Goal: Task Accomplishment & Management: Use online tool/utility

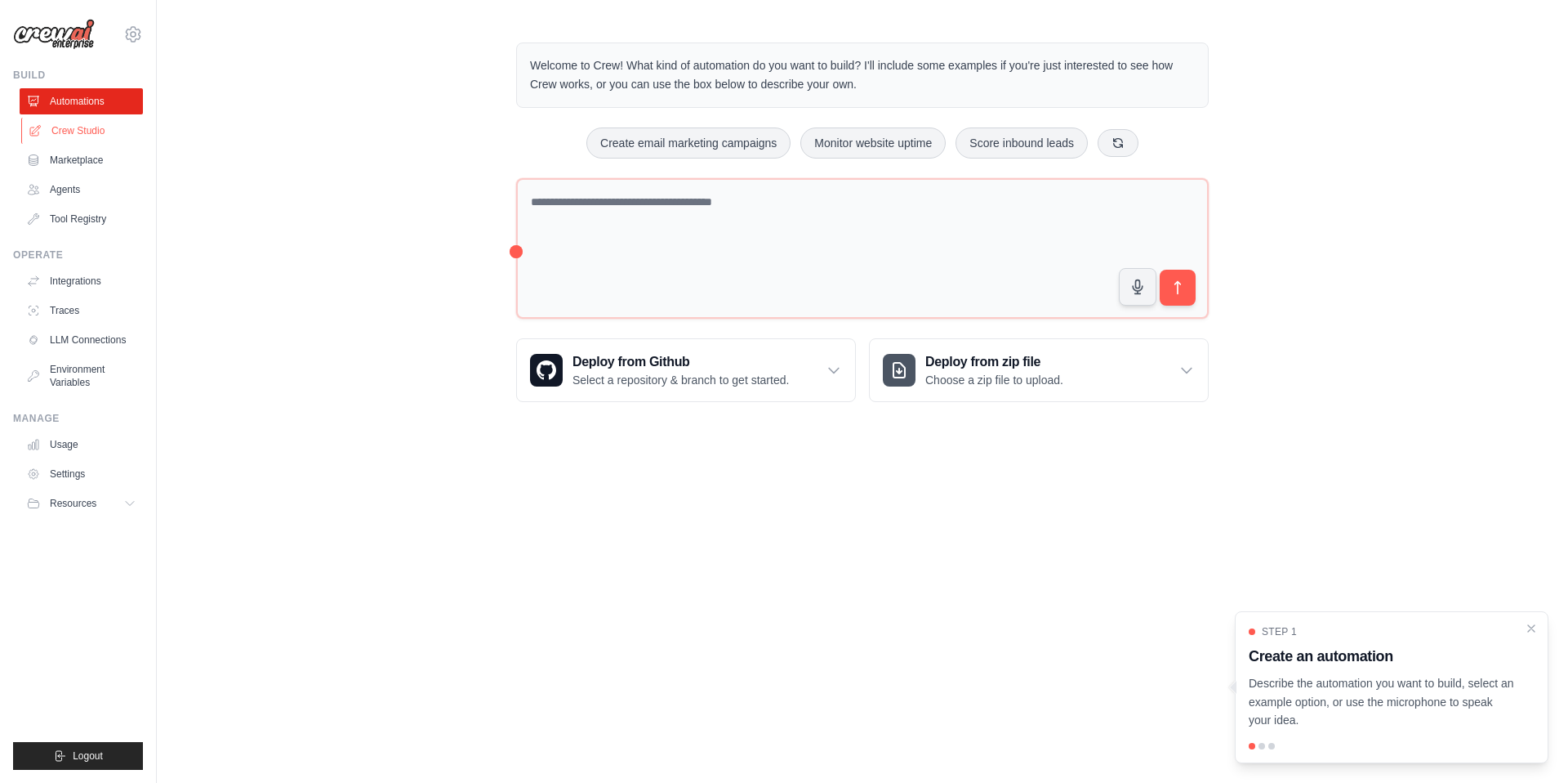
click at [95, 133] on link "Crew Studio" at bounding box center [83, 131] width 124 height 26
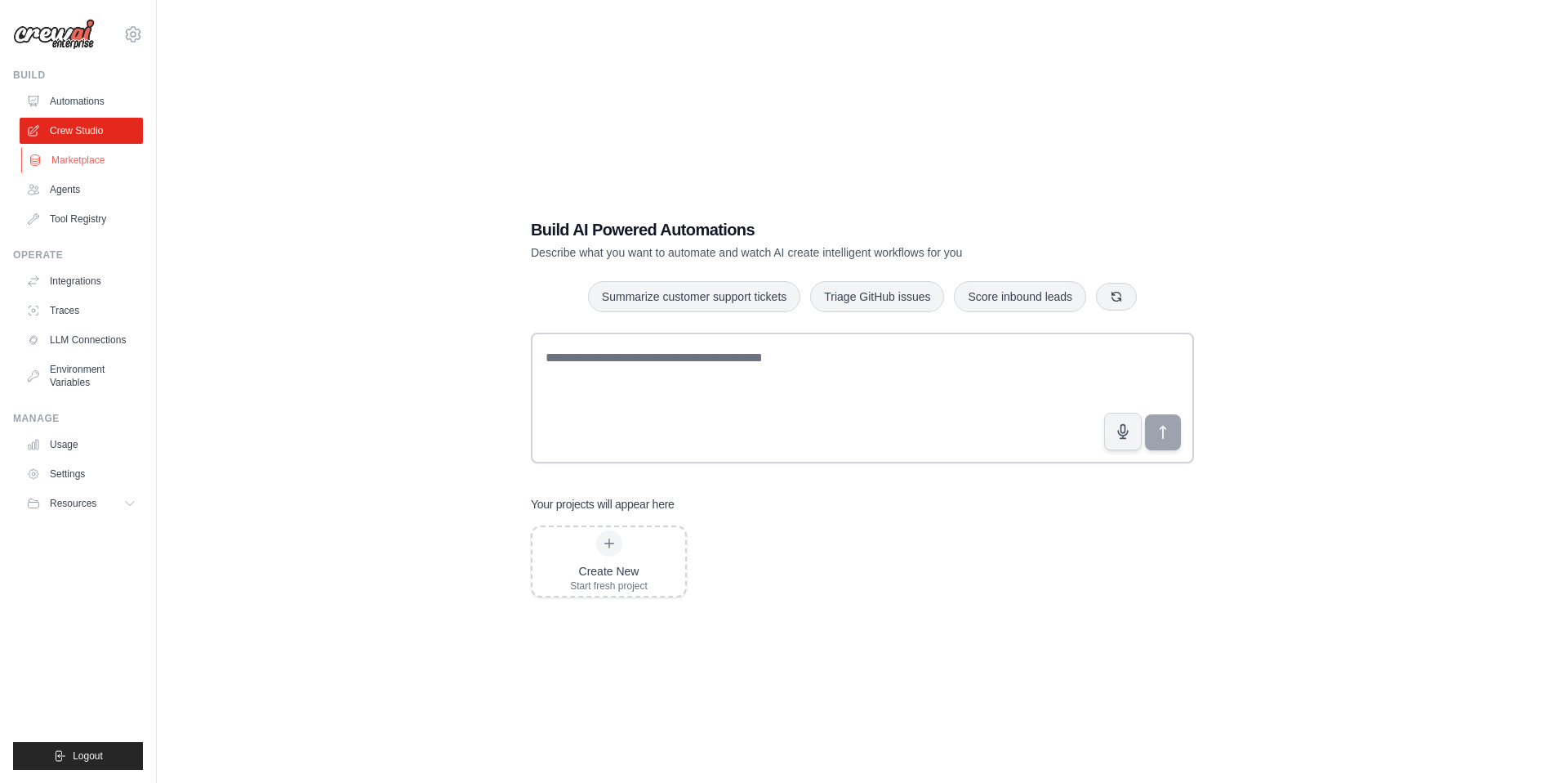
click at [101, 158] on link "Marketplace" at bounding box center [83, 160] width 124 height 26
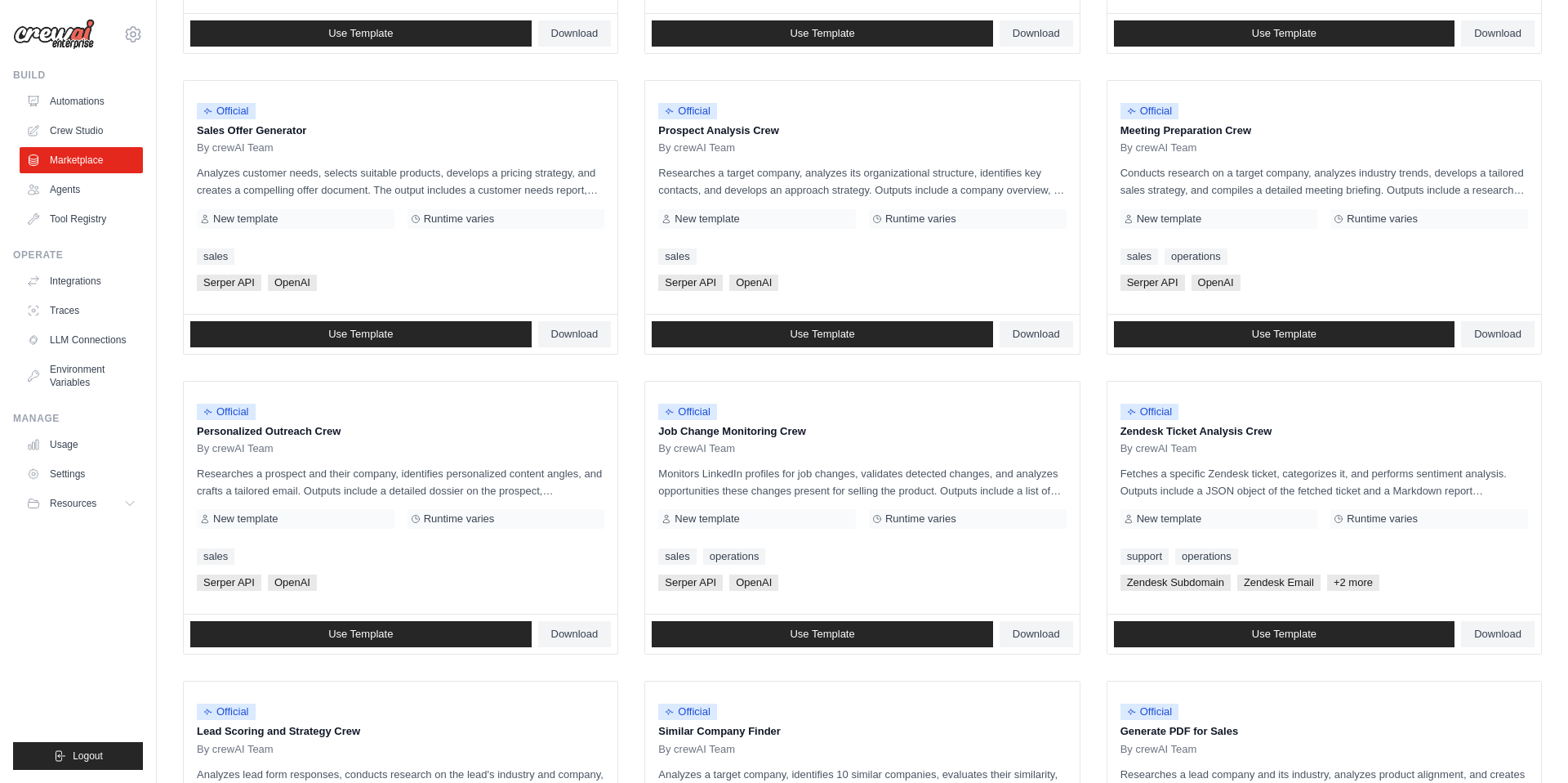
scroll to position [442, 0]
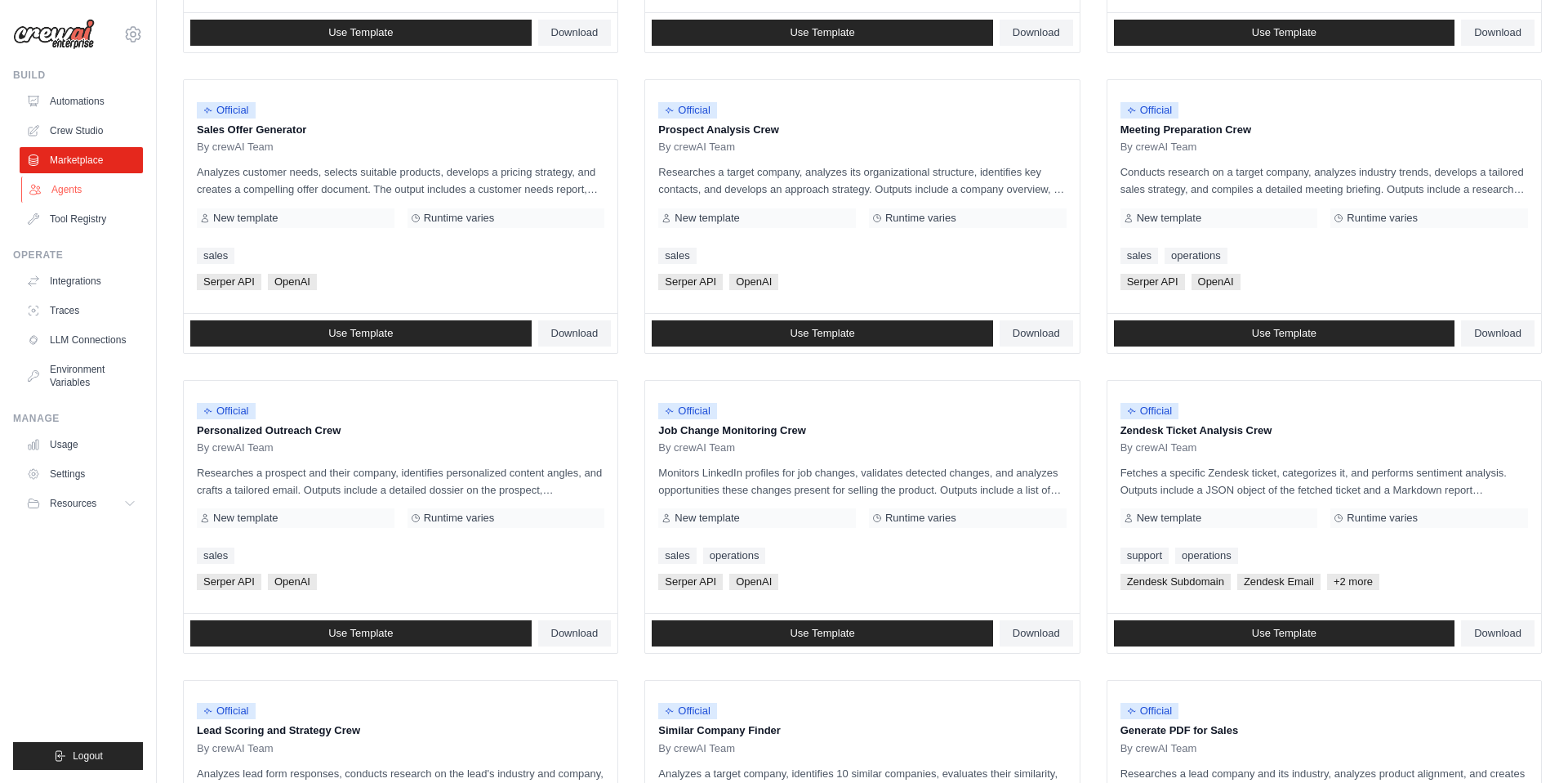
click at [95, 193] on link "Agents" at bounding box center [83, 190] width 124 height 26
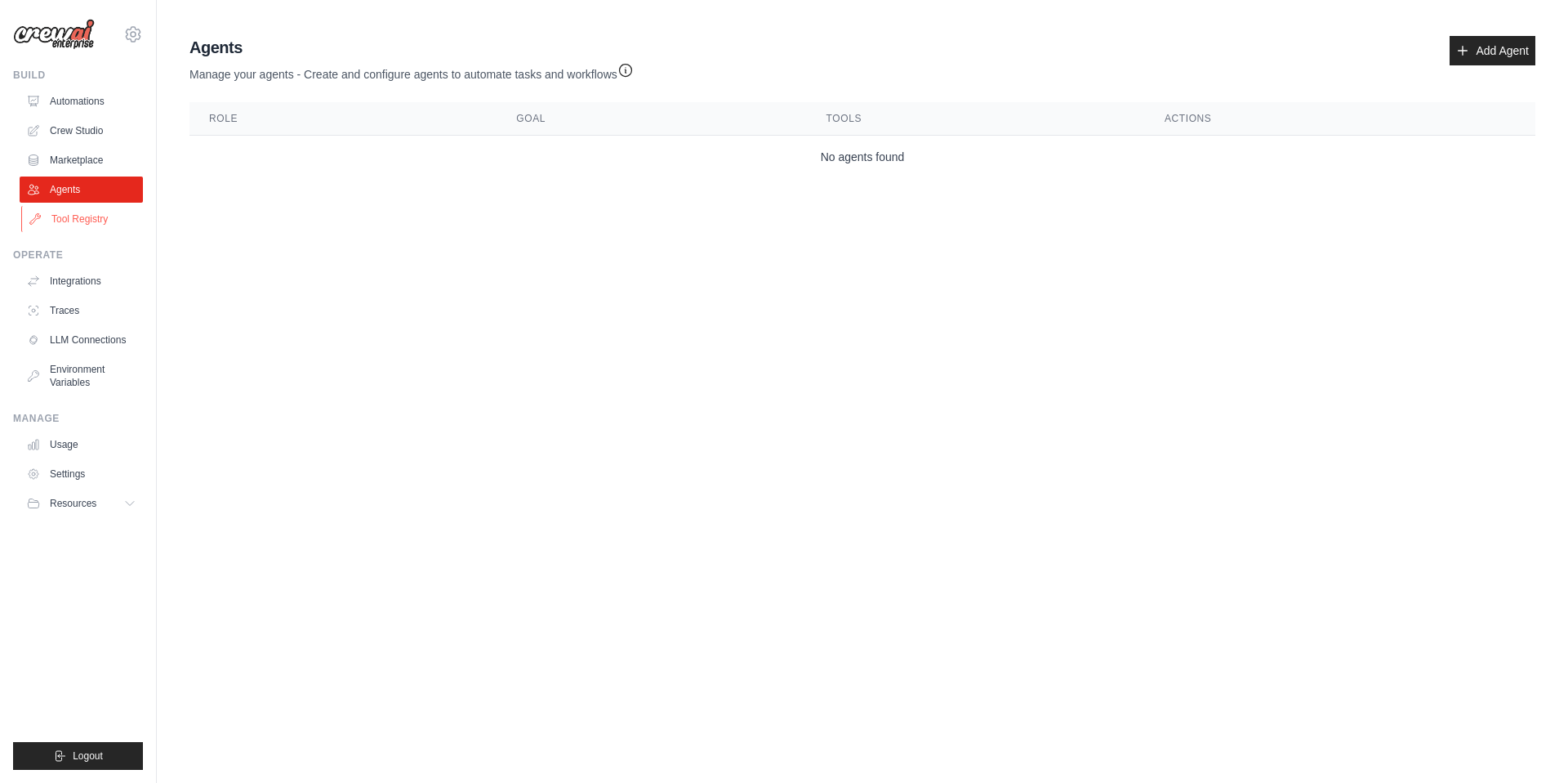
click at [90, 217] on link "Tool Registry" at bounding box center [83, 218] width 124 height 26
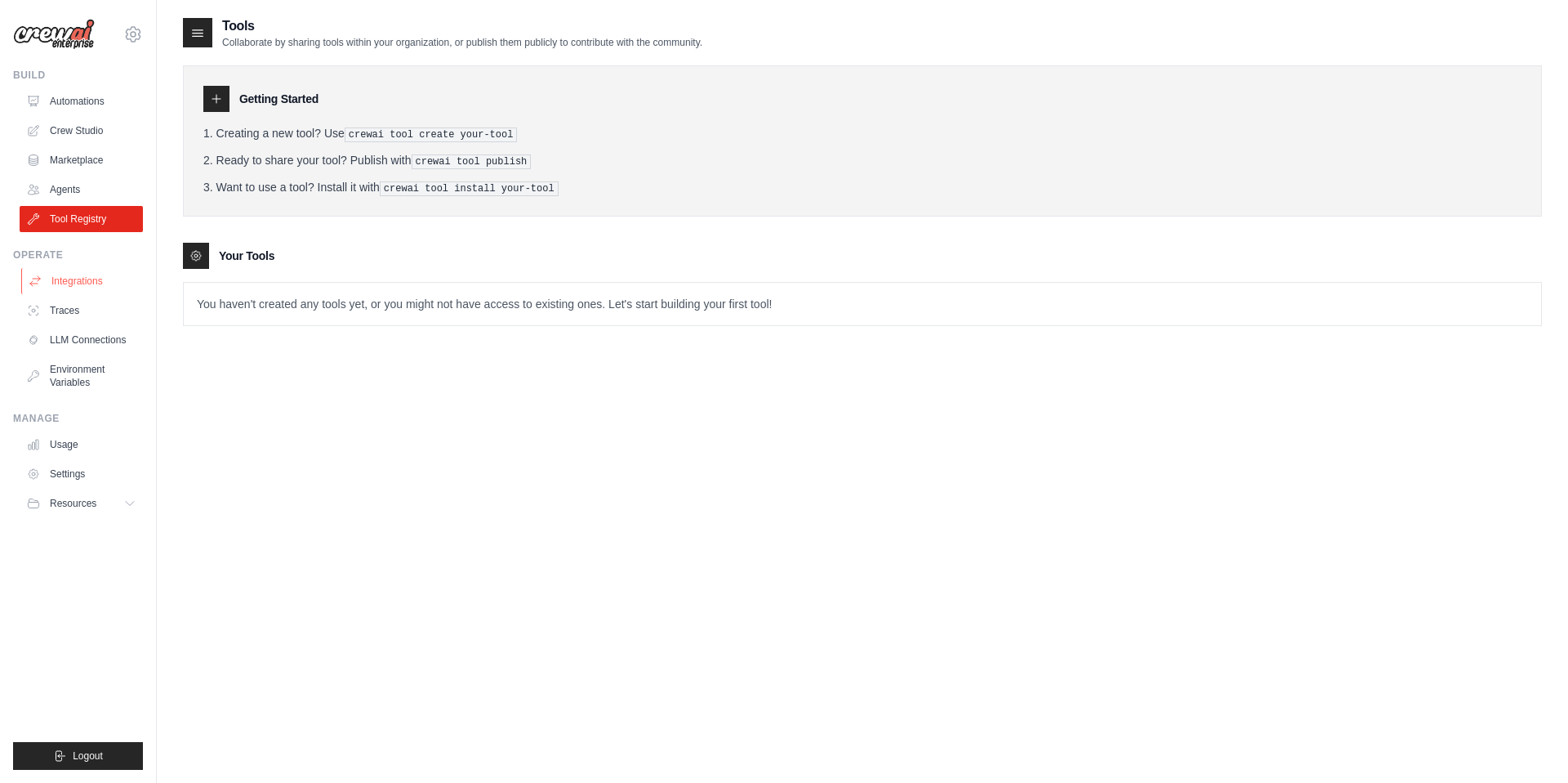
click at [83, 277] on link "Integrations" at bounding box center [83, 281] width 124 height 26
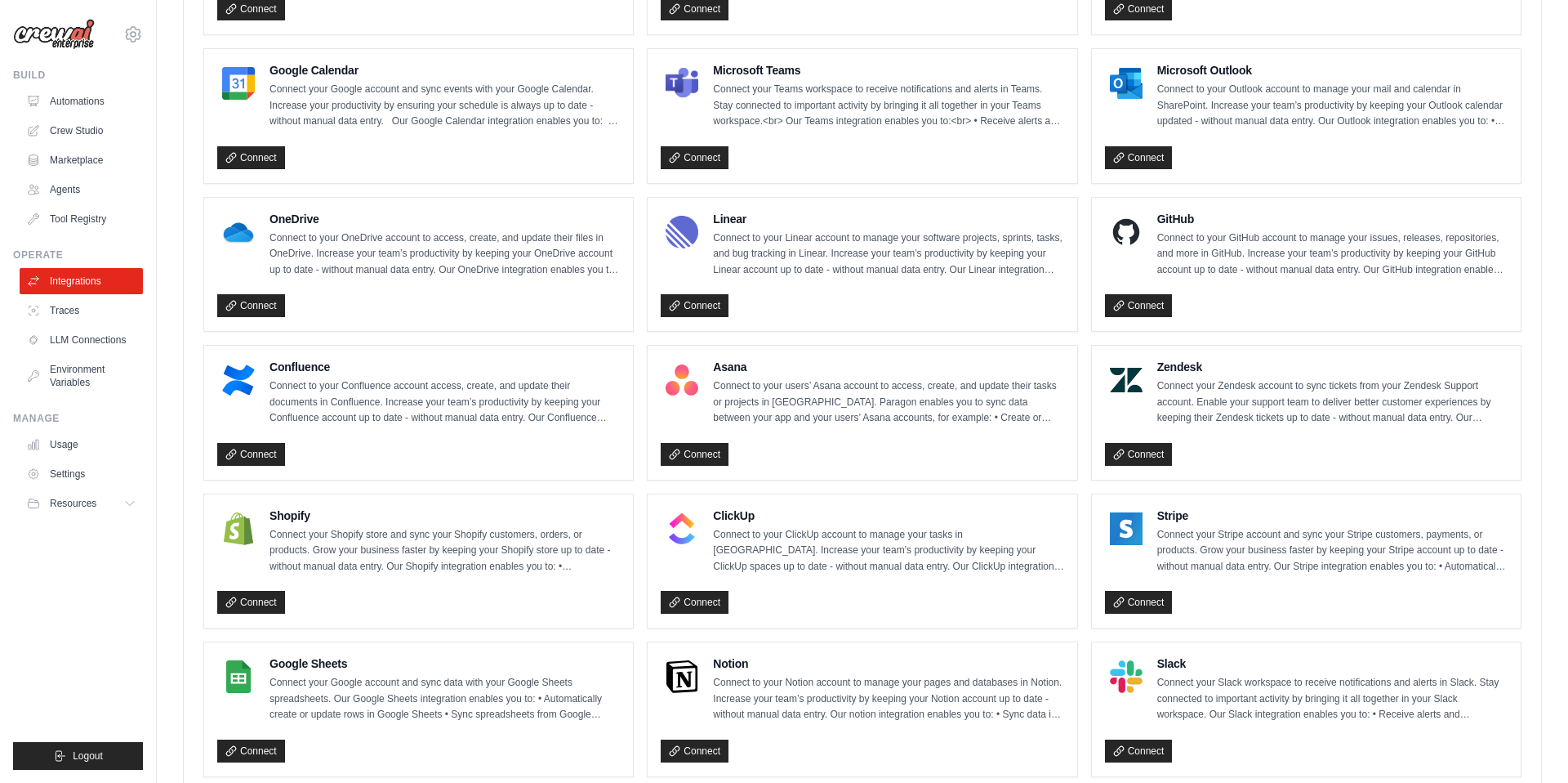
scroll to position [786, 0]
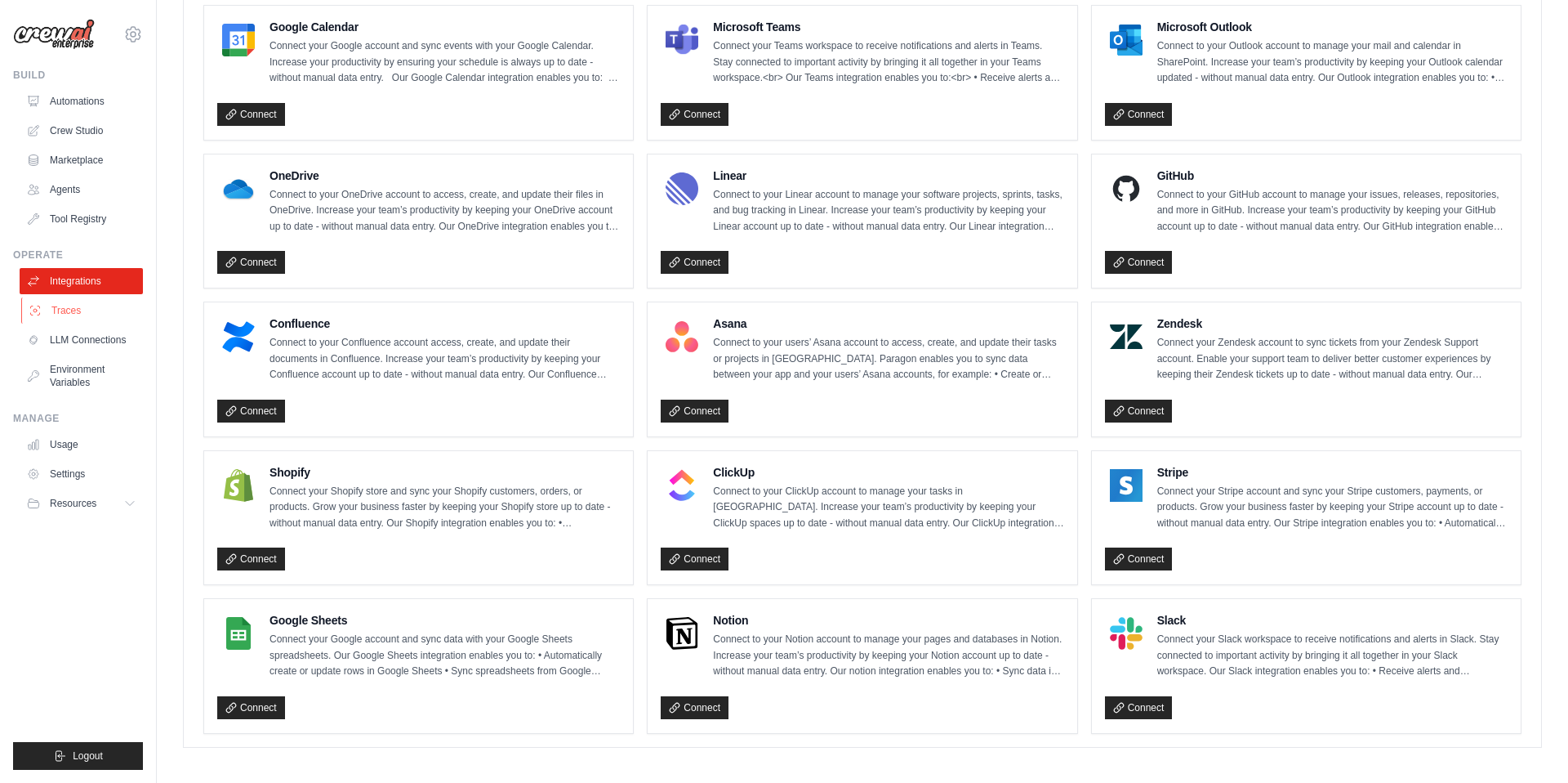
click at [110, 314] on link "Traces" at bounding box center [83, 310] width 124 height 26
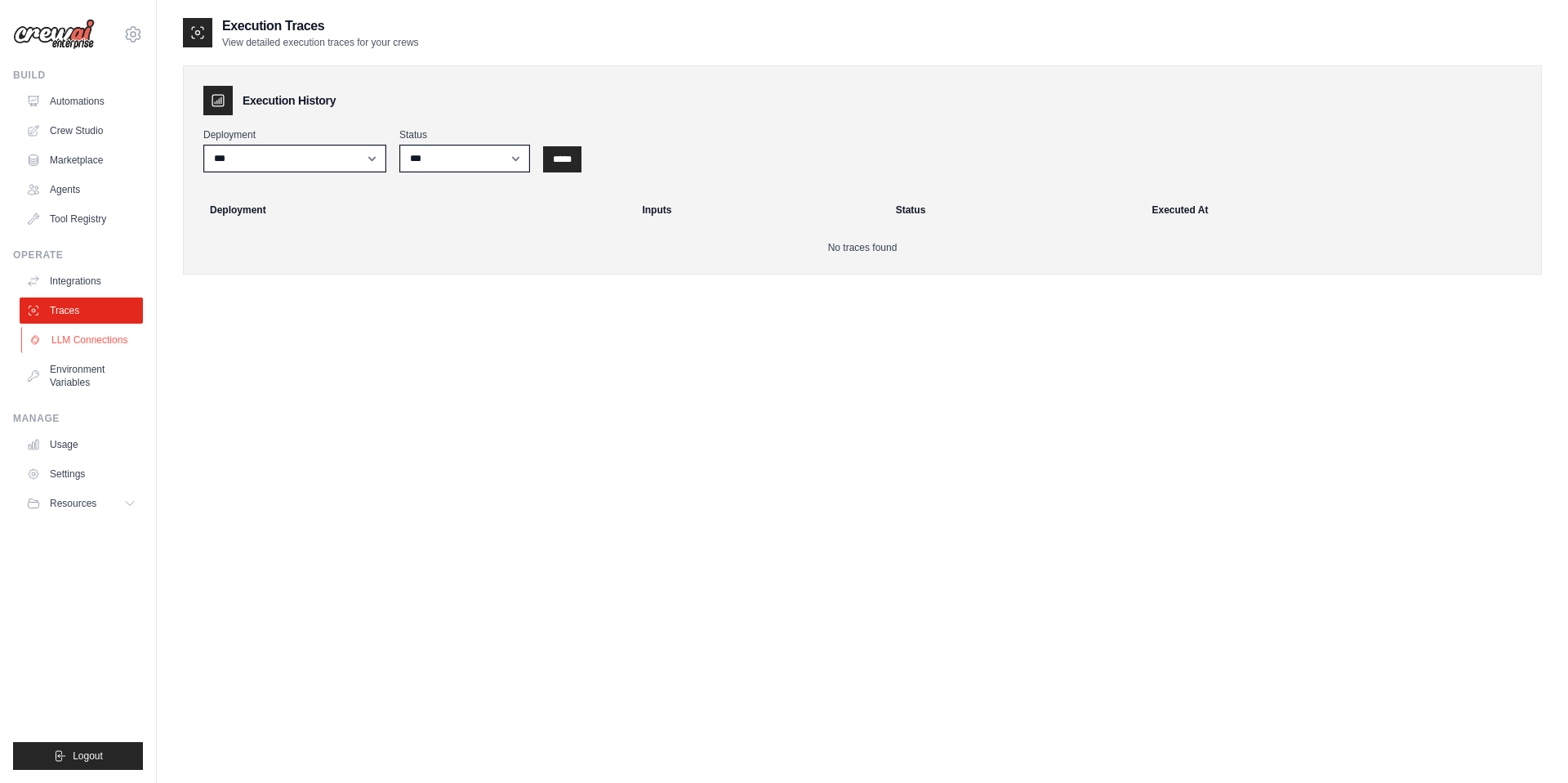
click at [108, 340] on link "LLM Connections" at bounding box center [83, 340] width 124 height 26
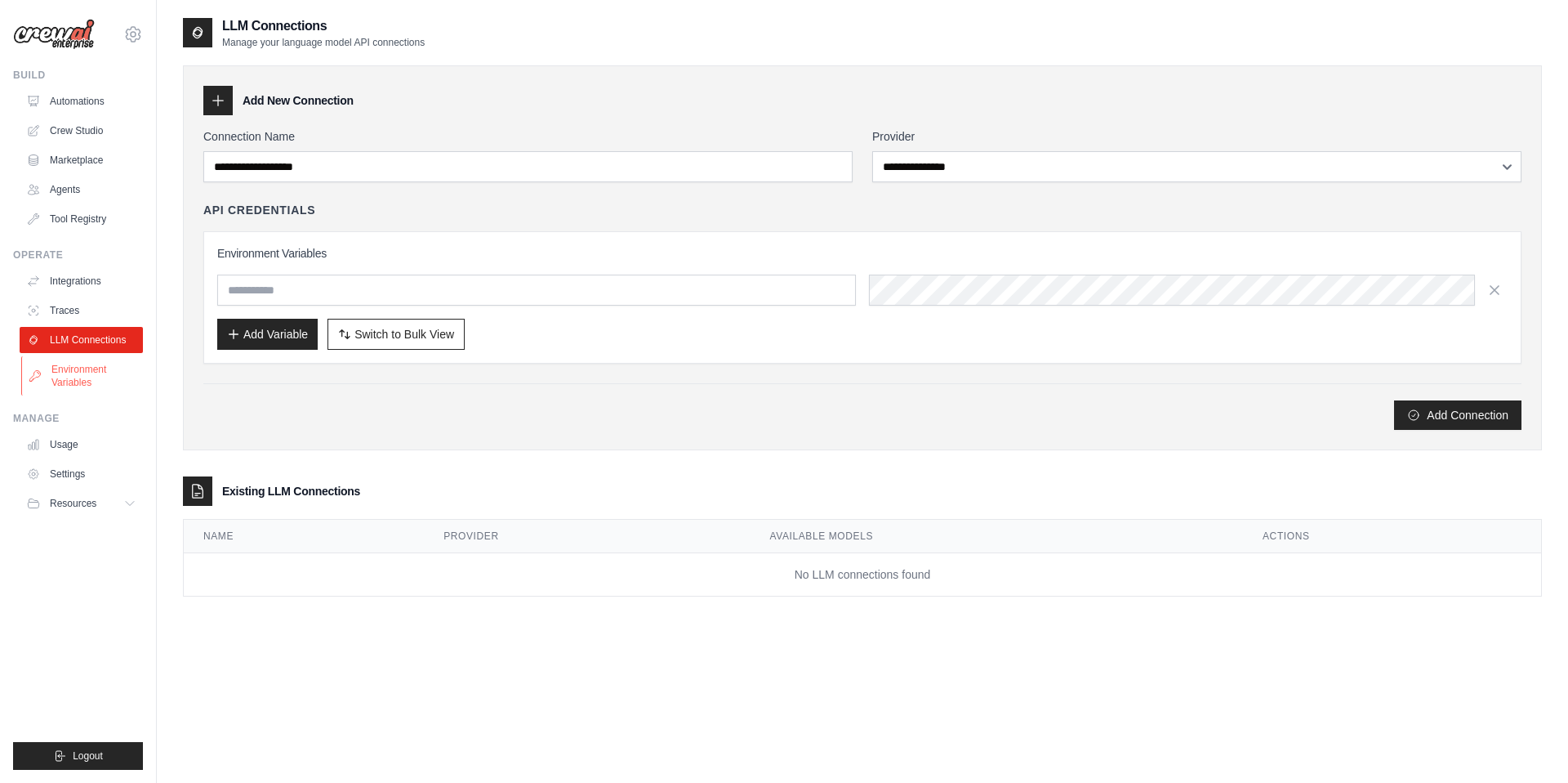
click at [101, 370] on link "Environment Variables" at bounding box center [83, 375] width 124 height 39
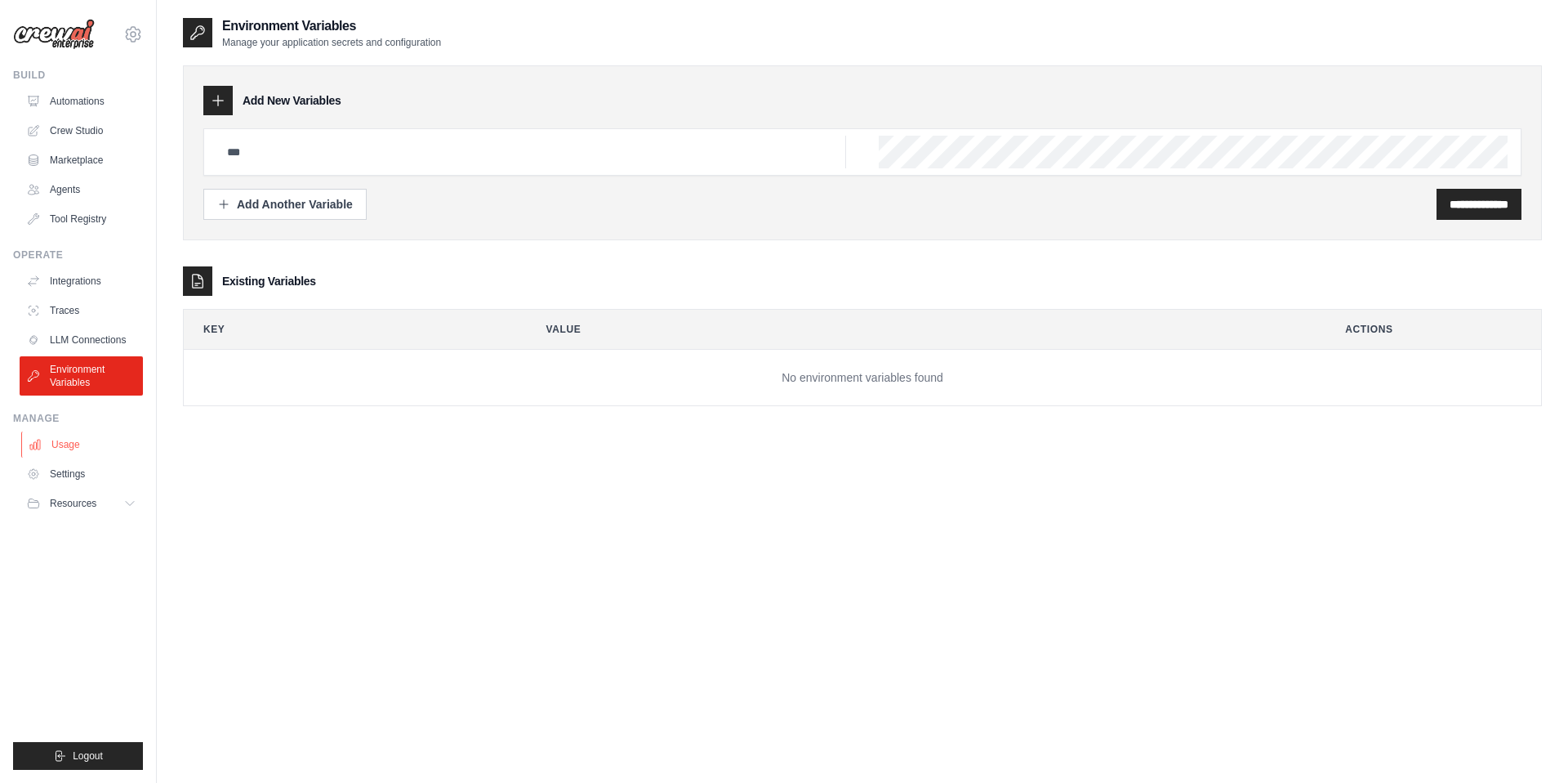
click at [86, 441] on link "Usage" at bounding box center [83, 445] width 124 height 26
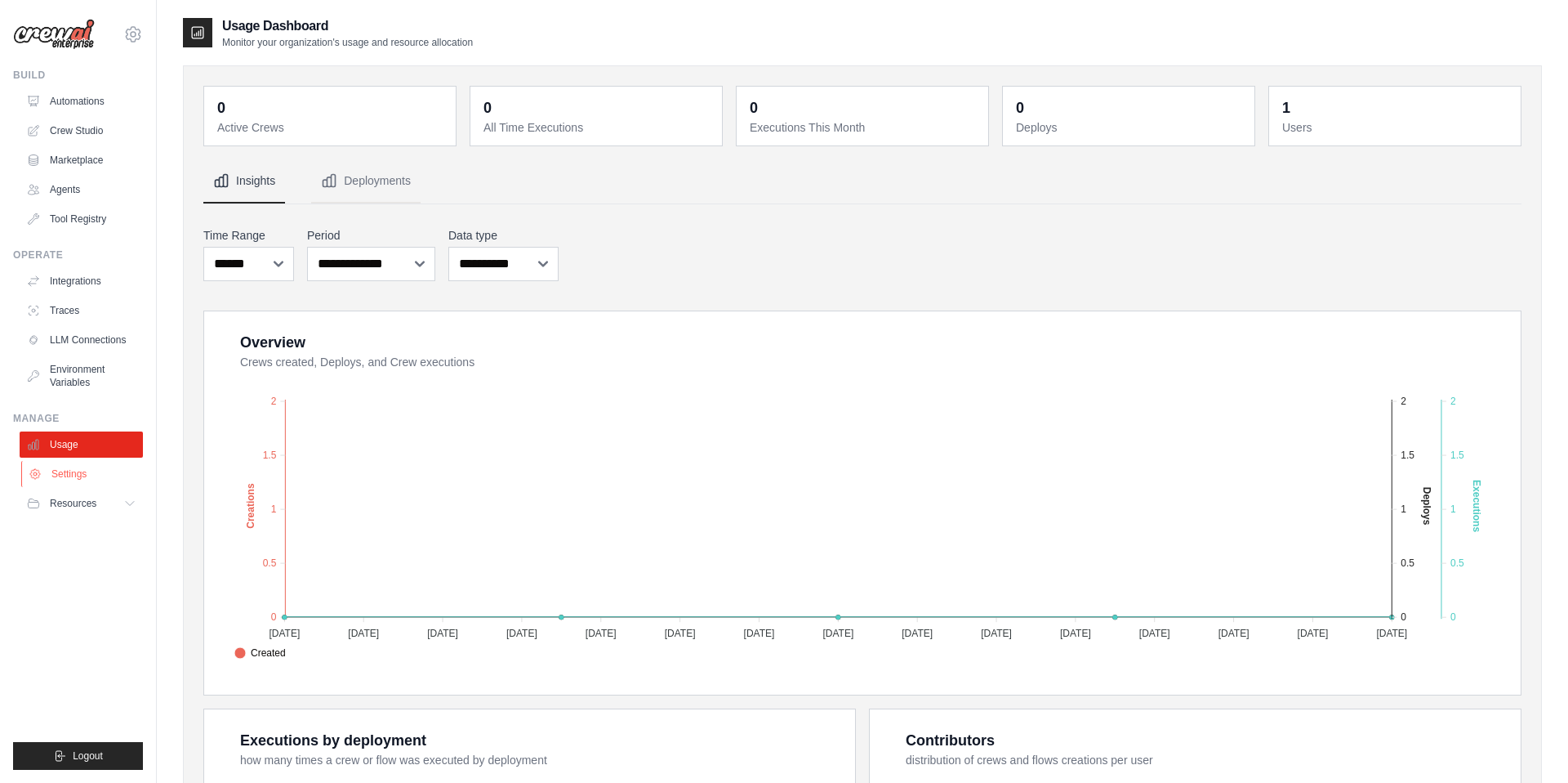
click at [84, 471] on link "Settings" at bounding box center [83, 474] width 124 height 26
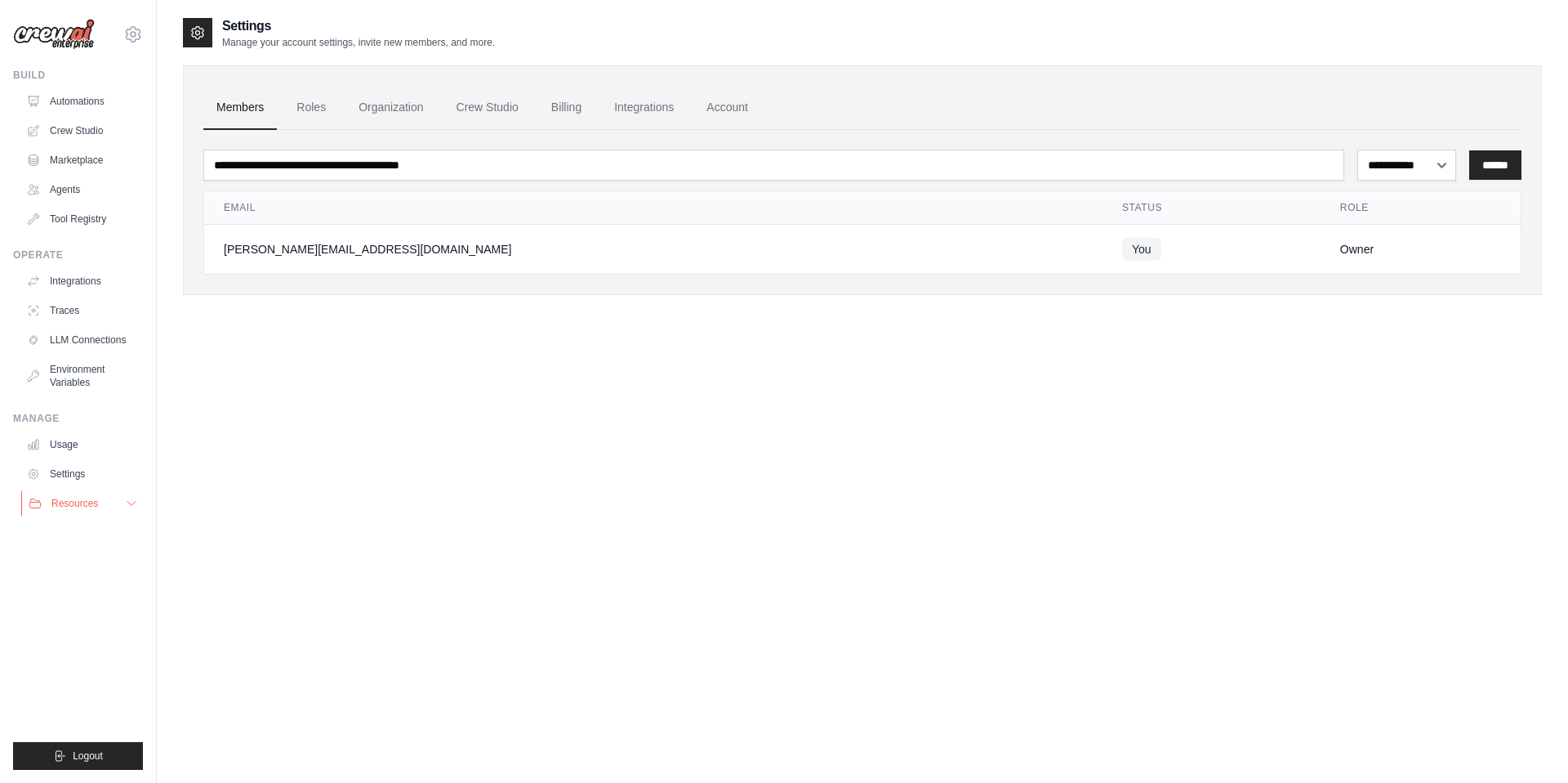
click at [88, 500] on span "Resources" at bounding box center [75, 503] width 47 height 13
click at [84, 93] on link "Automations" at bounding box center [83, 101] width 124 height 26
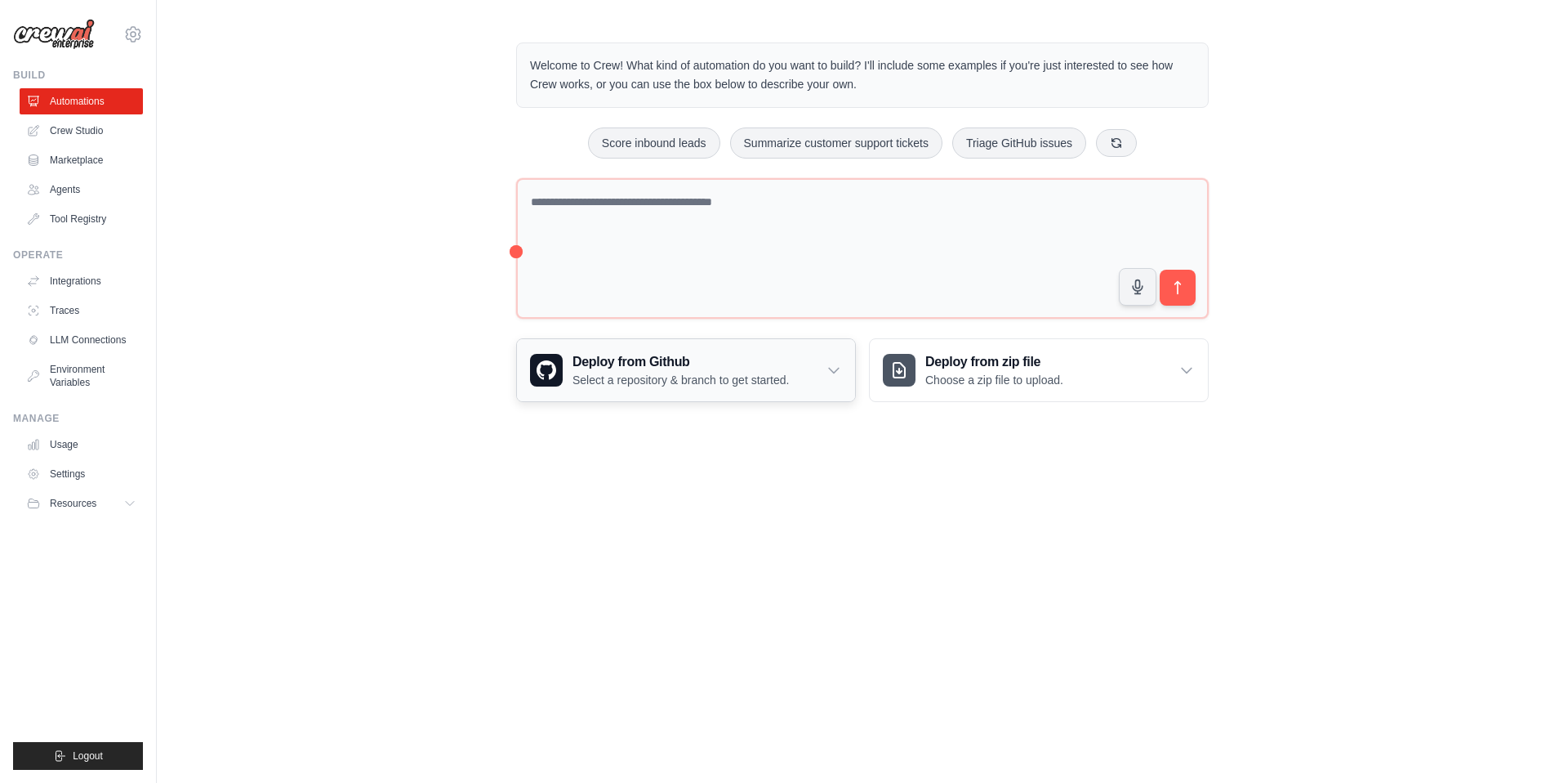
click at [835, 369] on icon at bounding box center [833, 370] width 10 height 5
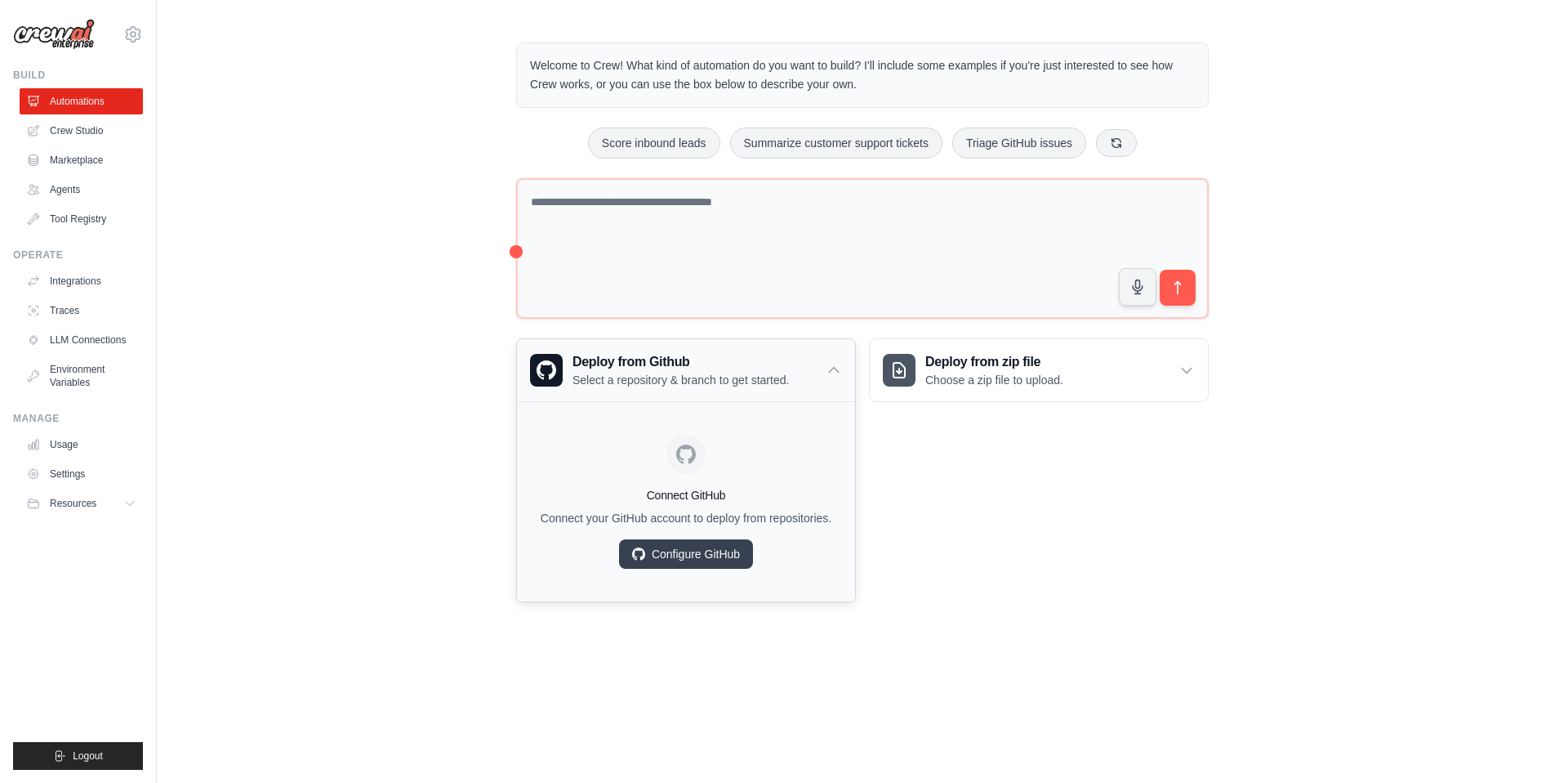
click at [835, 369] on icon at bounding box center [833, 370] width 16 height 16
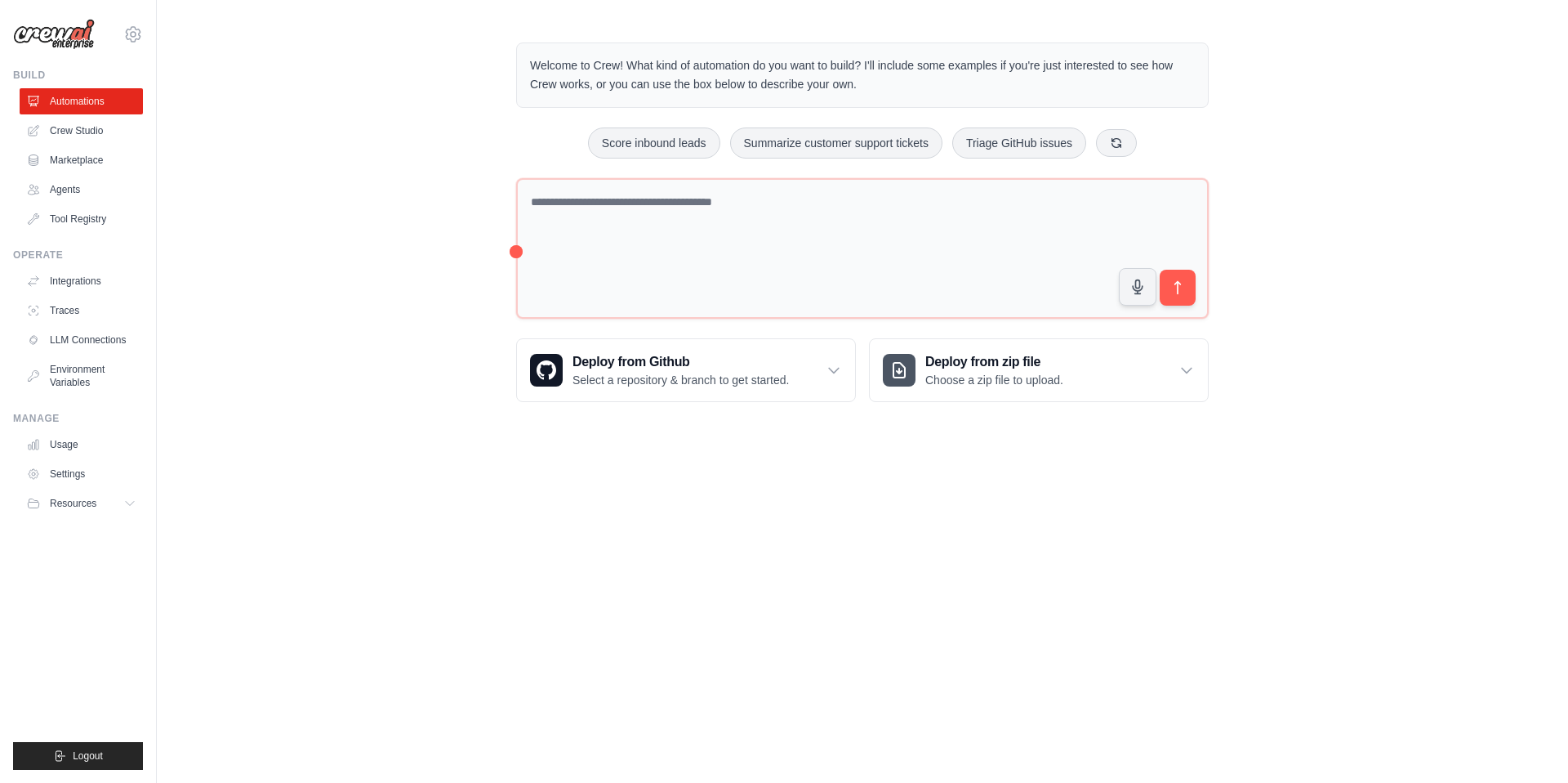
click at [763, 95] on div "Welcome to Crew! What kind of automation do you want to build? I'll include som…" at bounding box center [862, 76] width 693 height 66
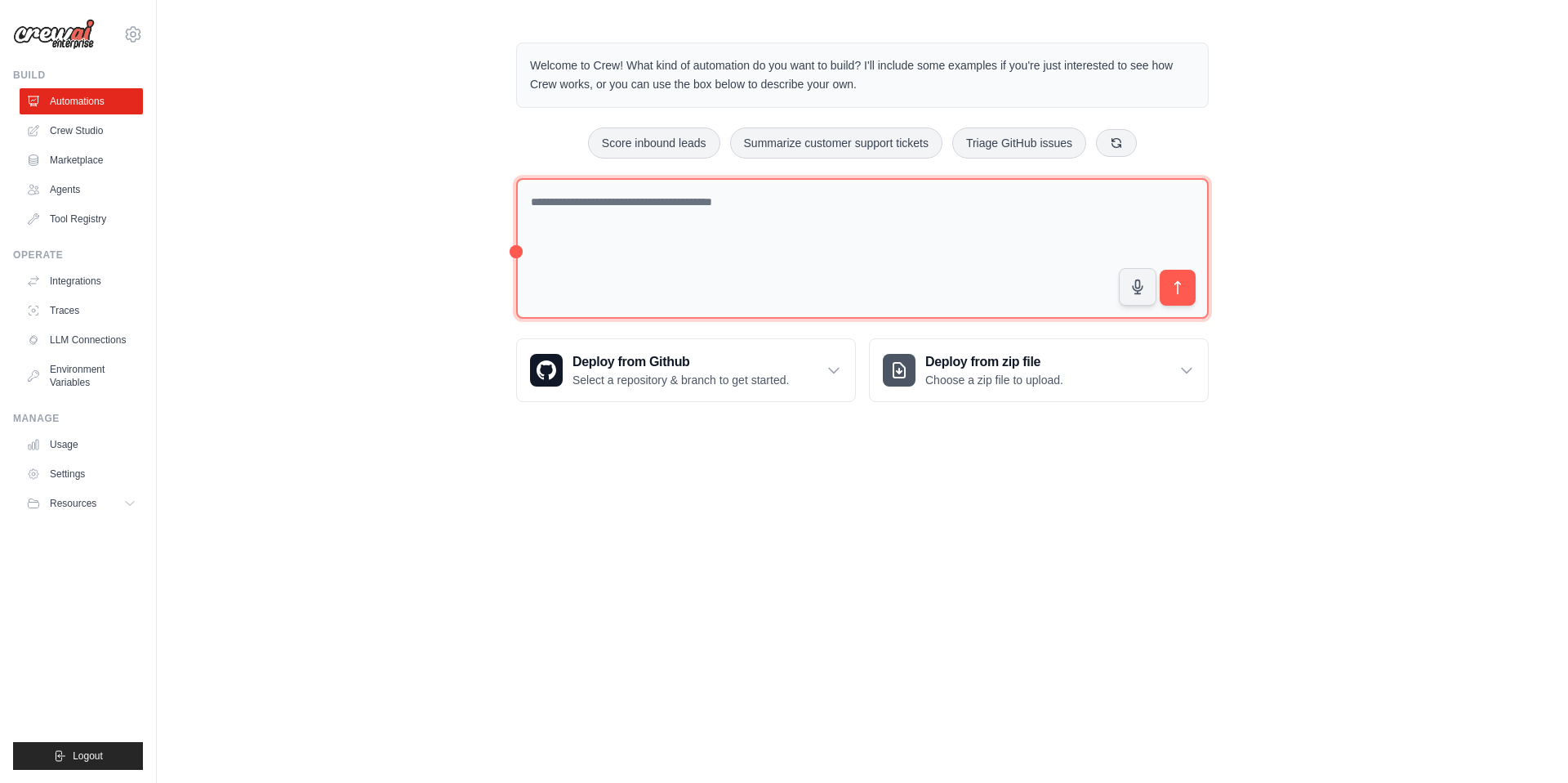
click at [682, 204] on textarea at bounding box center [862, 249] width 693 height 142
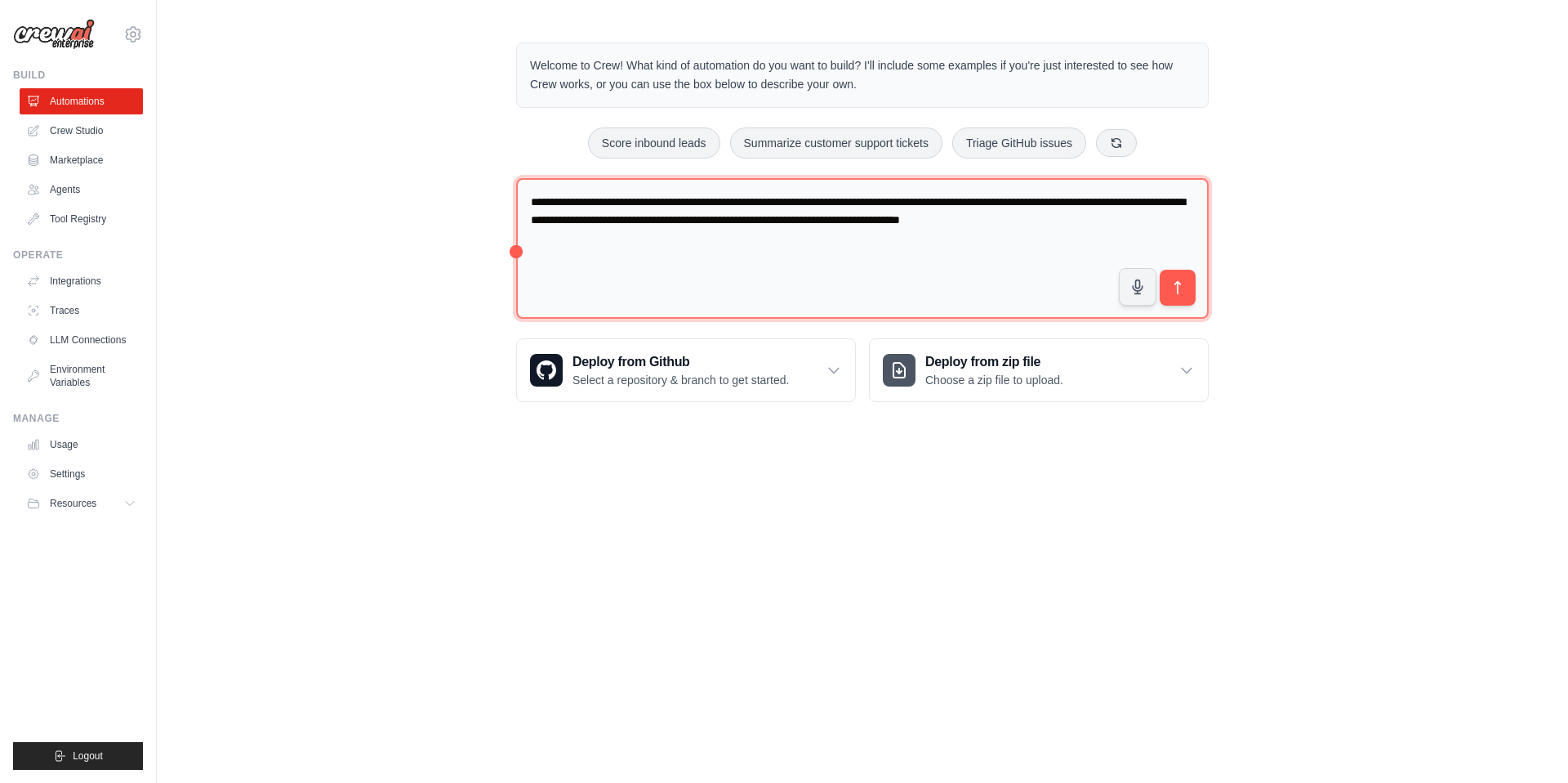
type textarea "**********"
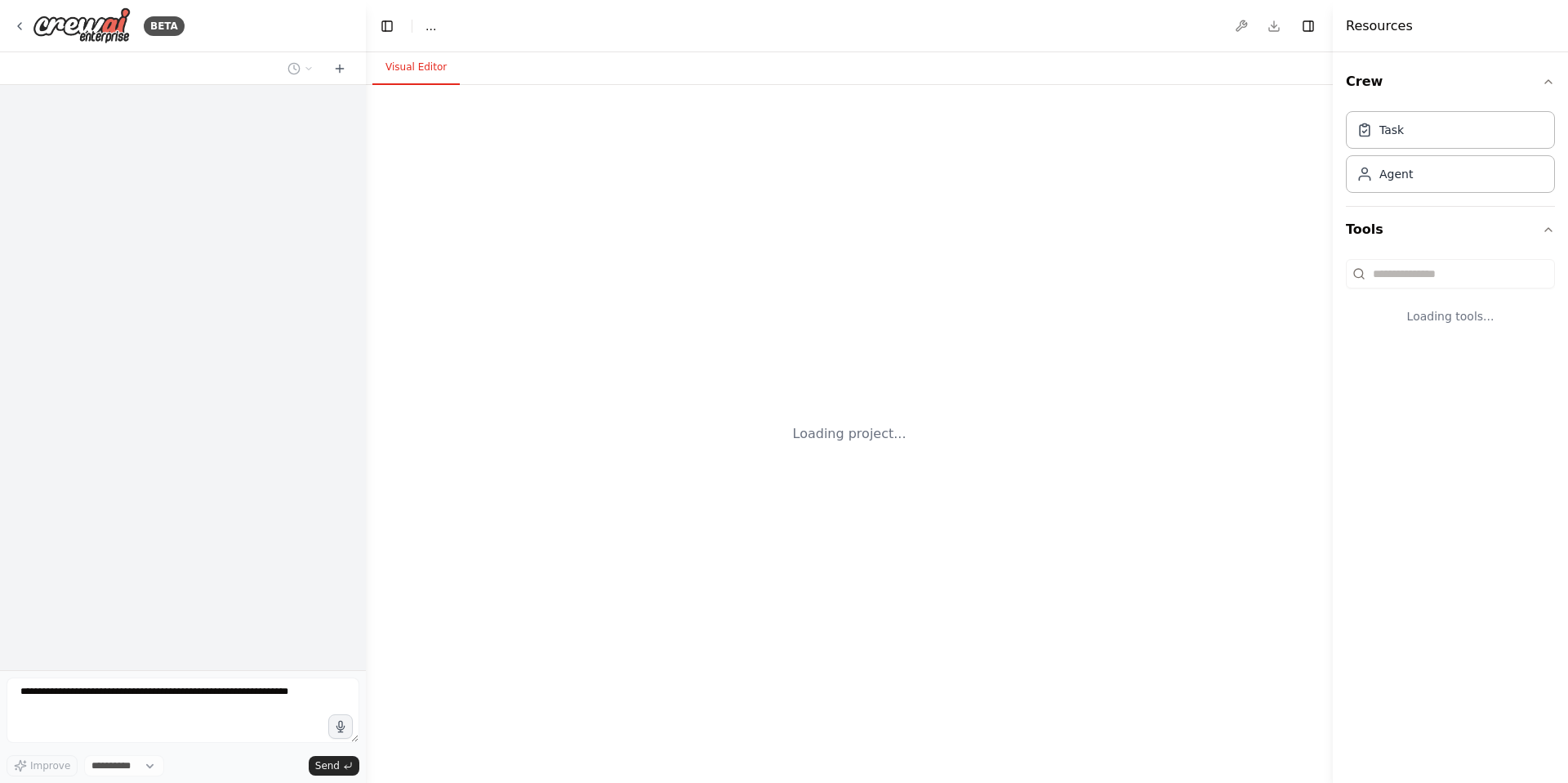
select select "****"
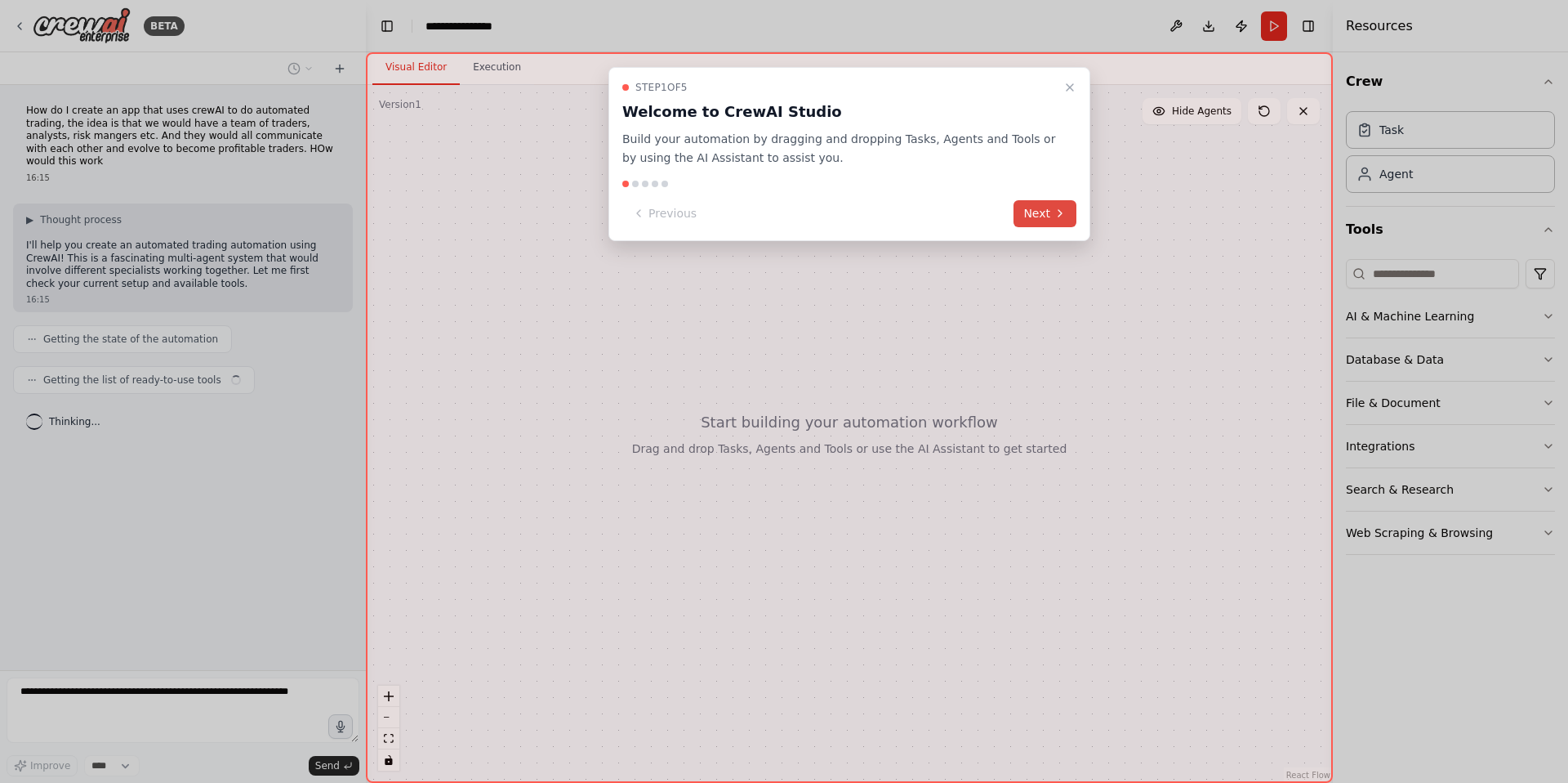
click at [1039, 210] on button "Next" at bounding box center [1045, 213] width 63 height 27
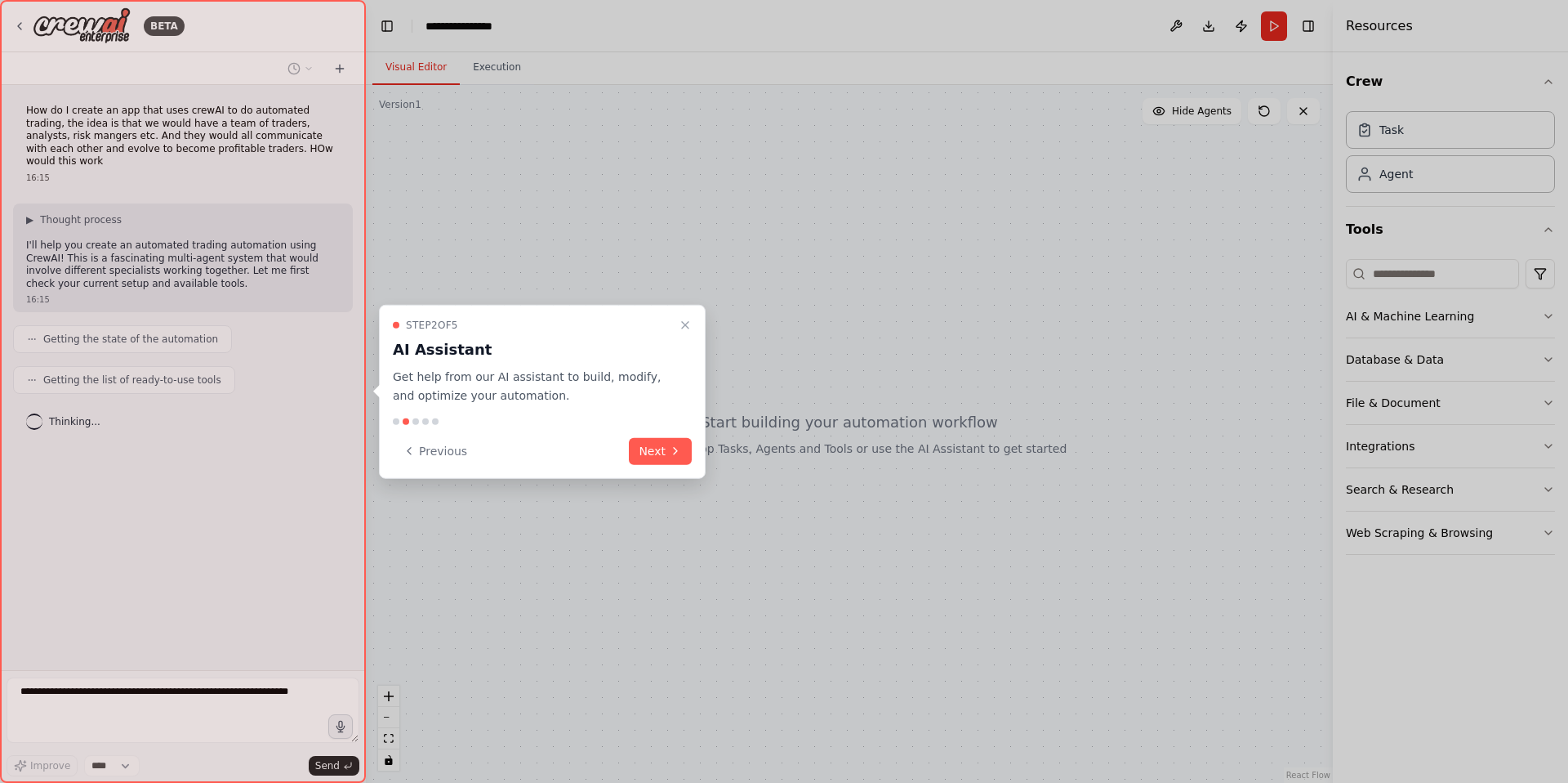
click at [228, 173] on div at bounding box center [182, 391] width 366 height 783
click at [667, 446] on button "Next" at bounding box center [660, 450] width 63 height 27
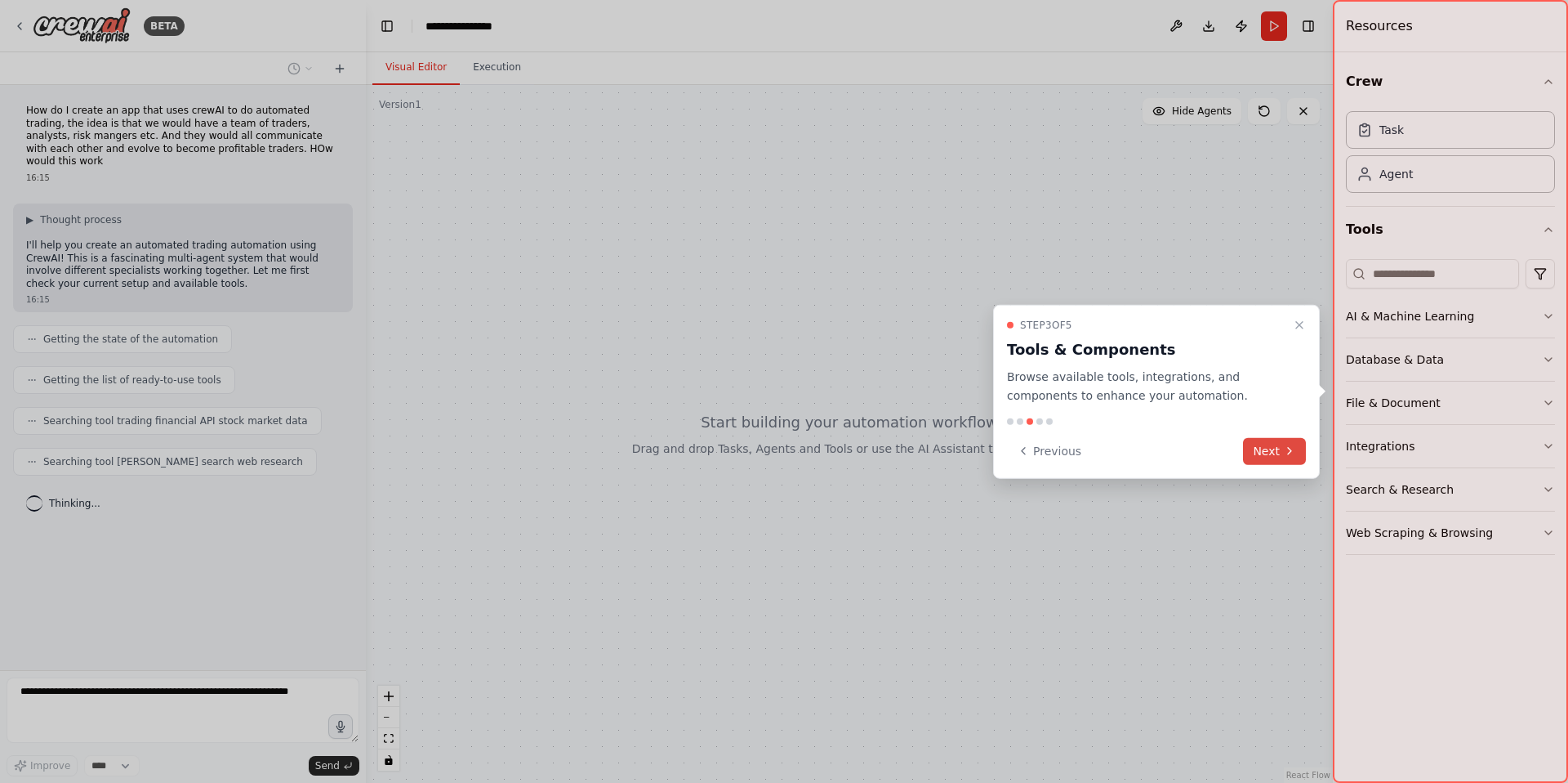
click at [1275, 448] on button "Next" at bounding box center [1274, 450] width 63 height 27
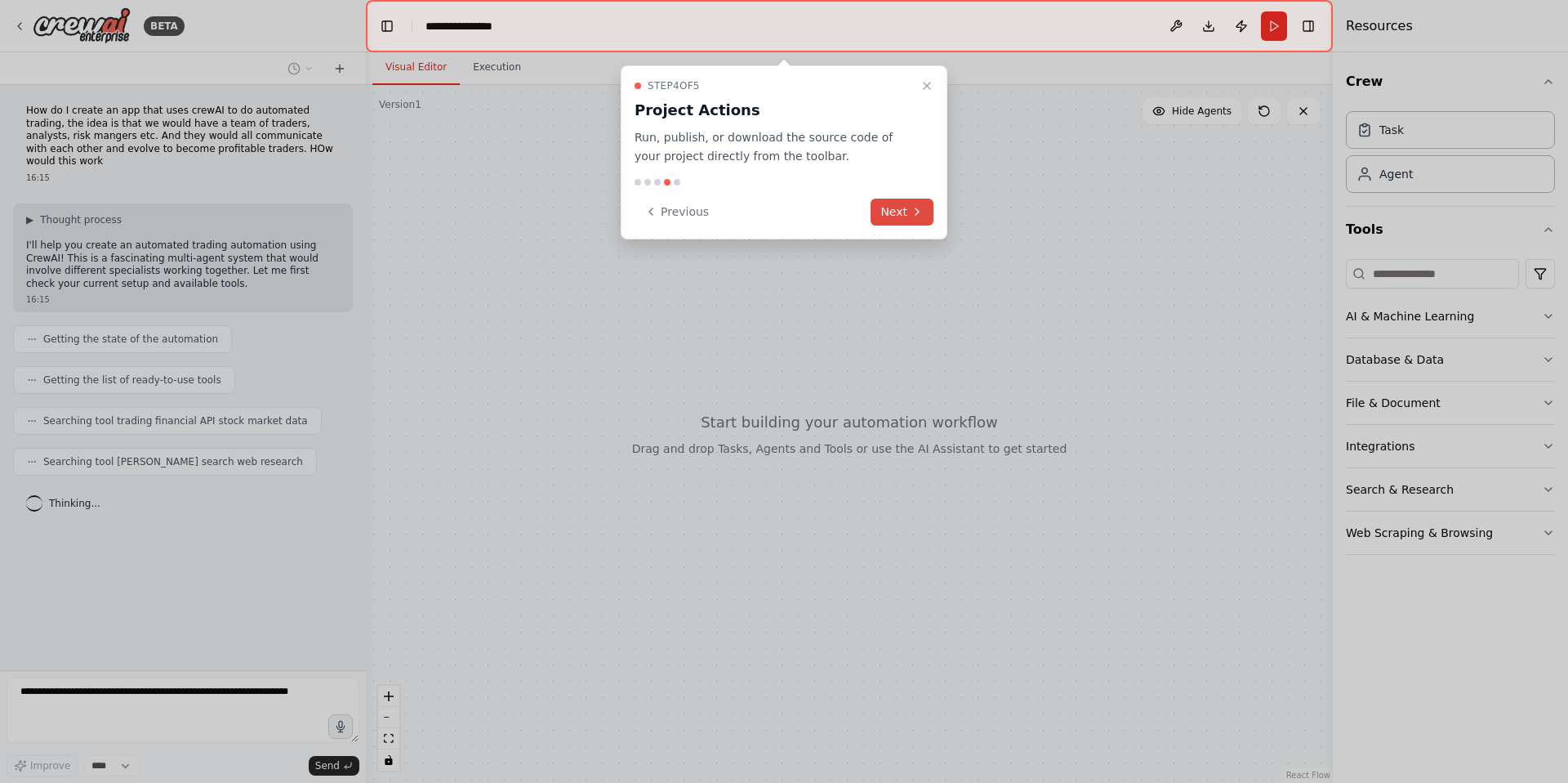
click at [912, 214] on icon at bounding box center [916, 211] width 13 height 13
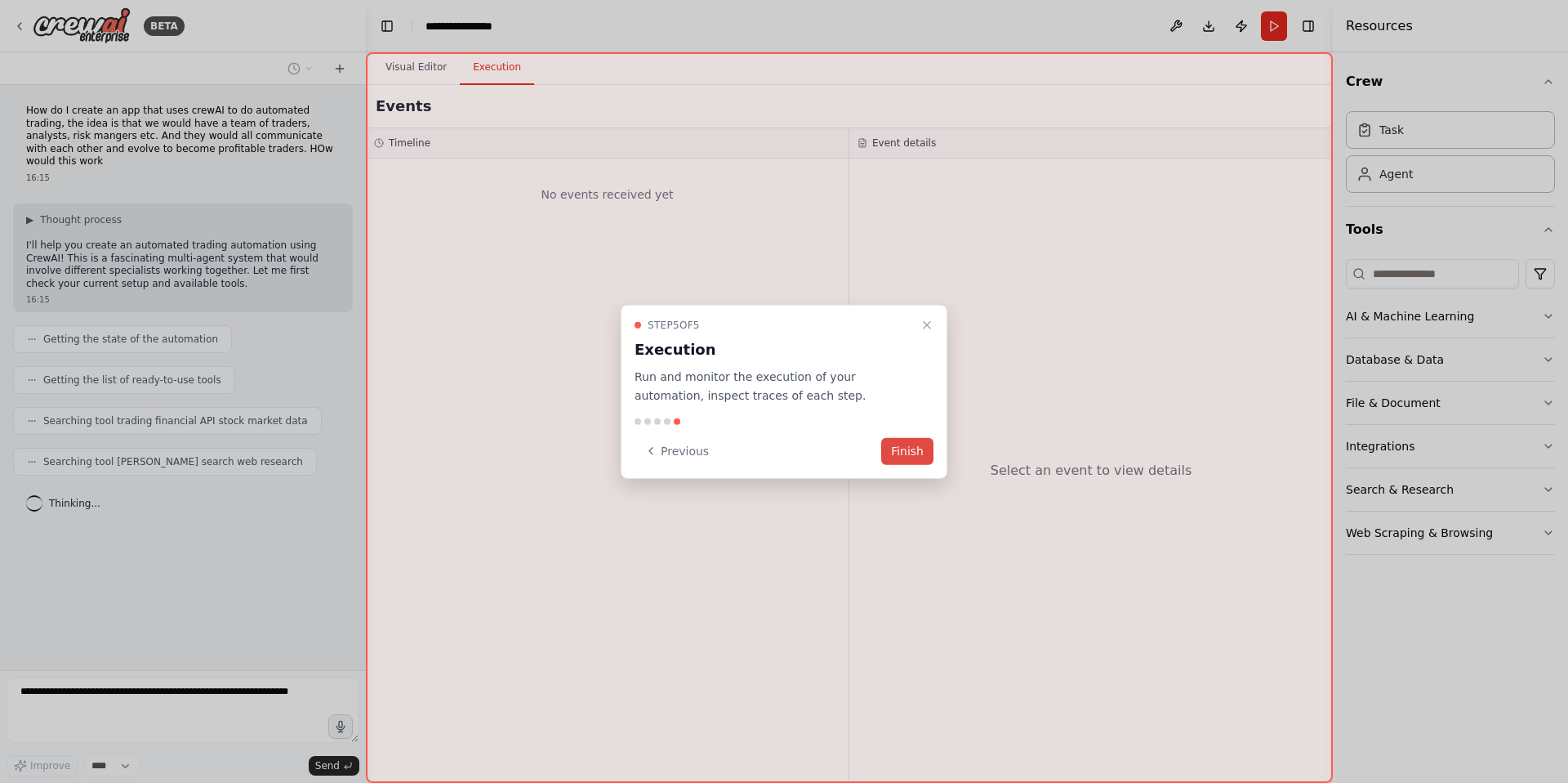
click at [917, 456] on button "Finish" at bounding box center [907, 450] width 52 height 27
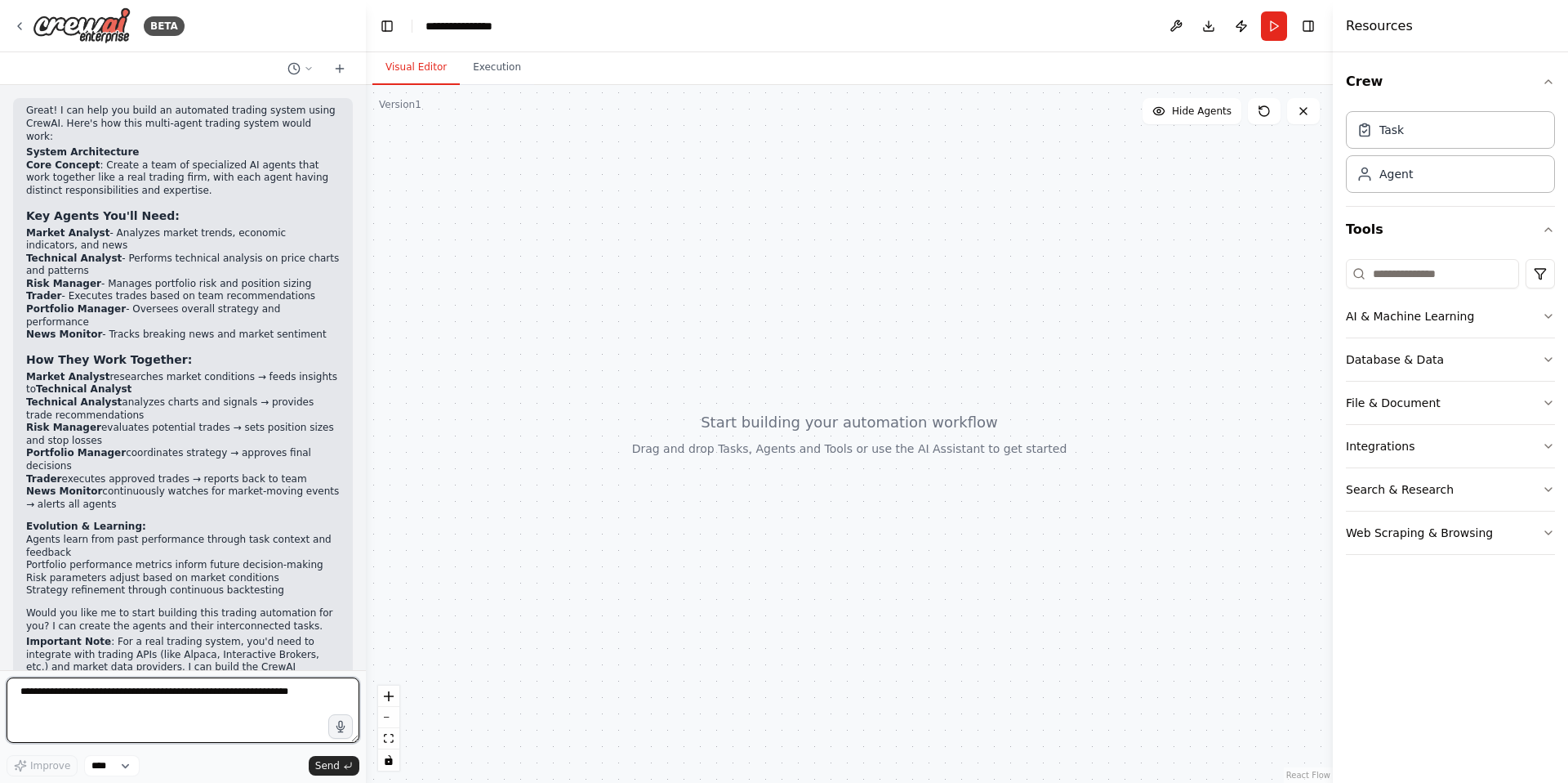
scroll to position [407, 0]
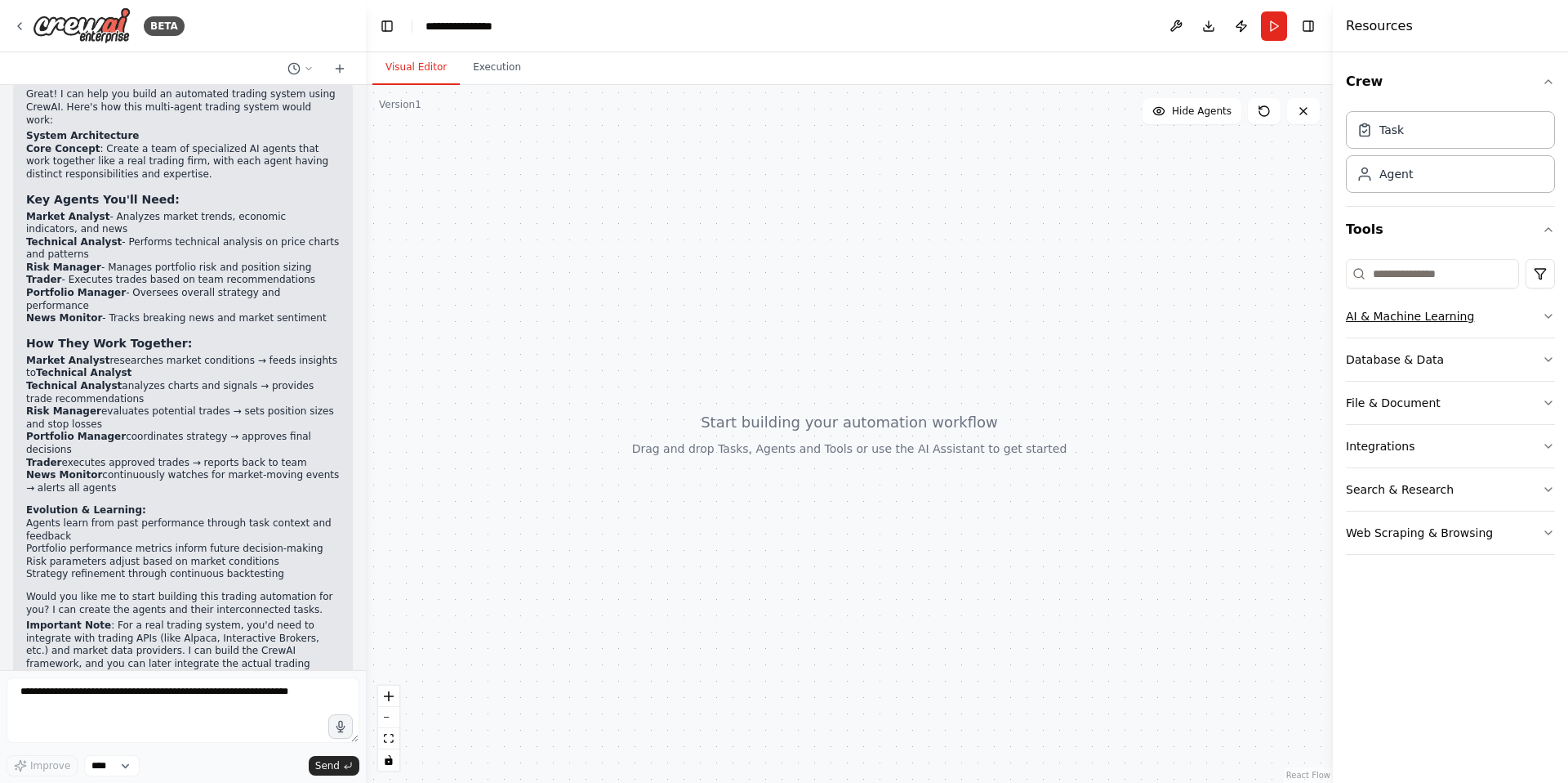
click at [1550, 315] on icon "button" at bounding box center [1548, 315] width 7 height 3
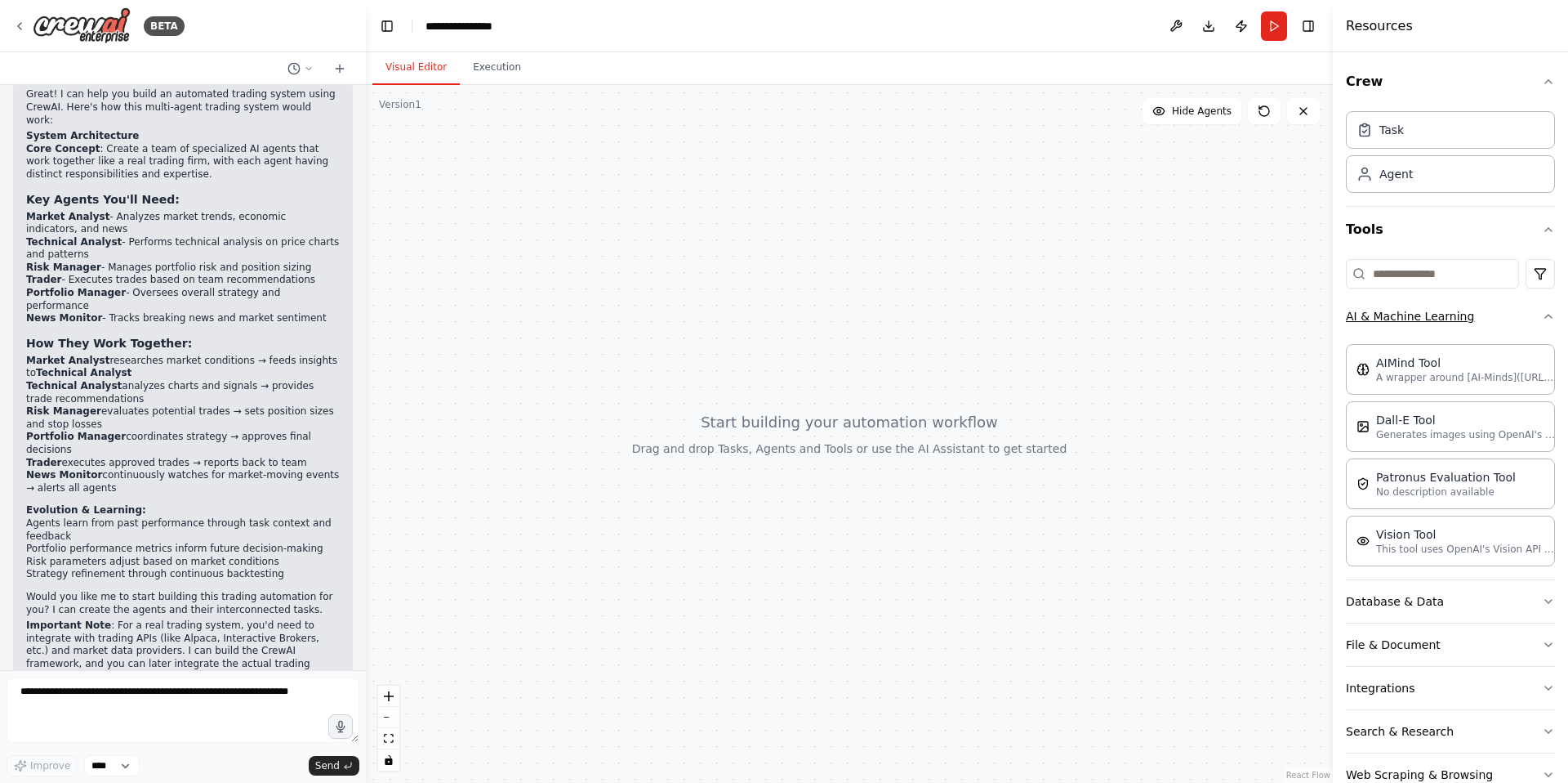
click at [1550, 315] on icon "button" at bounding box center [1548, 315] width 13 height 13
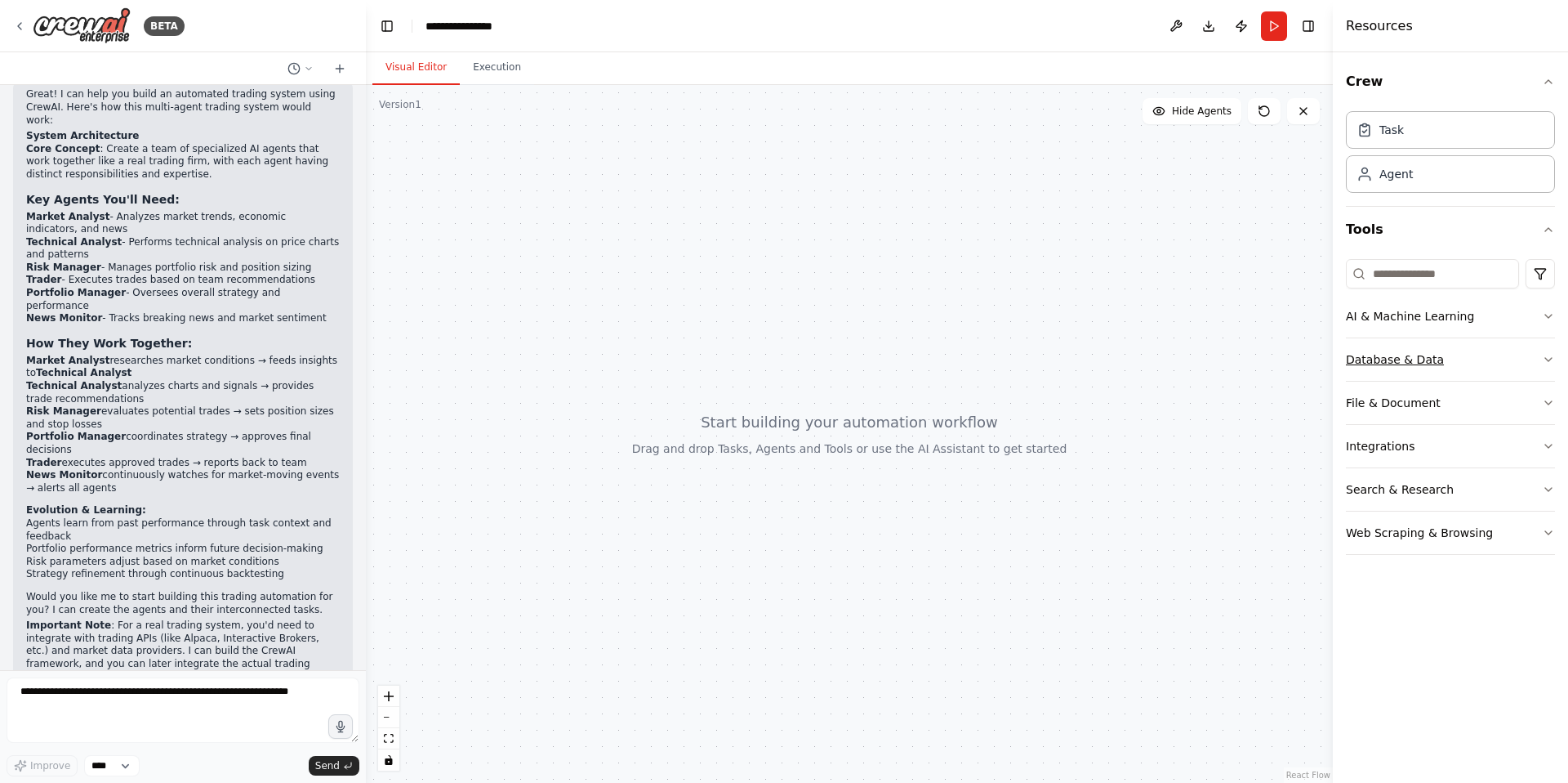
click at [1548, 359] on icon "button" at bounding box center [1548, 359] width 13 height 13
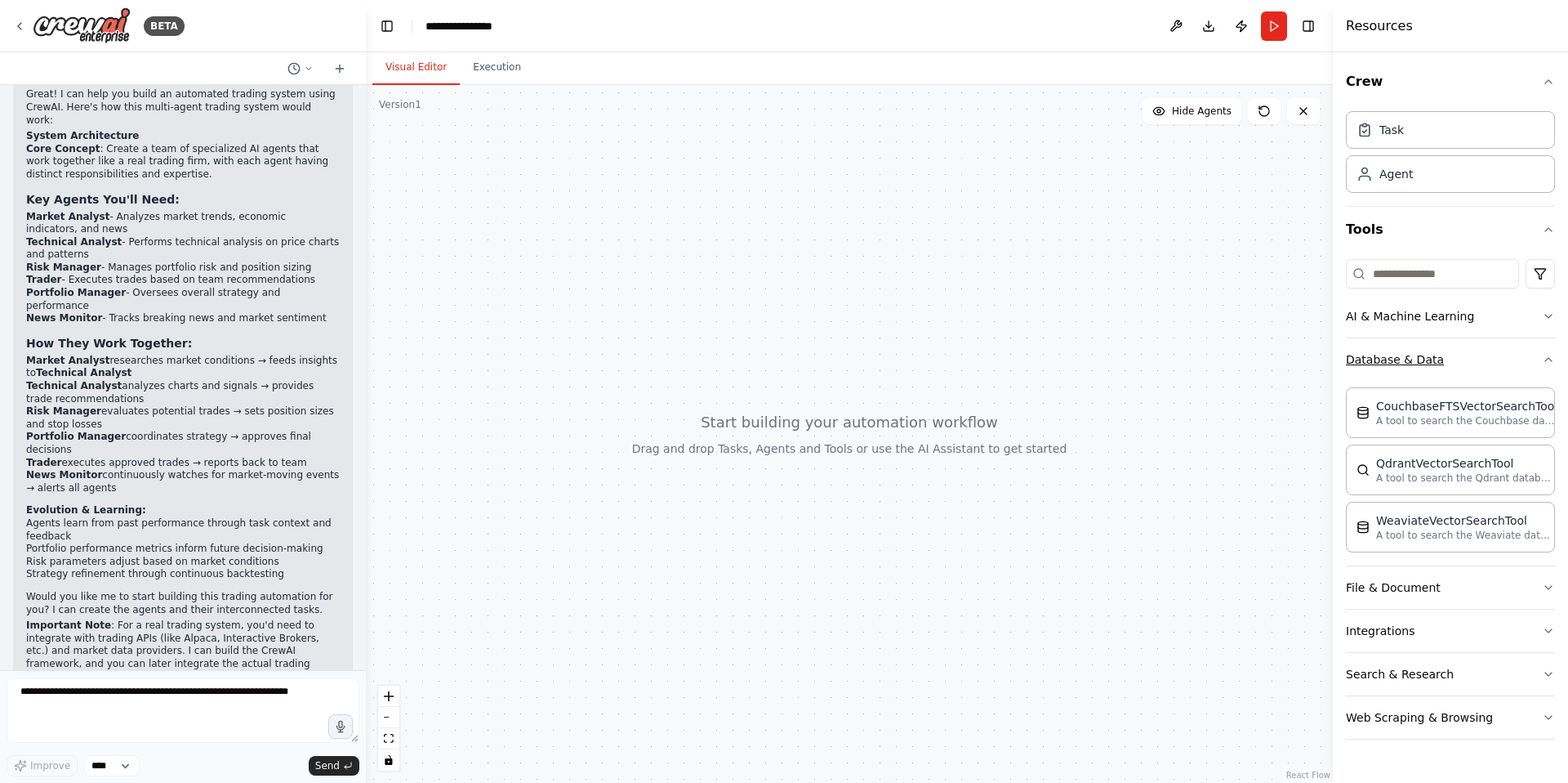
click at [1548, 359] on icon "button" at bounding box center [1548, 359] width 7 height 3
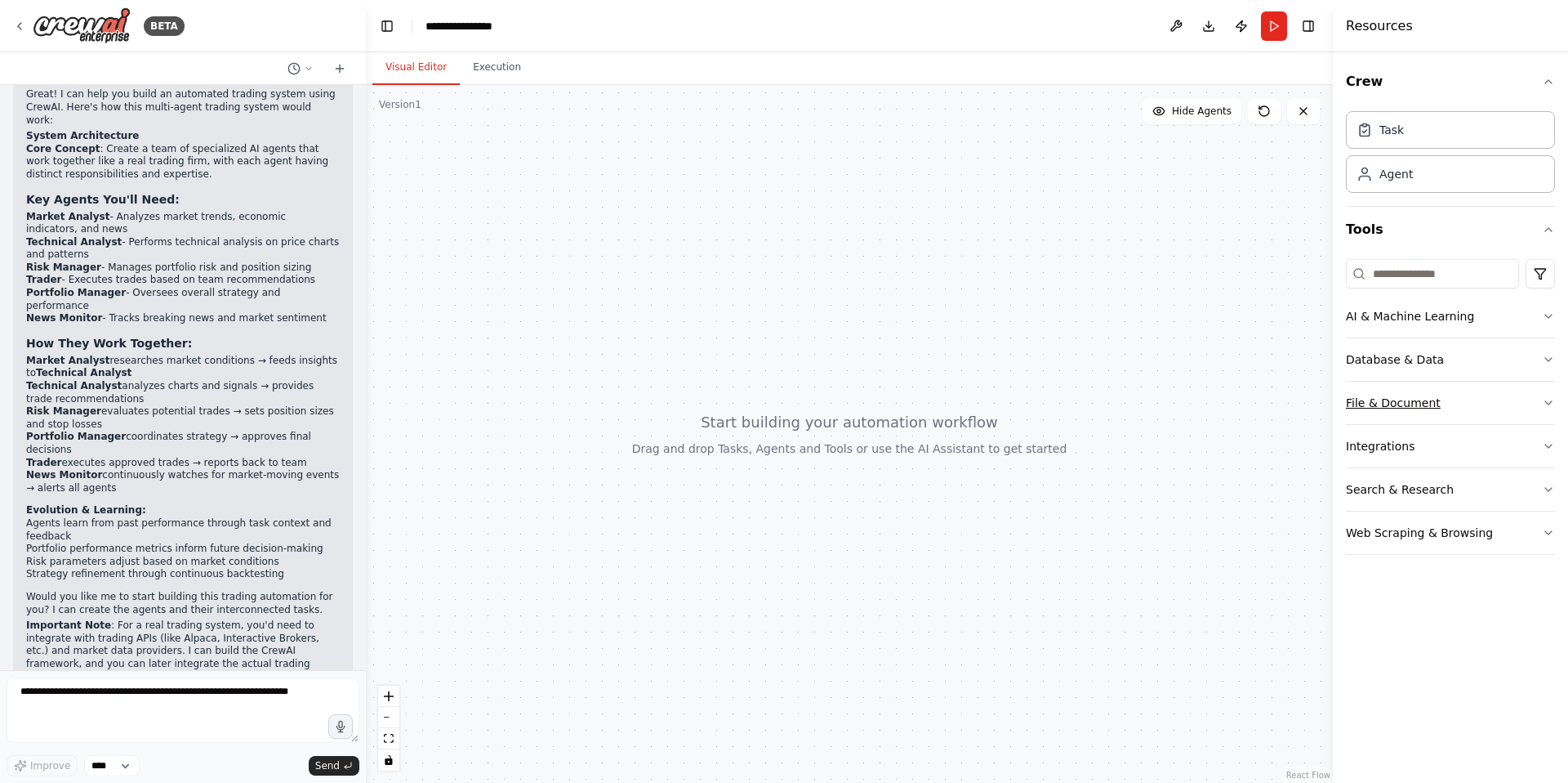
click at [1550, 404] on icon "button" at bounding box center [1548, 402] width 13 height 13
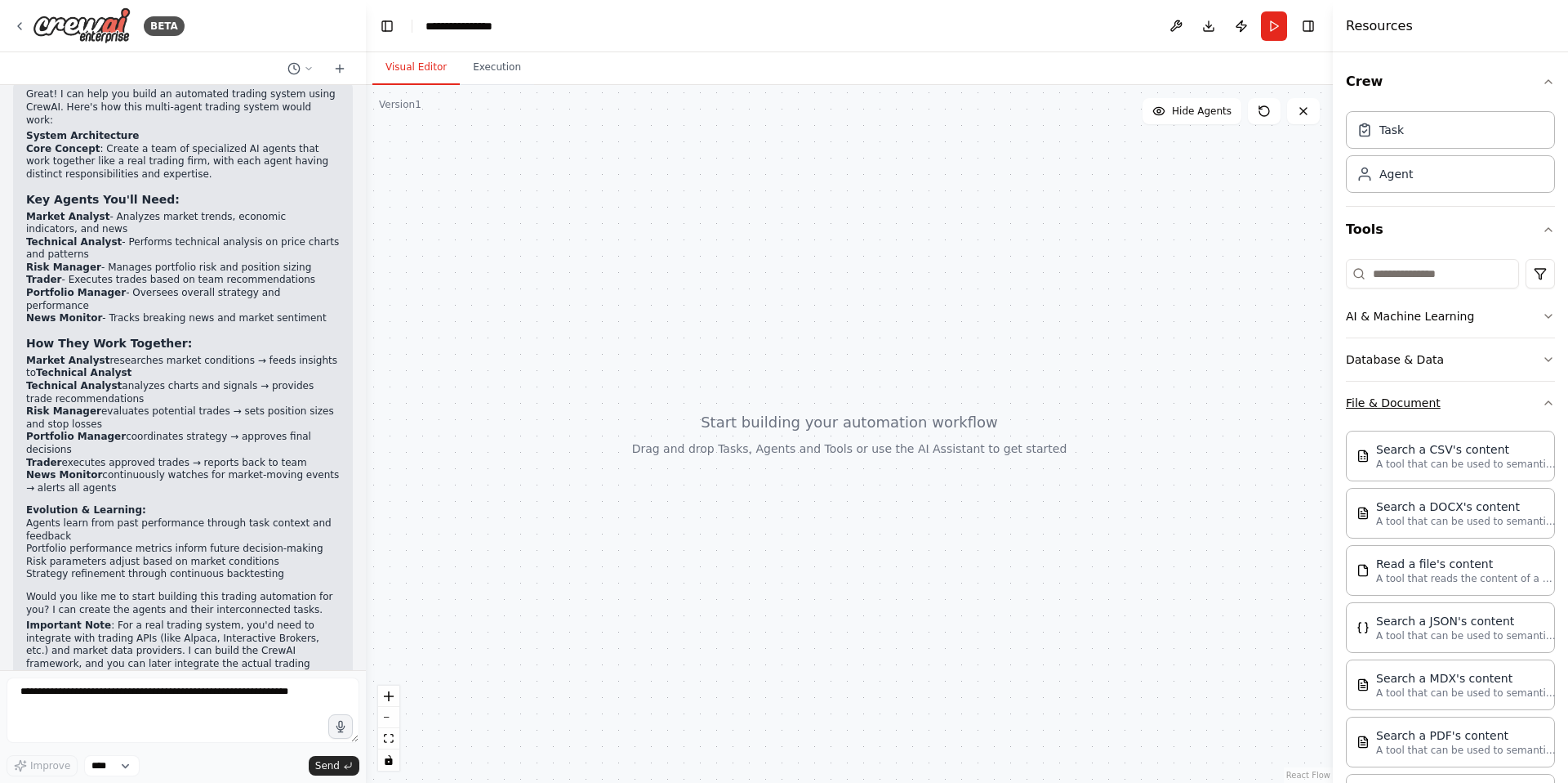
click at [1550, 404] on icon "button" at bounding box center [1548, 402] width 7 height 3
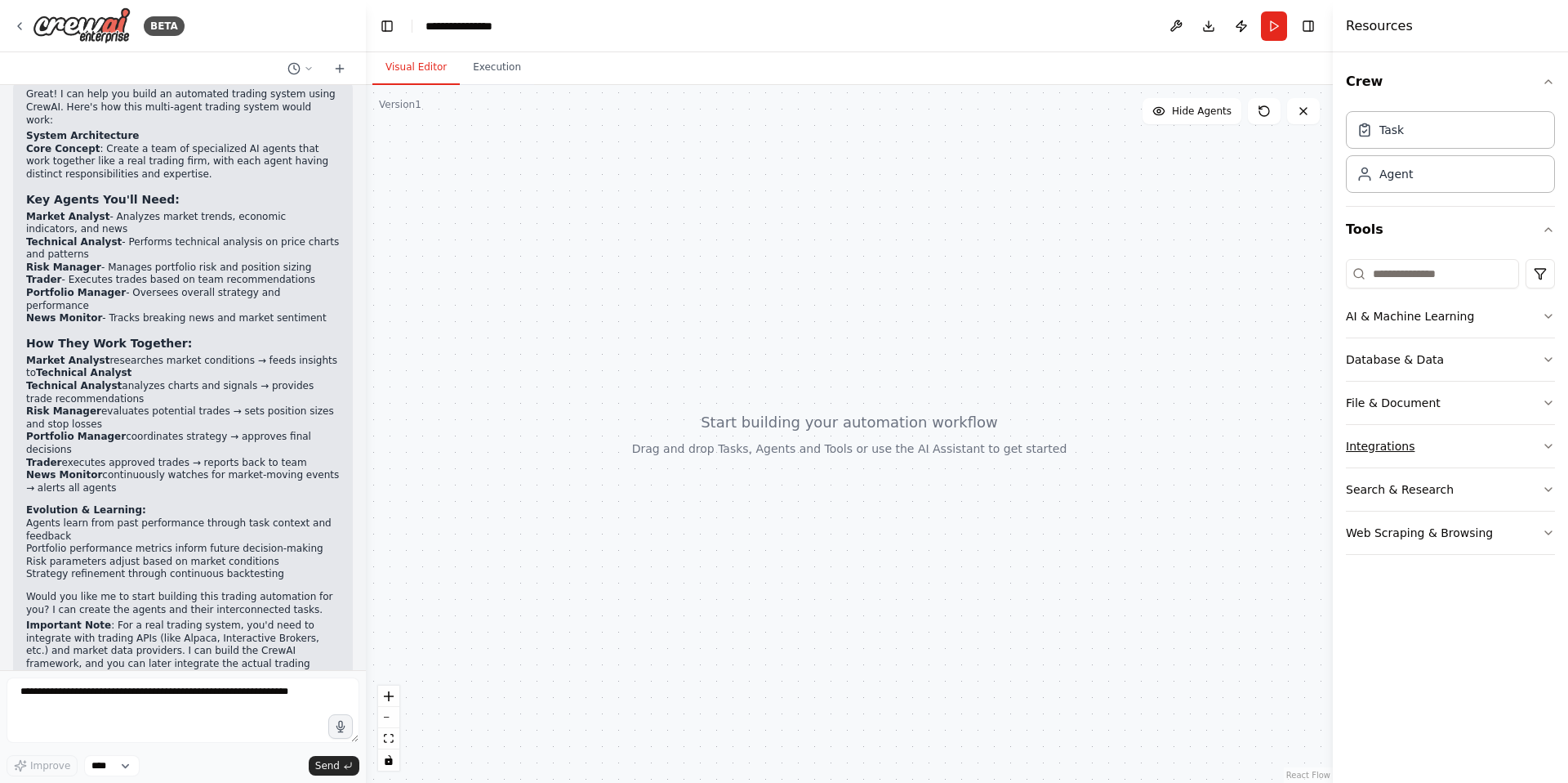
click at [1551, 447] on icon "button" at bounding box center [1548, 446] width 13 height 13
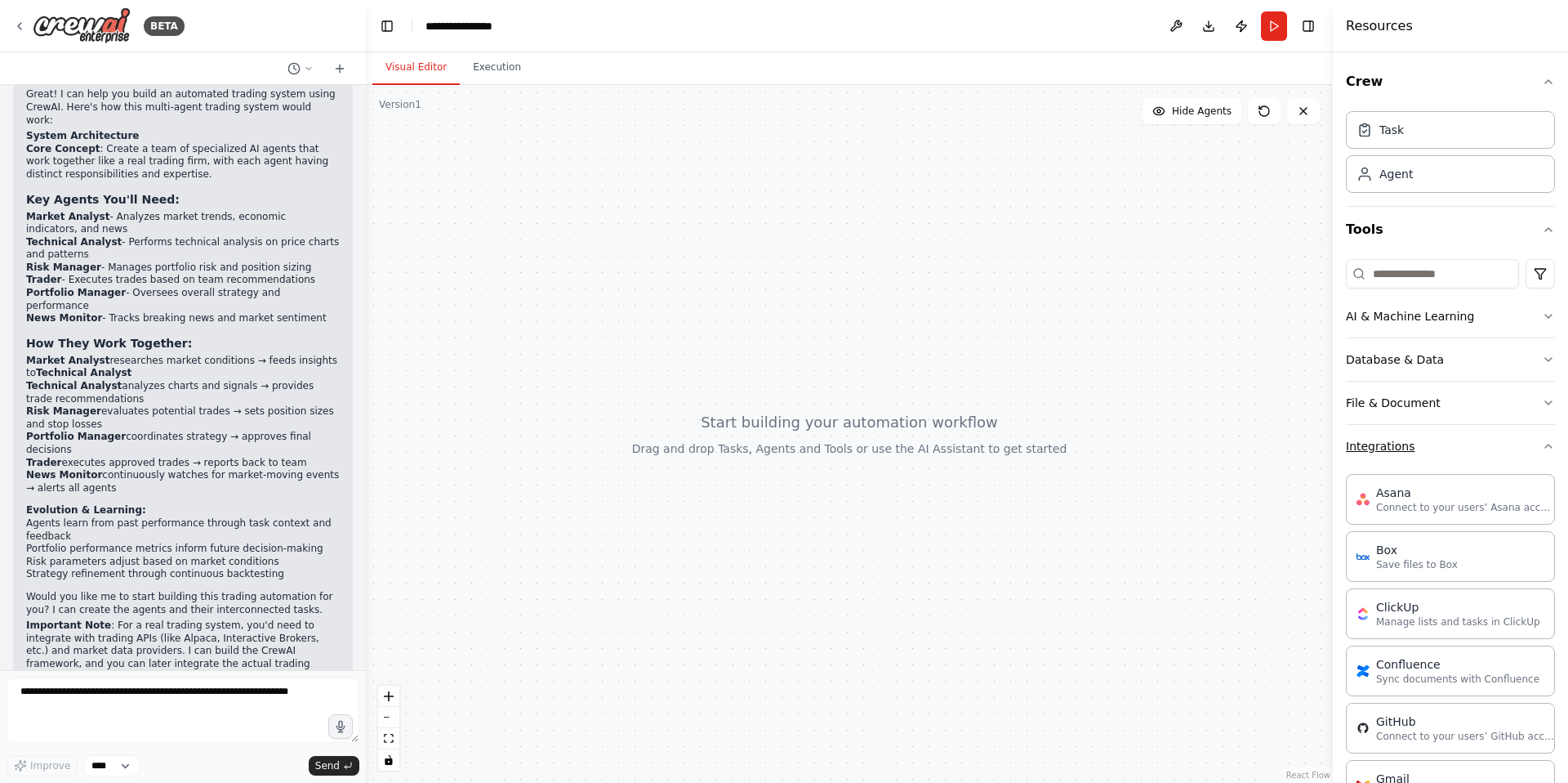
click at [1551, 447] on icon "button" at bounding box center [1548, 446] width 7 height 3
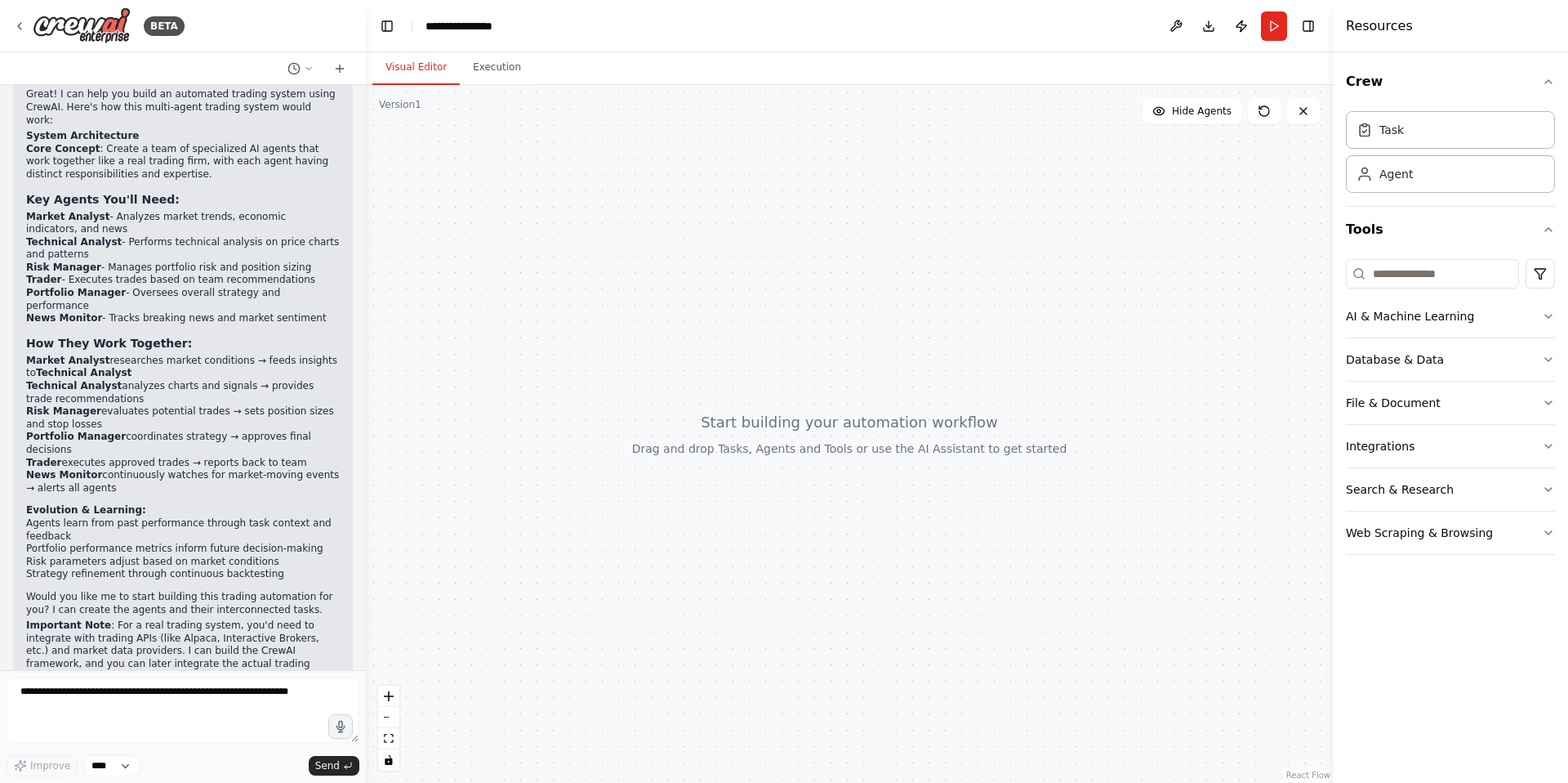
scroll to position [0, 0]
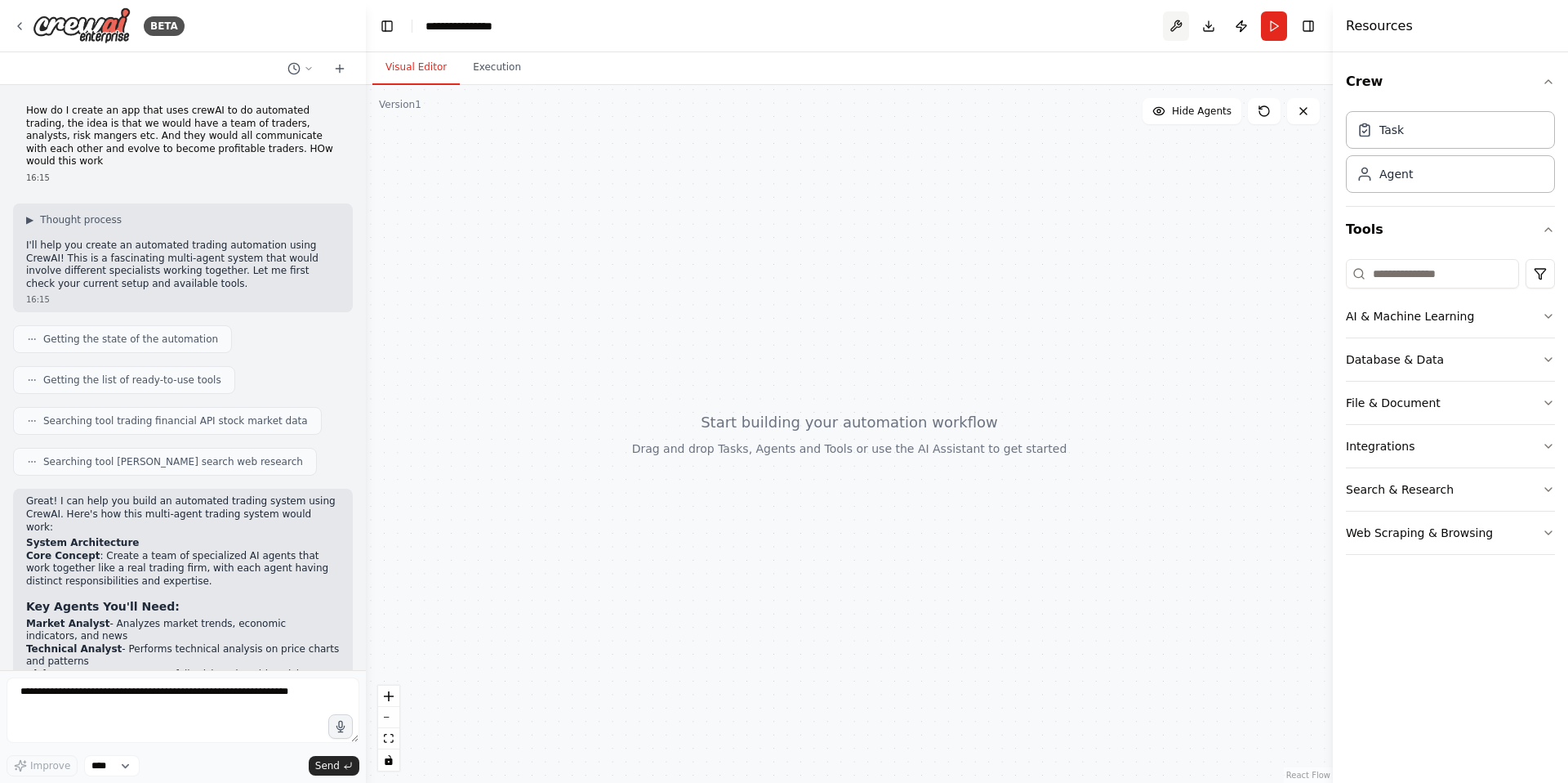
click at [1176, 24] on button at bounding box center [1175, 25] width 26 height 29
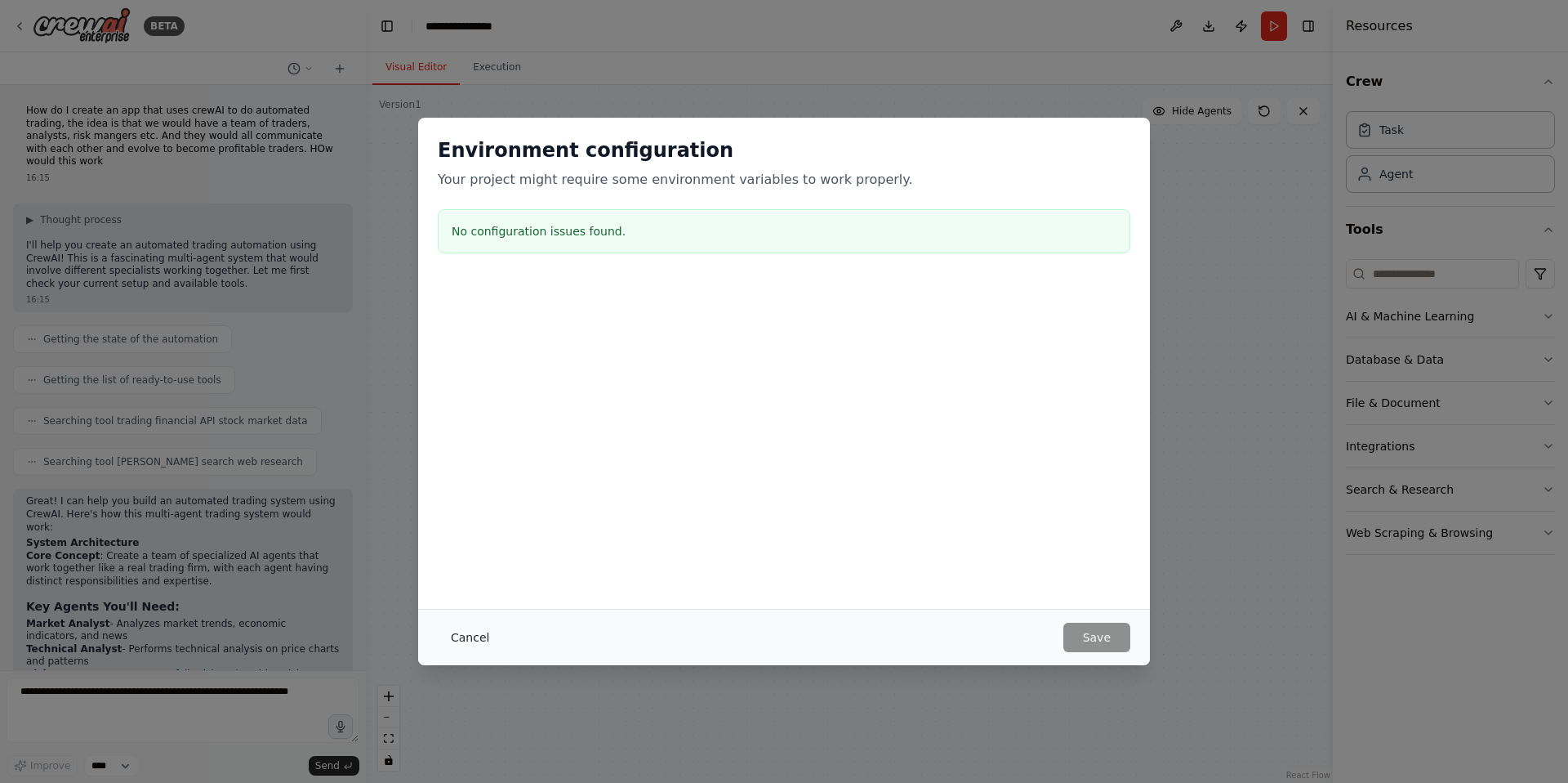
click at [469, 641] on button "Cancel" at bounding box center [470, 636] width 65 height 29
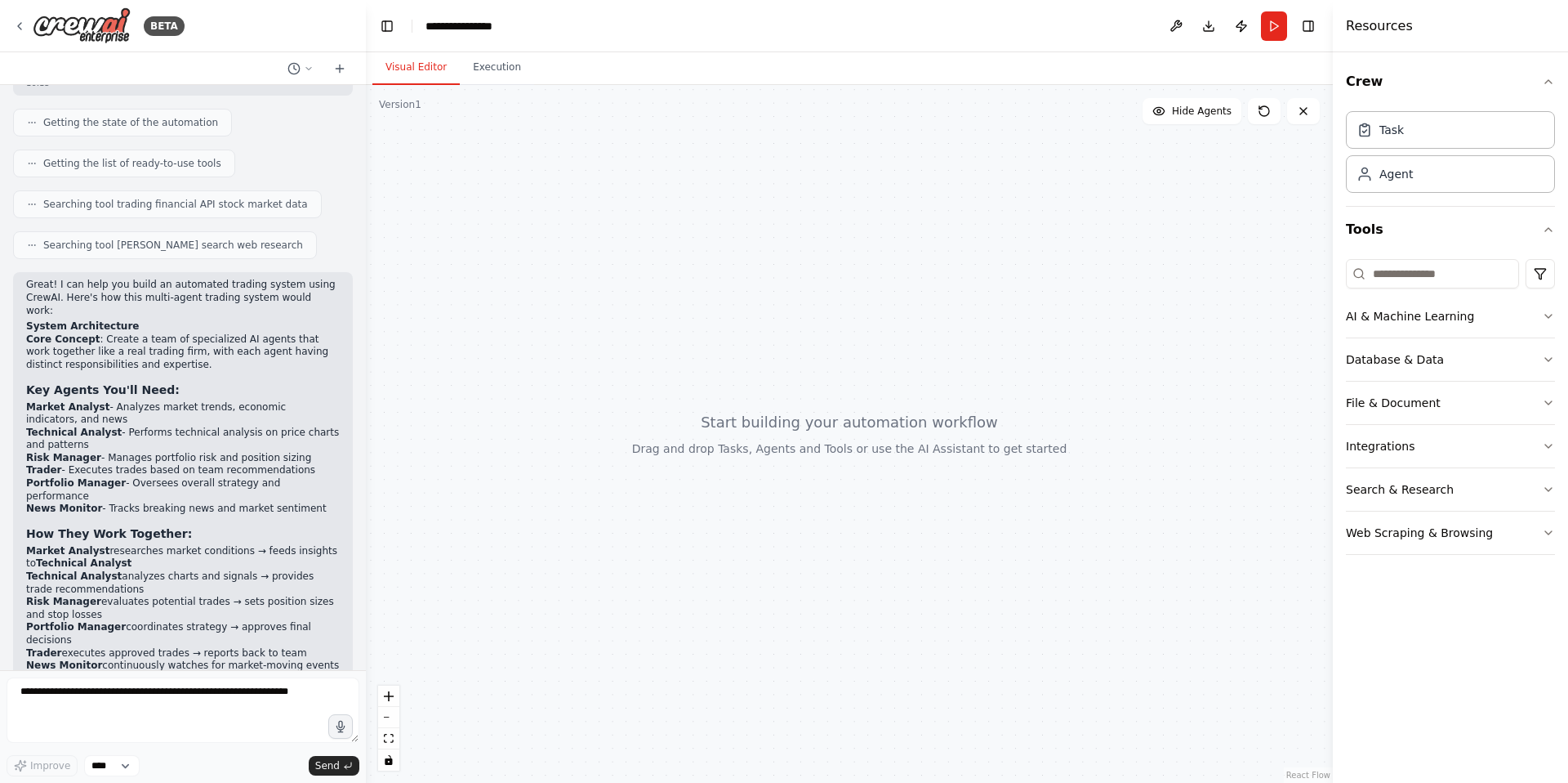
scroll to position [407, 0]
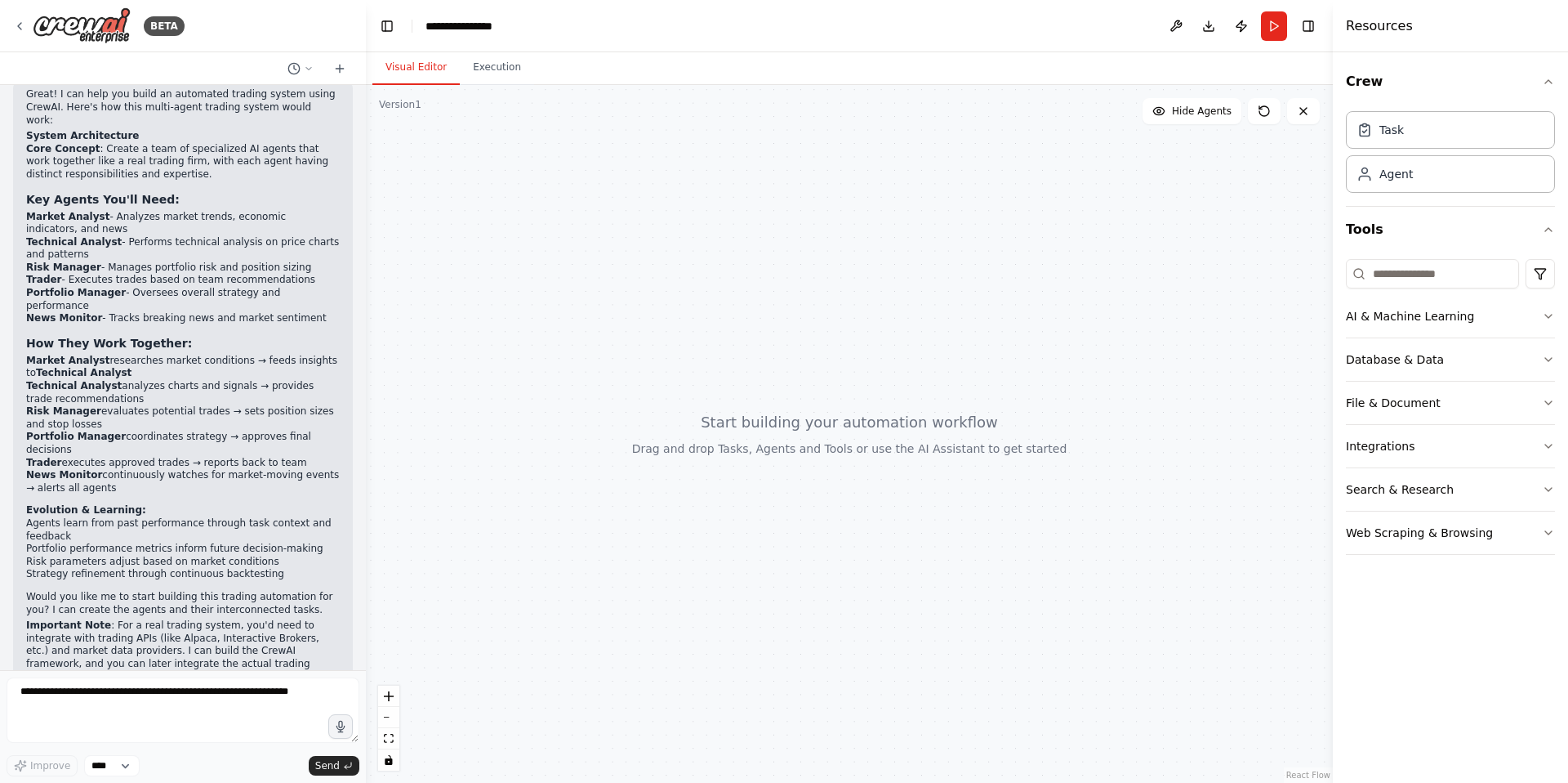
click at [175, 504] on h2 "Evolution & Learning:" at bounding box center [182, 510] width 314 height 13
click at [169, 696] on textarea at bounding box center [183, 710] width 353 height 66
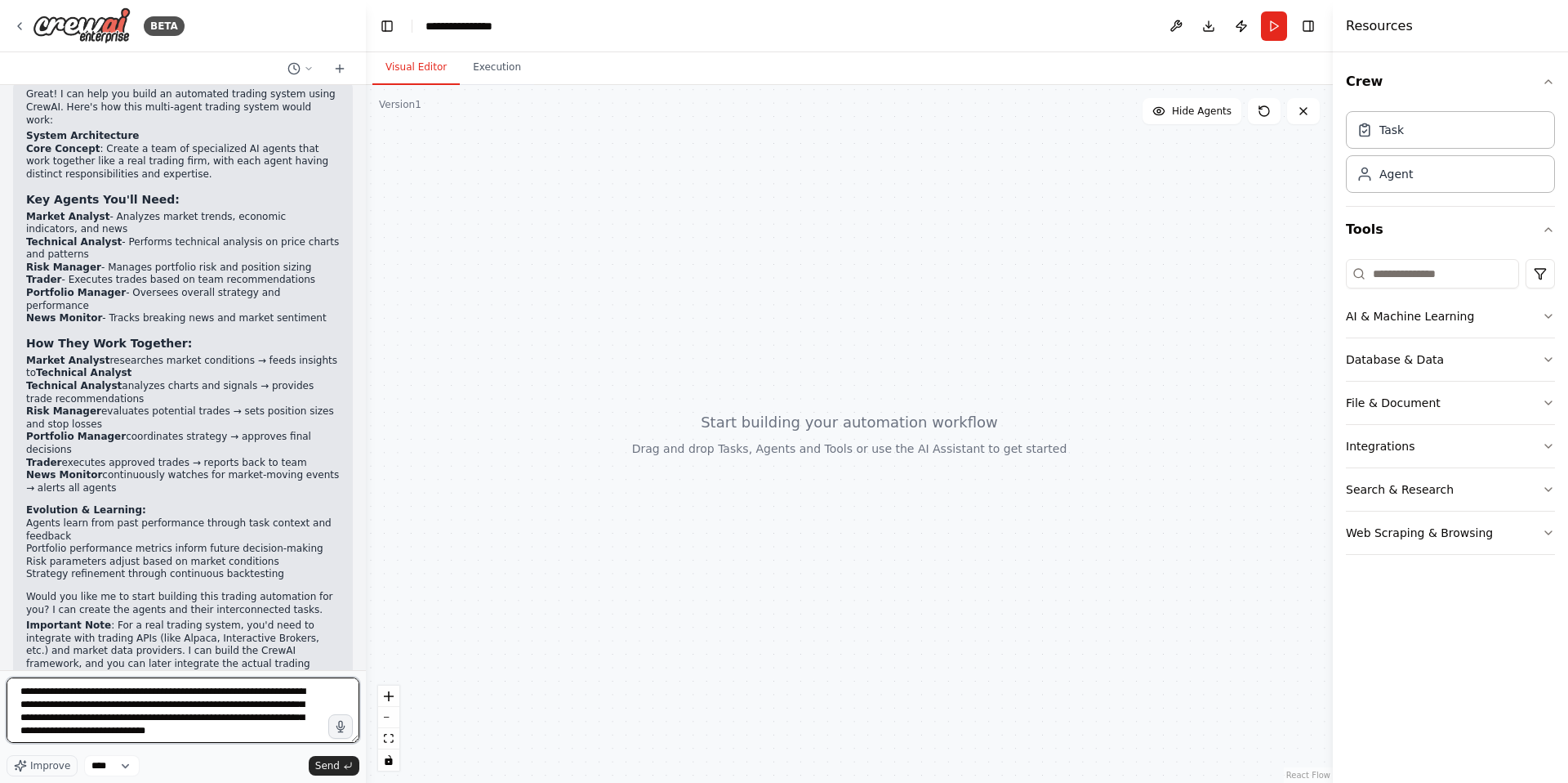
type textarea "**********"
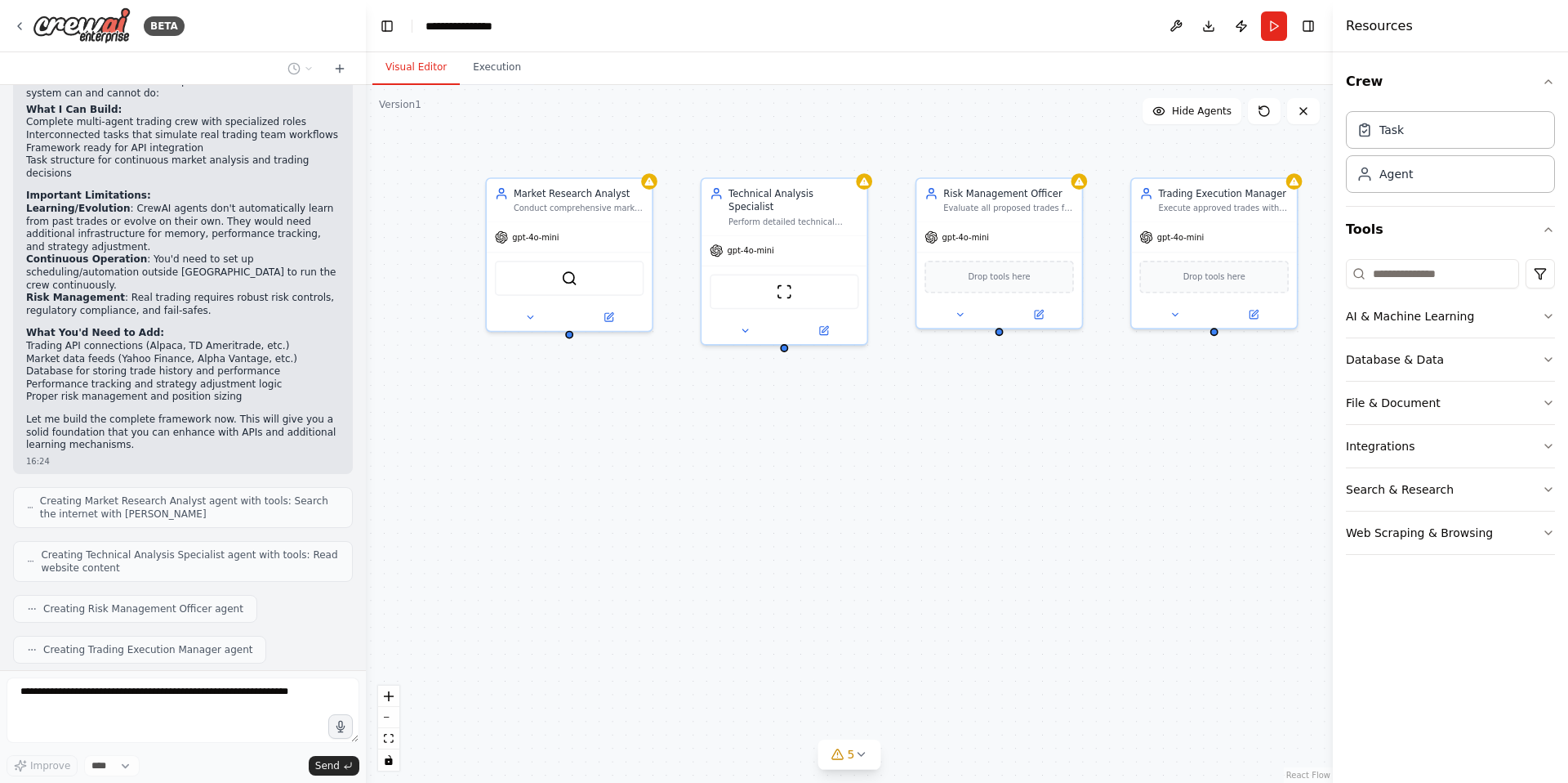
scroll to position [1262, 0]
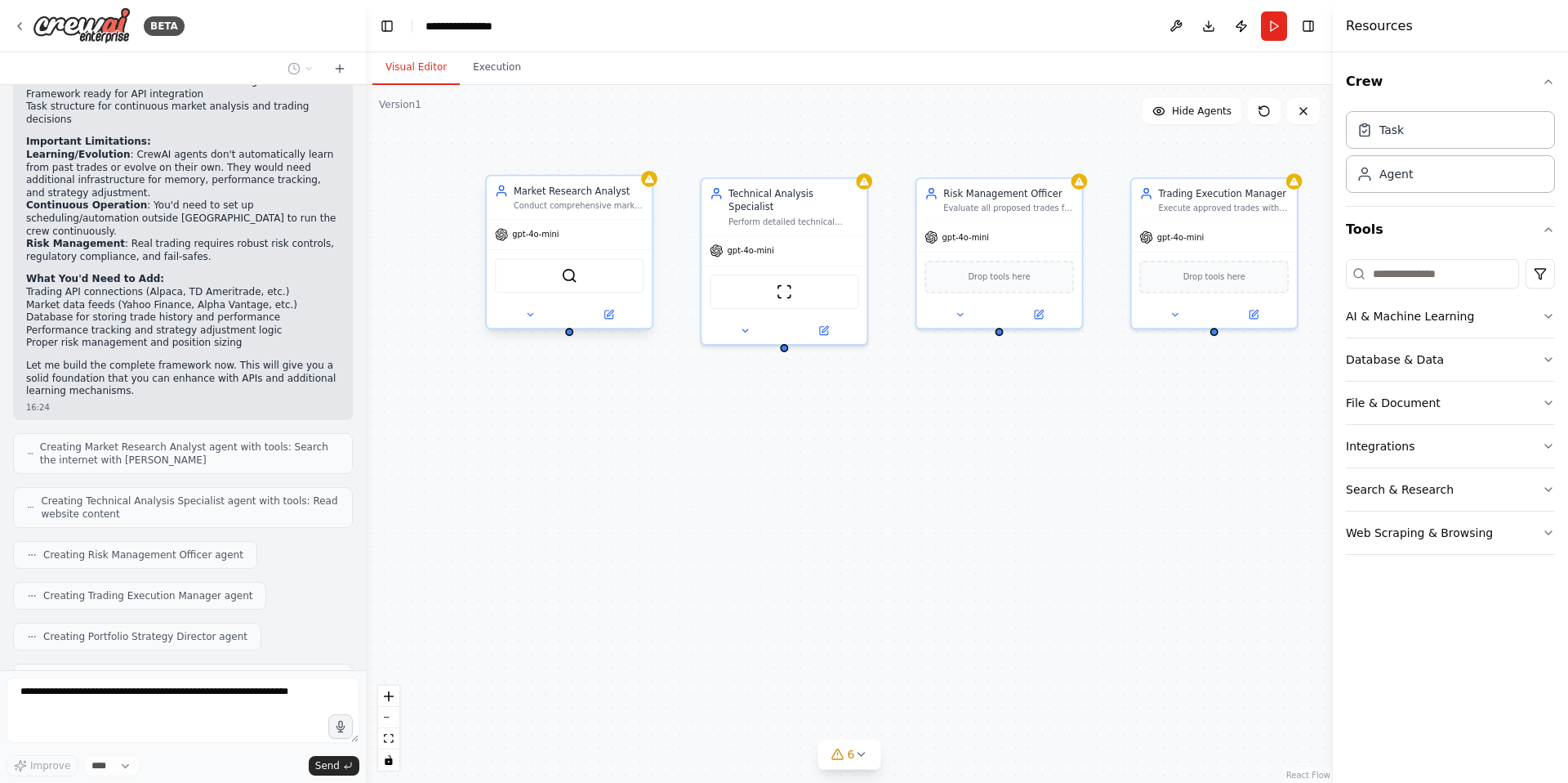
click at [575, 213] on div "Market Research Analyst Conduct comprehensive market research and economic anal…" at bounding box center [568, 196] width 164 height 43
click at [535, 322] on button at bounding box center [530, 314] width 76 height 16
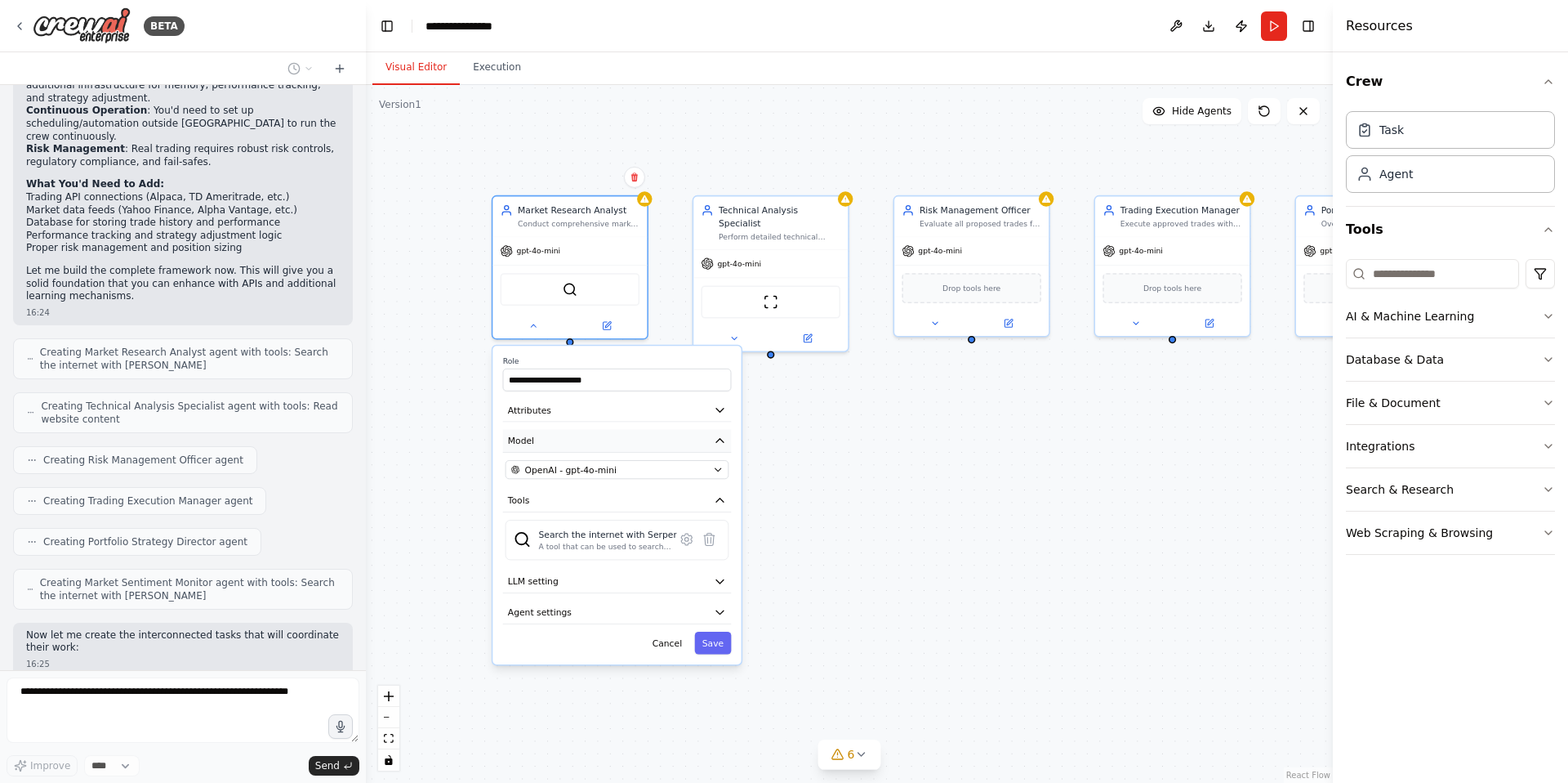
scroll to position [1370, 0]
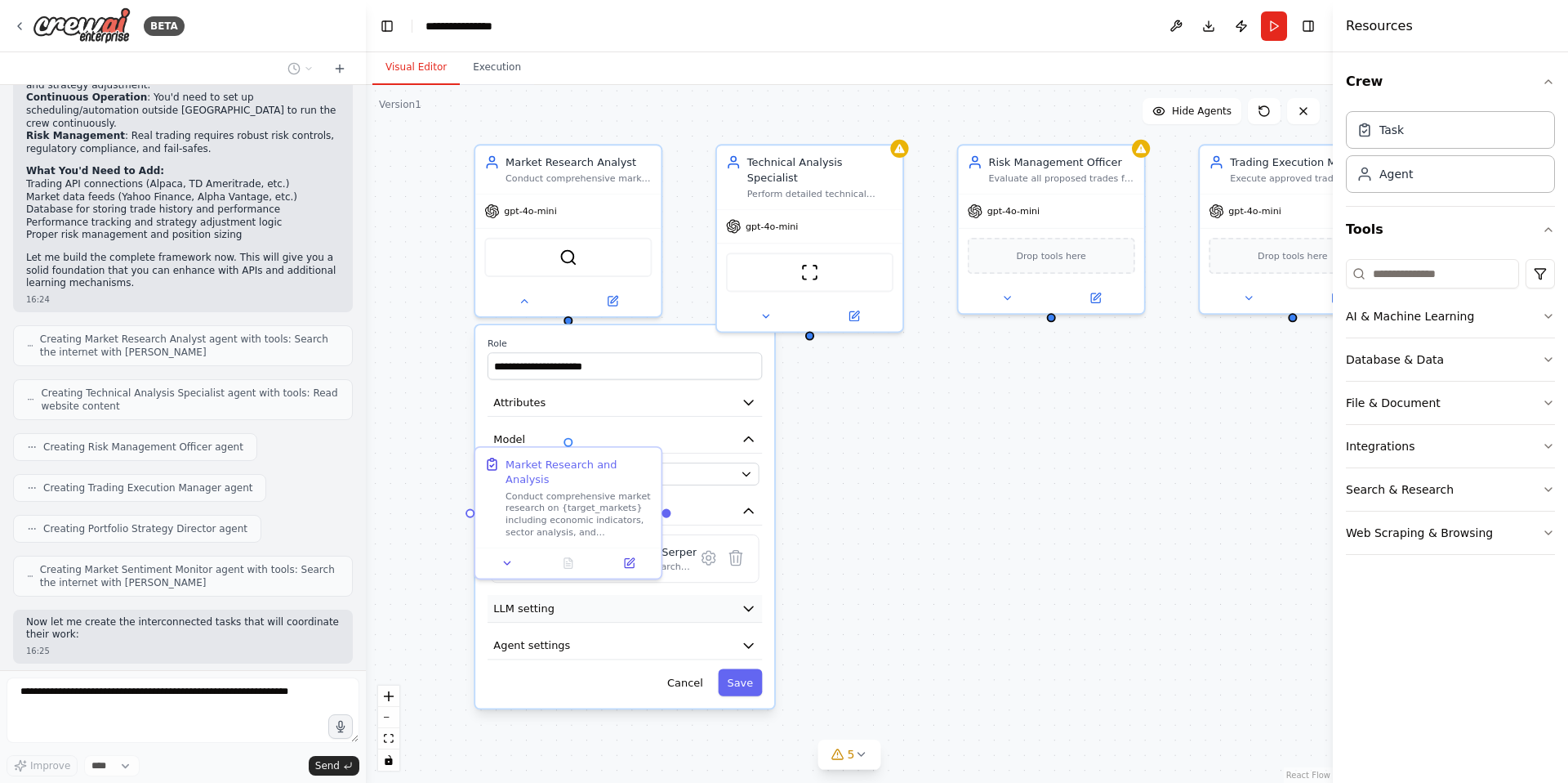
click at [752, 607] on icon "button" at bounding box center [748, 608] width 9 height 4
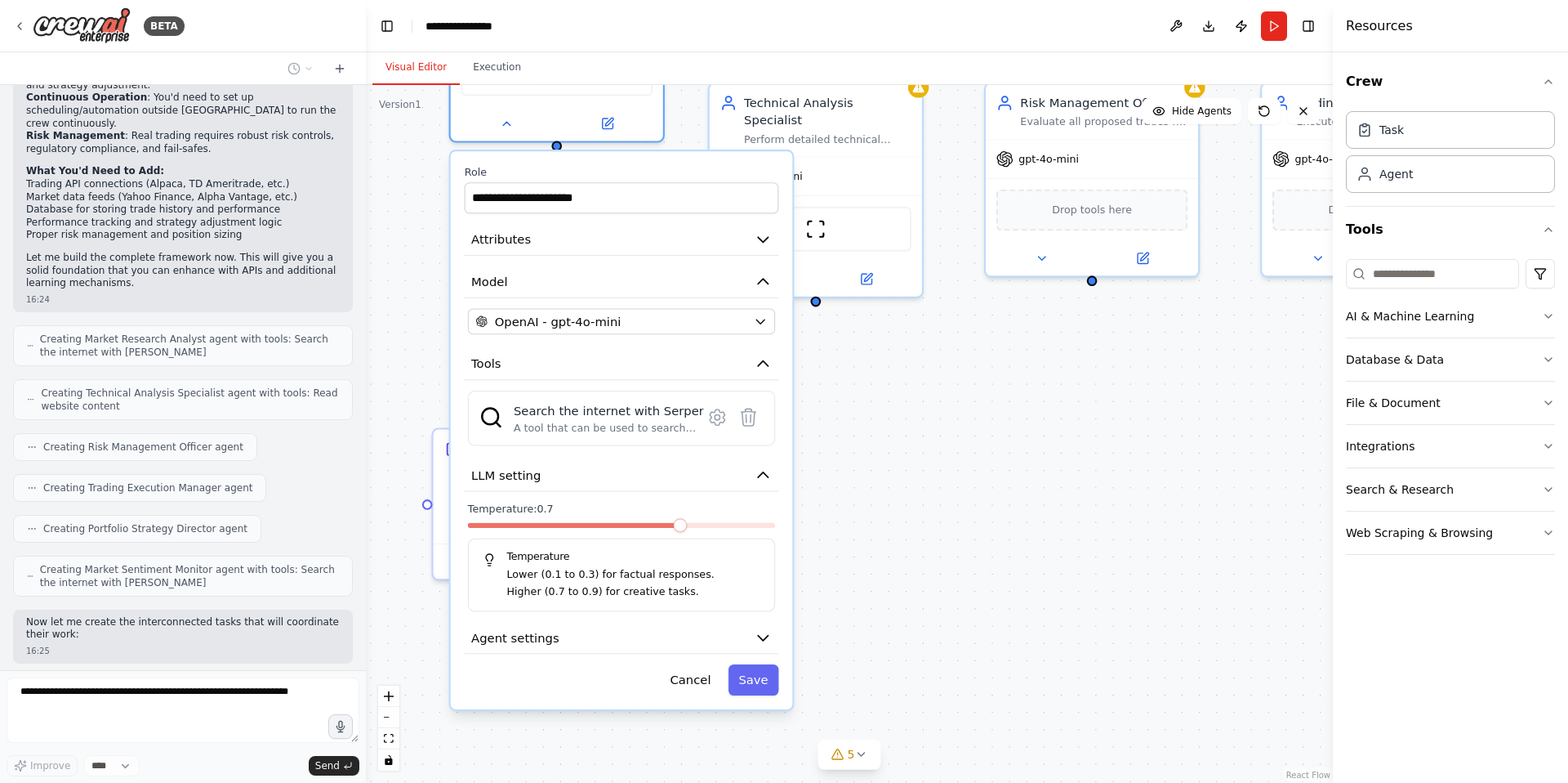
drag, startPoint x: 716, startPoint y: 680, endPoint x: 725, endPoint y: 545, distance: 135.3
click at [725, 545] on div "Temperature Lower (0.1 to 0.3) for factual responses. Higher (0.7 to 0.9) for c…" at bounding box center [621, 576] width 307 height 74
click at [758, 637] on icon "button" at bounding box center [763, 637] width 17 height 17
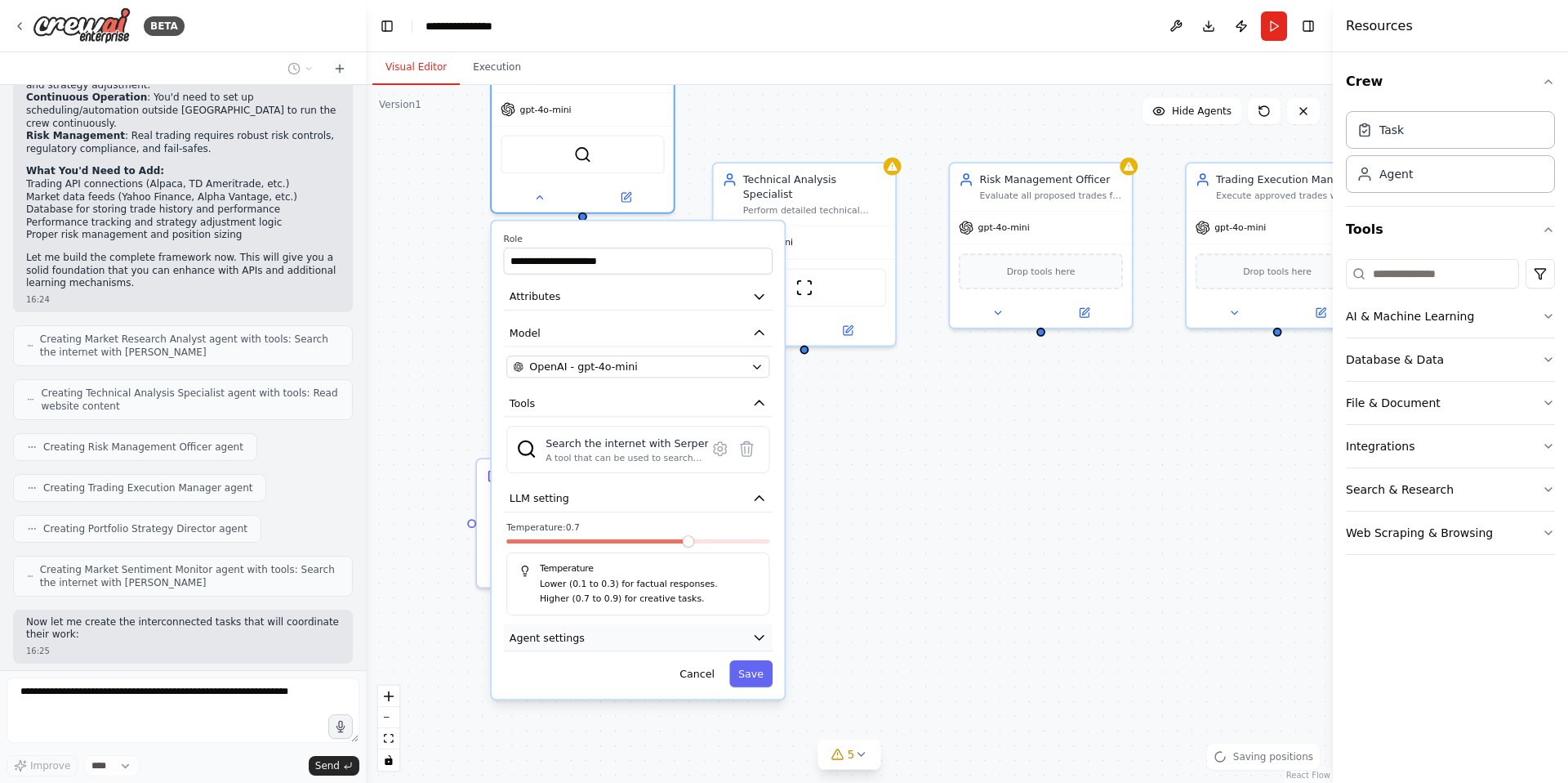
click at [761, 638] on icon "button" at bounding box center [759, 637] width 9 height 4
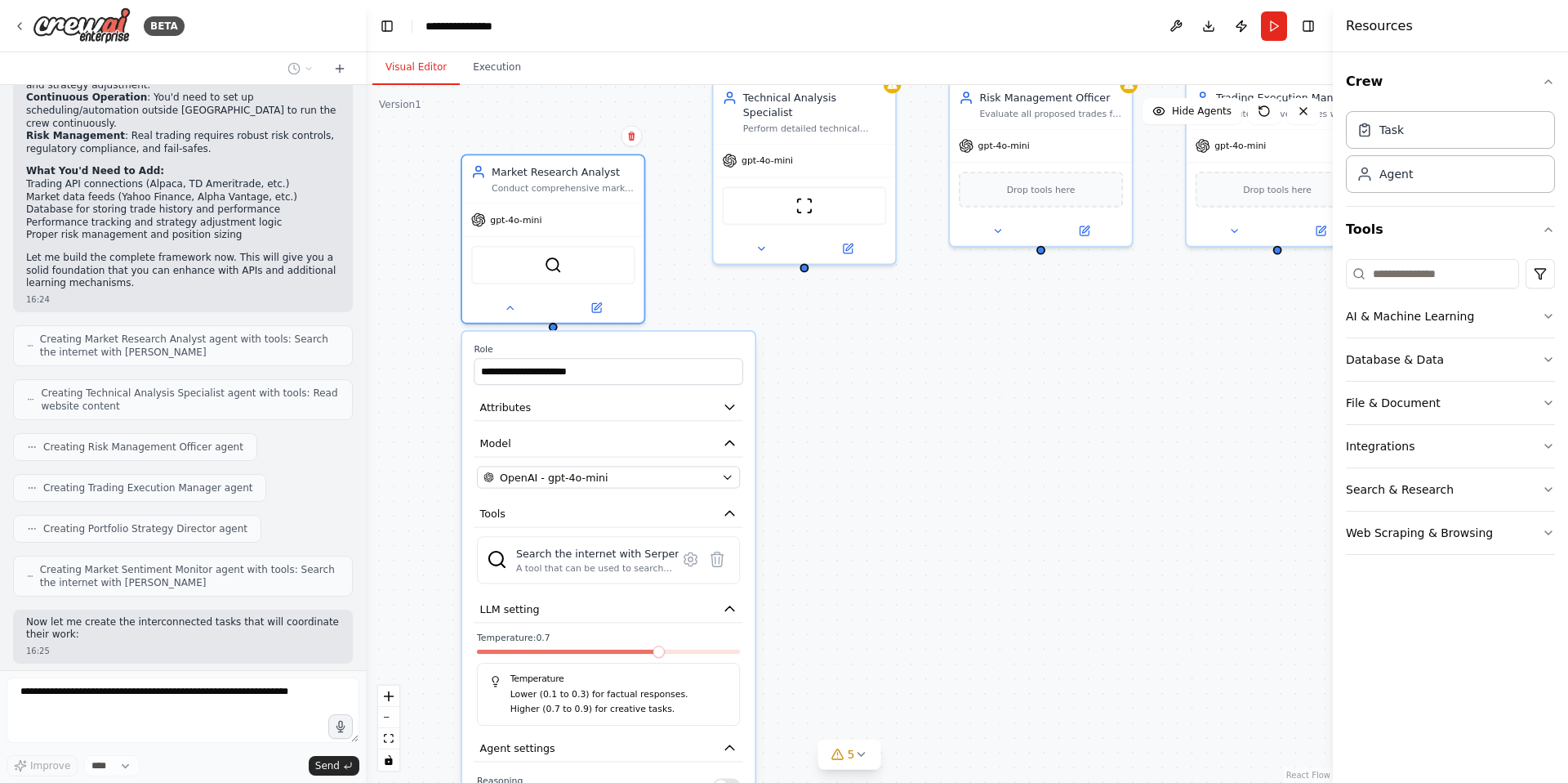
drag, startPoint x: 711, startPoint y: 645, endPoint x: 678, endPoint y: 763, distance: 122.5
click at [678, 761] on button "Agent settings" at bounding box center [608, 747] width 269 height 27
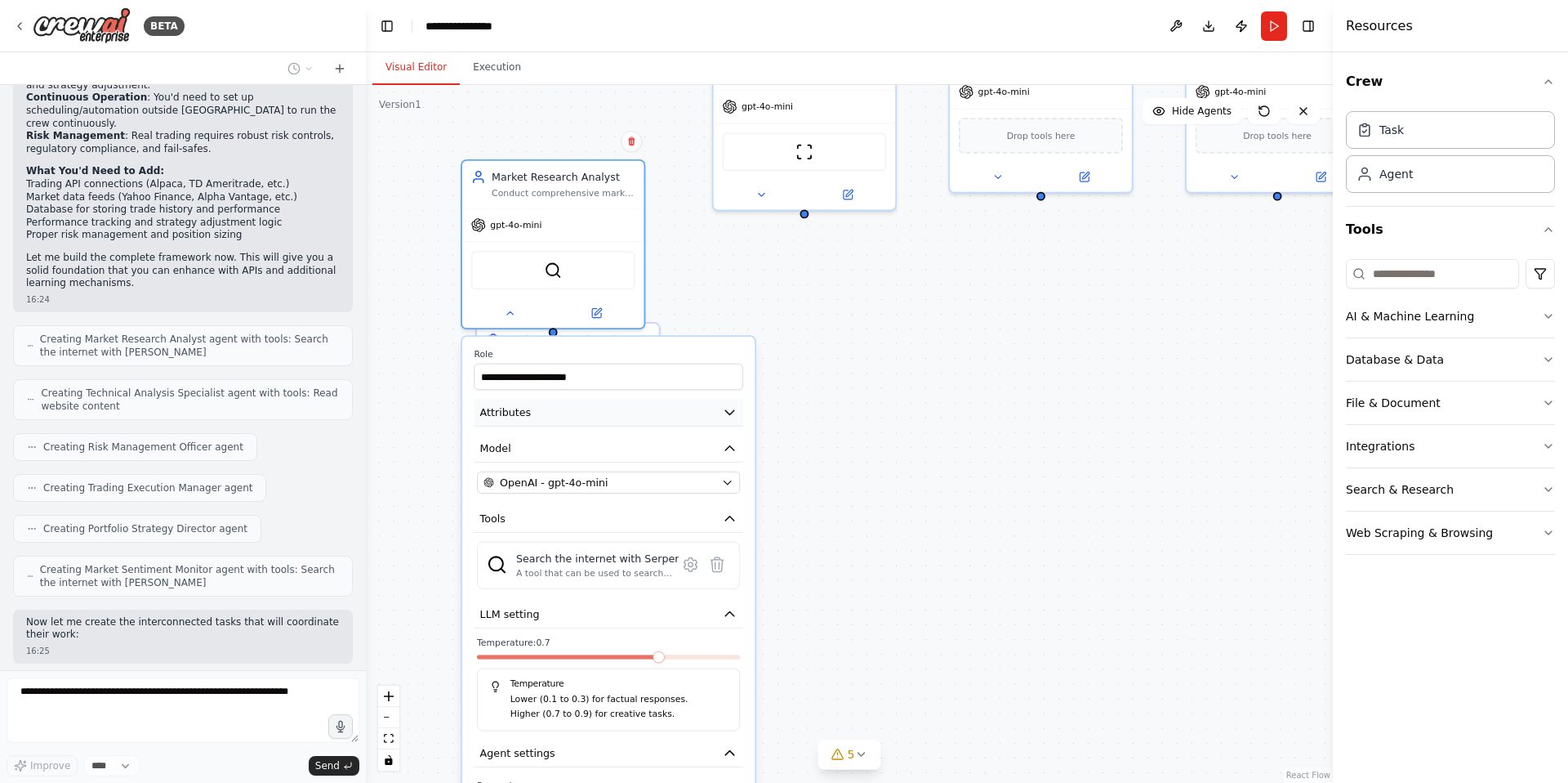
click at [731, 418] on icon "button" at bounding box center [729, 411] width 15 height 15
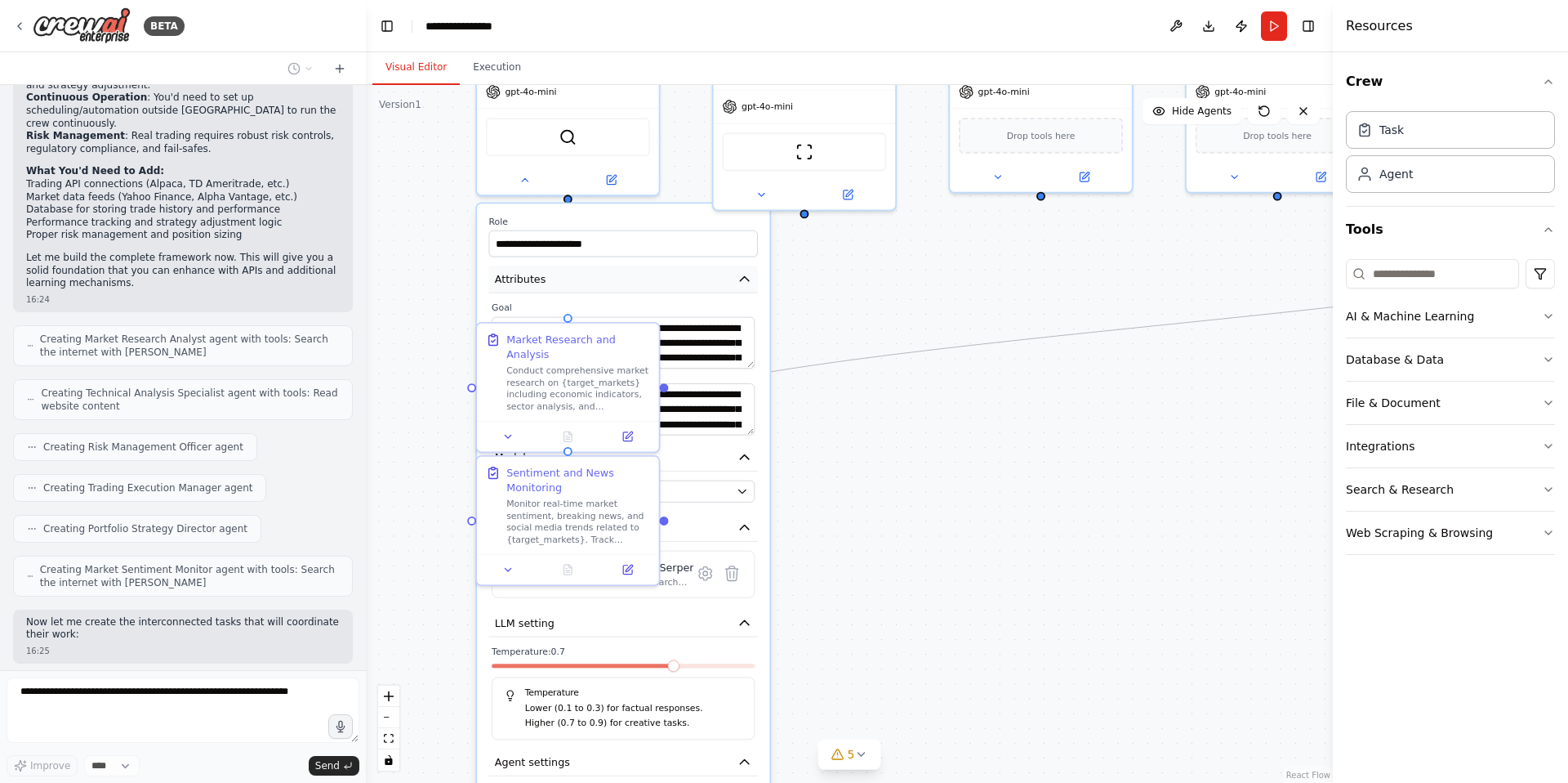
scroll to position [1410, 0]
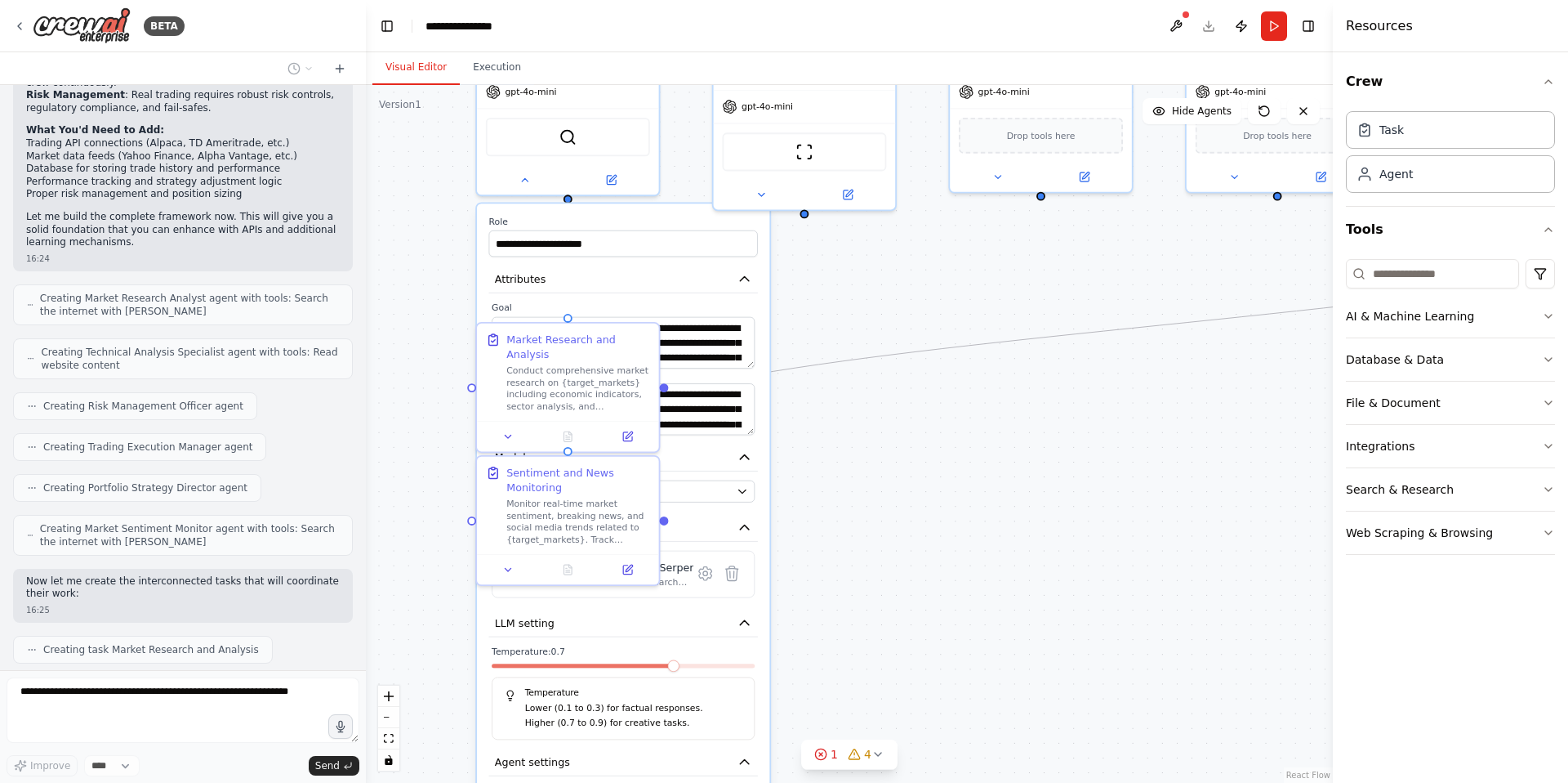
click at [682, 300] on div "**********" at bounding box center [622, 777] width 292 height 1148
click at [508, 572] on button at bounding box center [507, 567] width 51 height 18
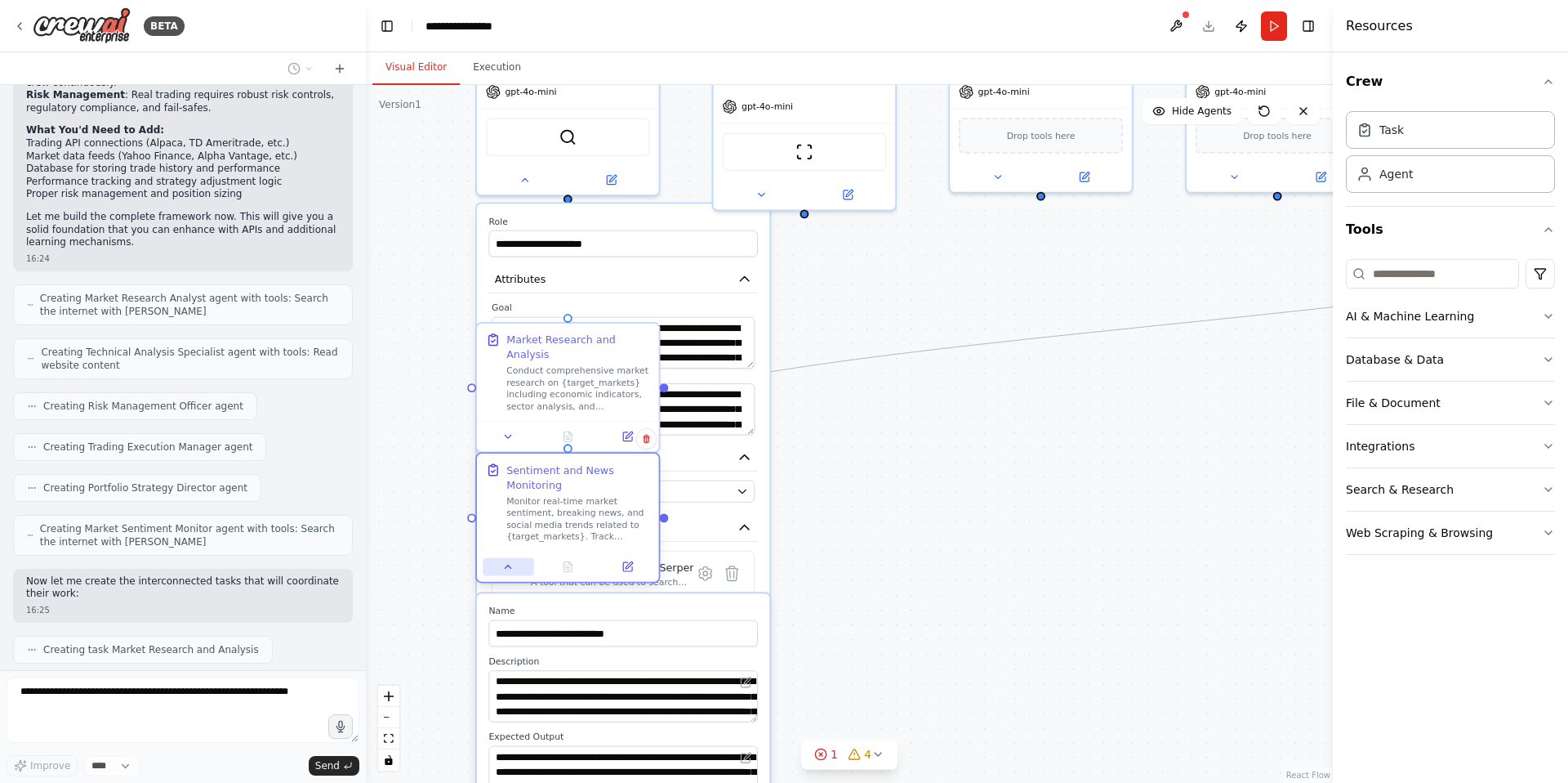
click at [508, 572] on icon at bounding box center [507, 566] width 11 height 11
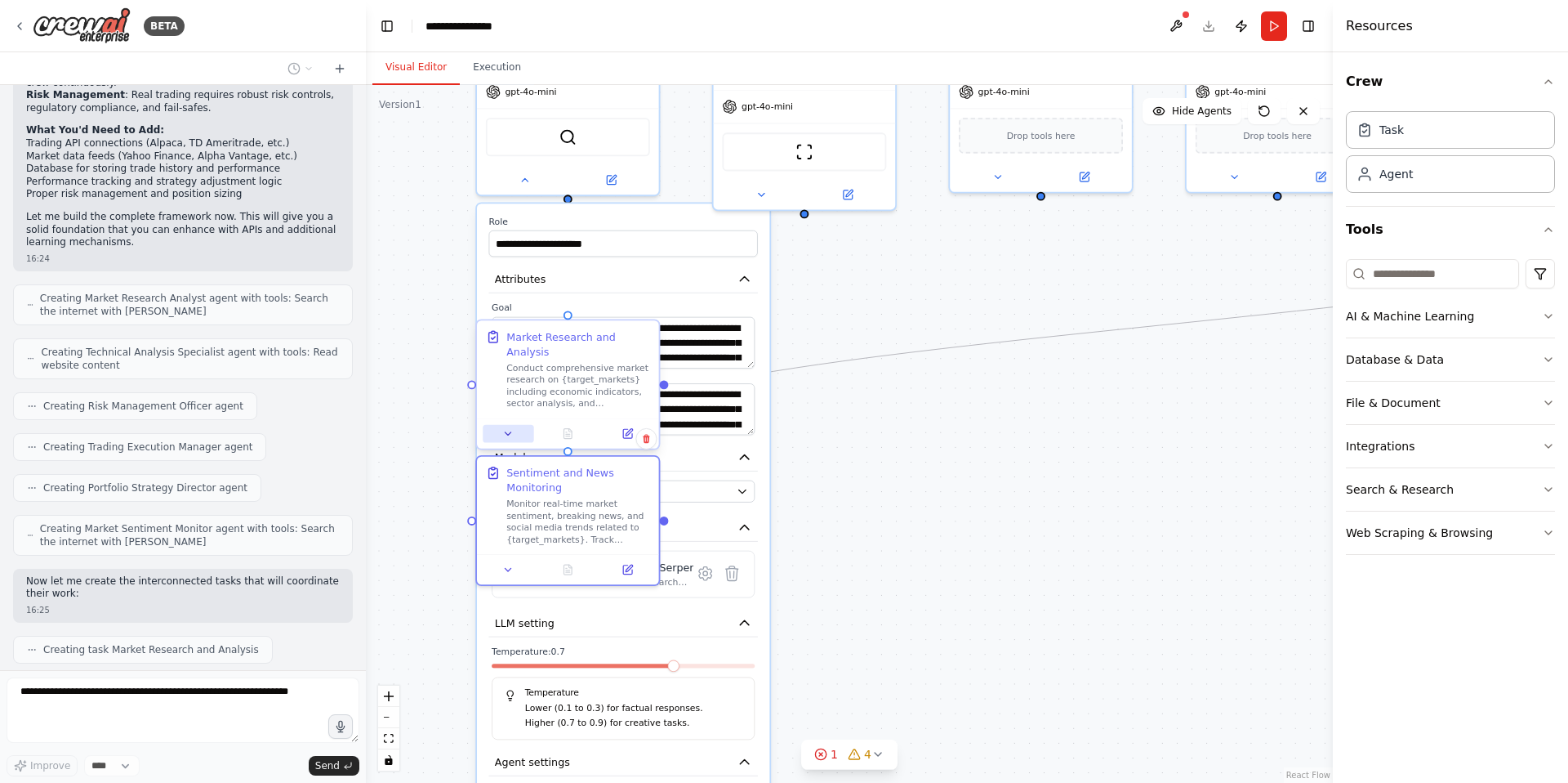
scroll to position [1451, 0]
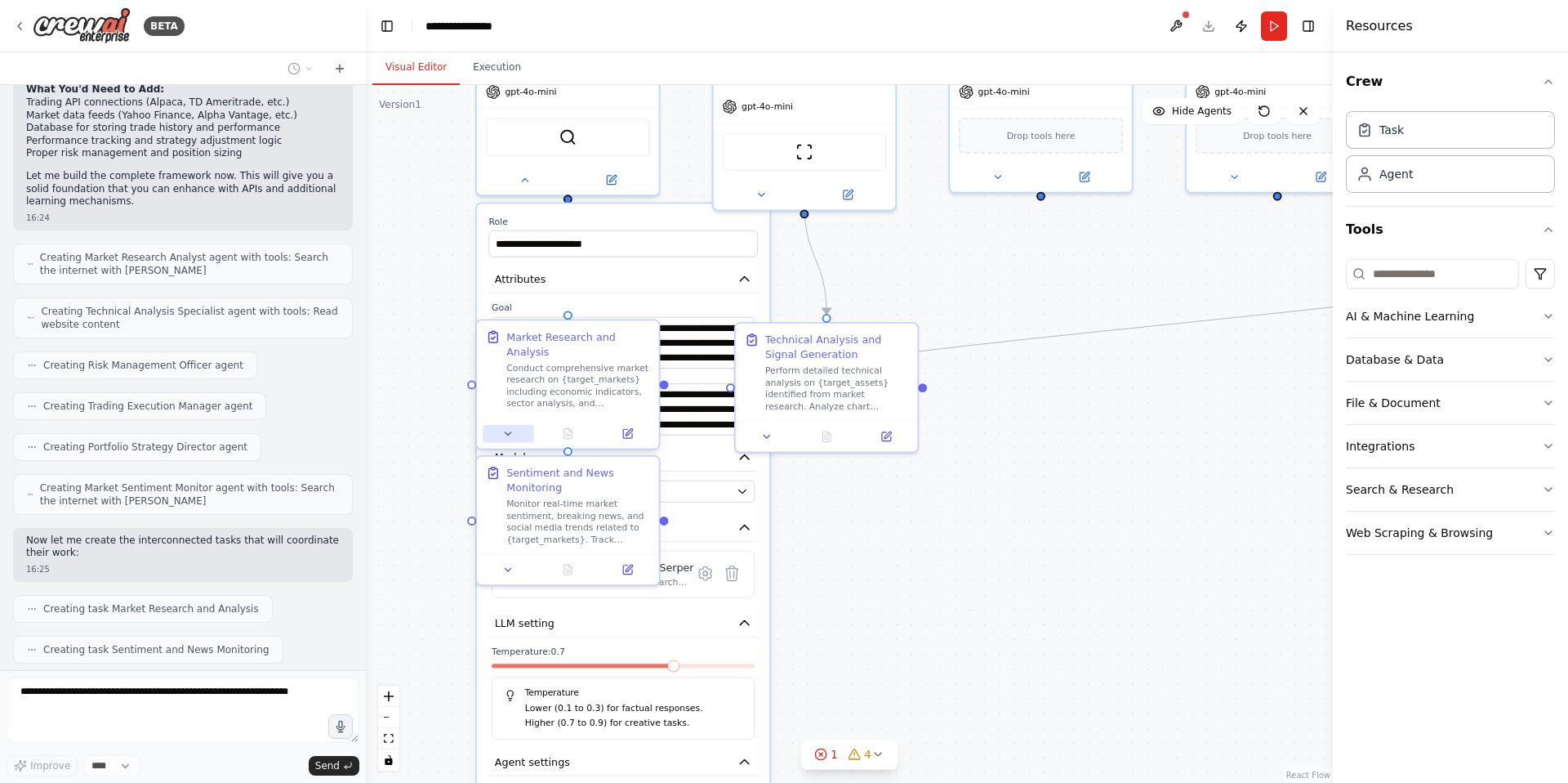
click at [503, 432] on icon at bounding box center [507, 432] width 11 height 11
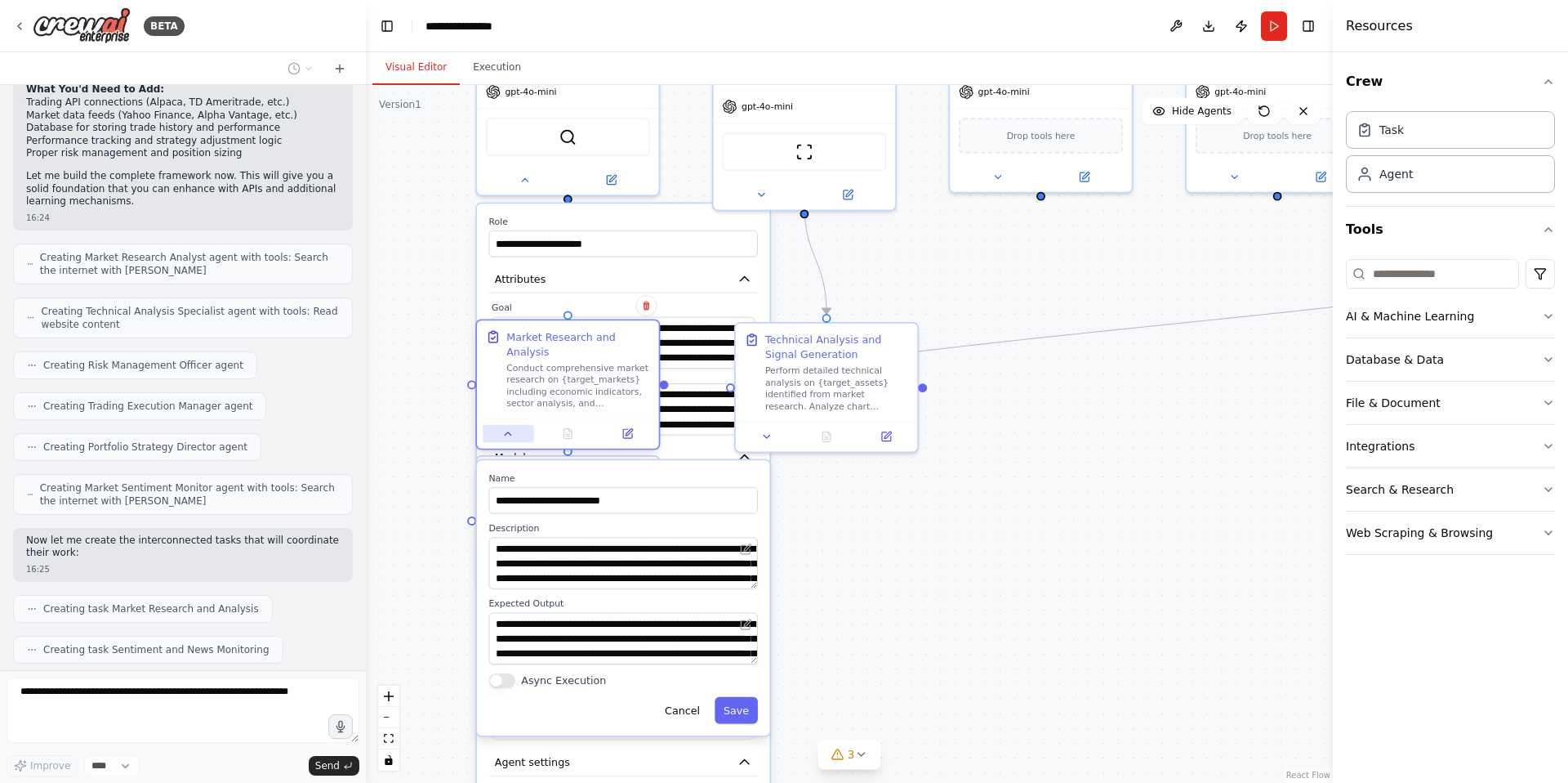
click at [503, 432] on icon at bounding box center [507, 432] width 11 height 11
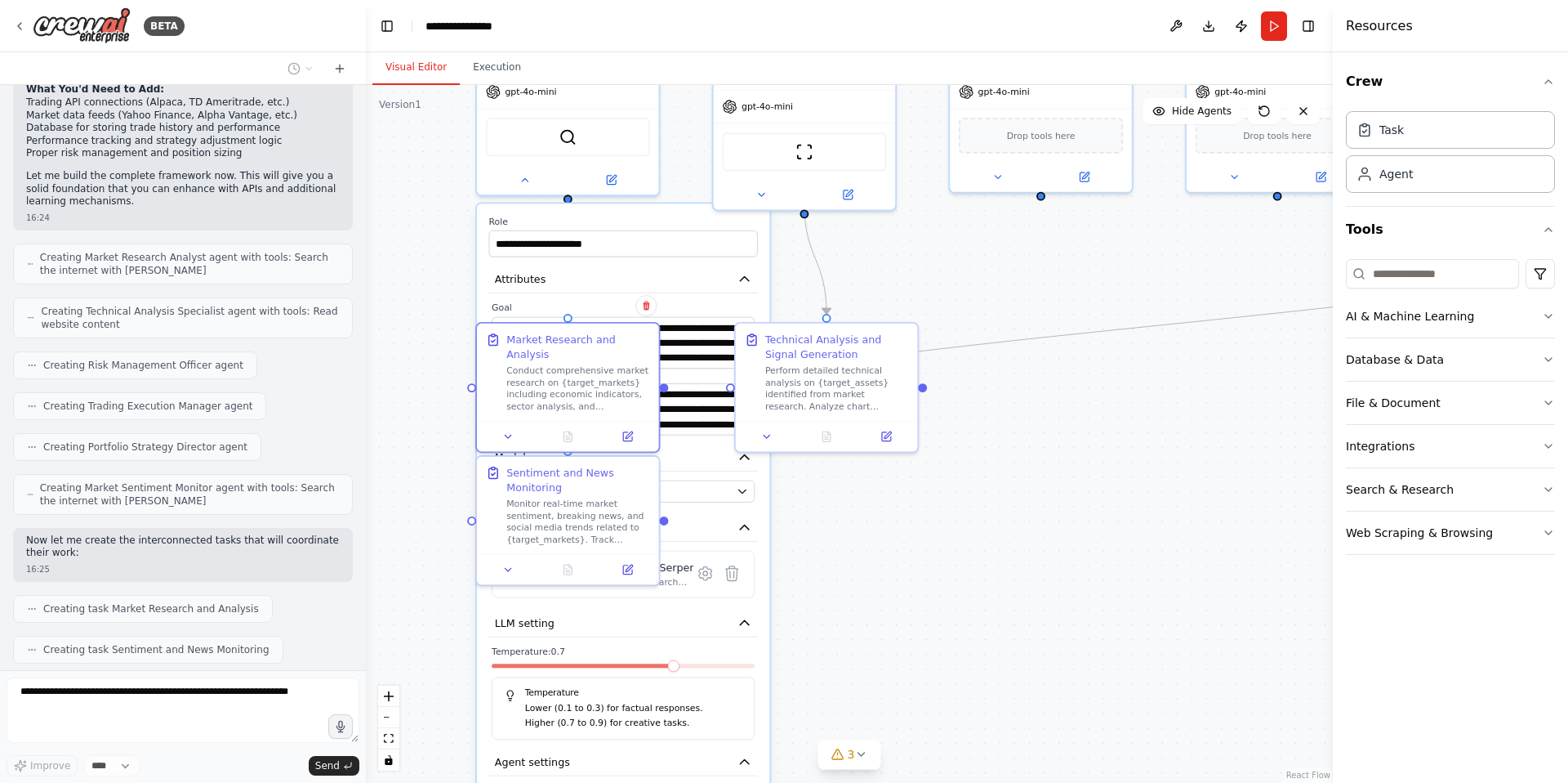
click at [715, 218] on label "Role" at bounding box center [623, 220] width 269 height 11
click at [754, 284] on button "Attributes" at bounding box center [623, 278] width 269 height 27
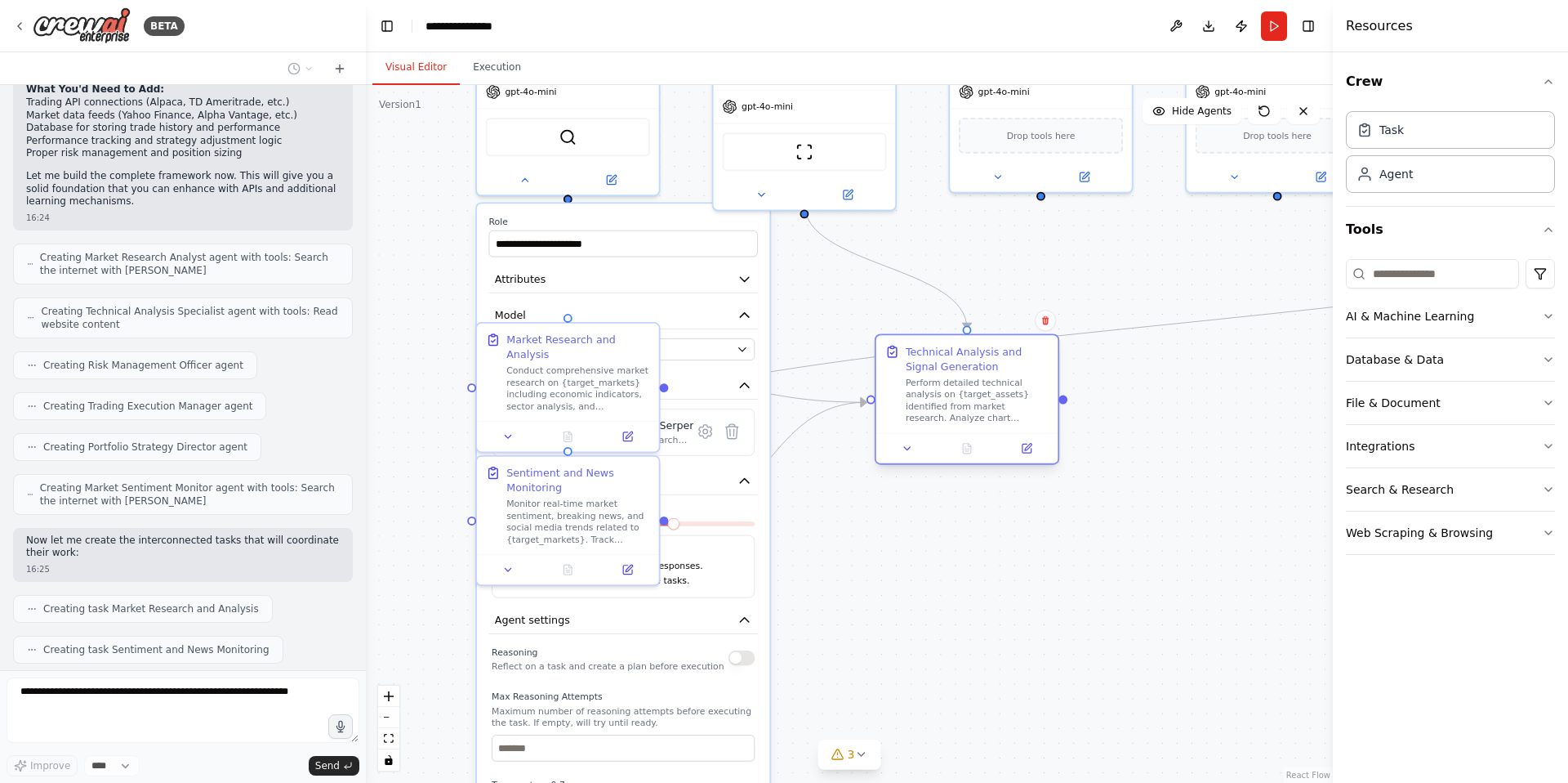
scroll to position [1492, 0]
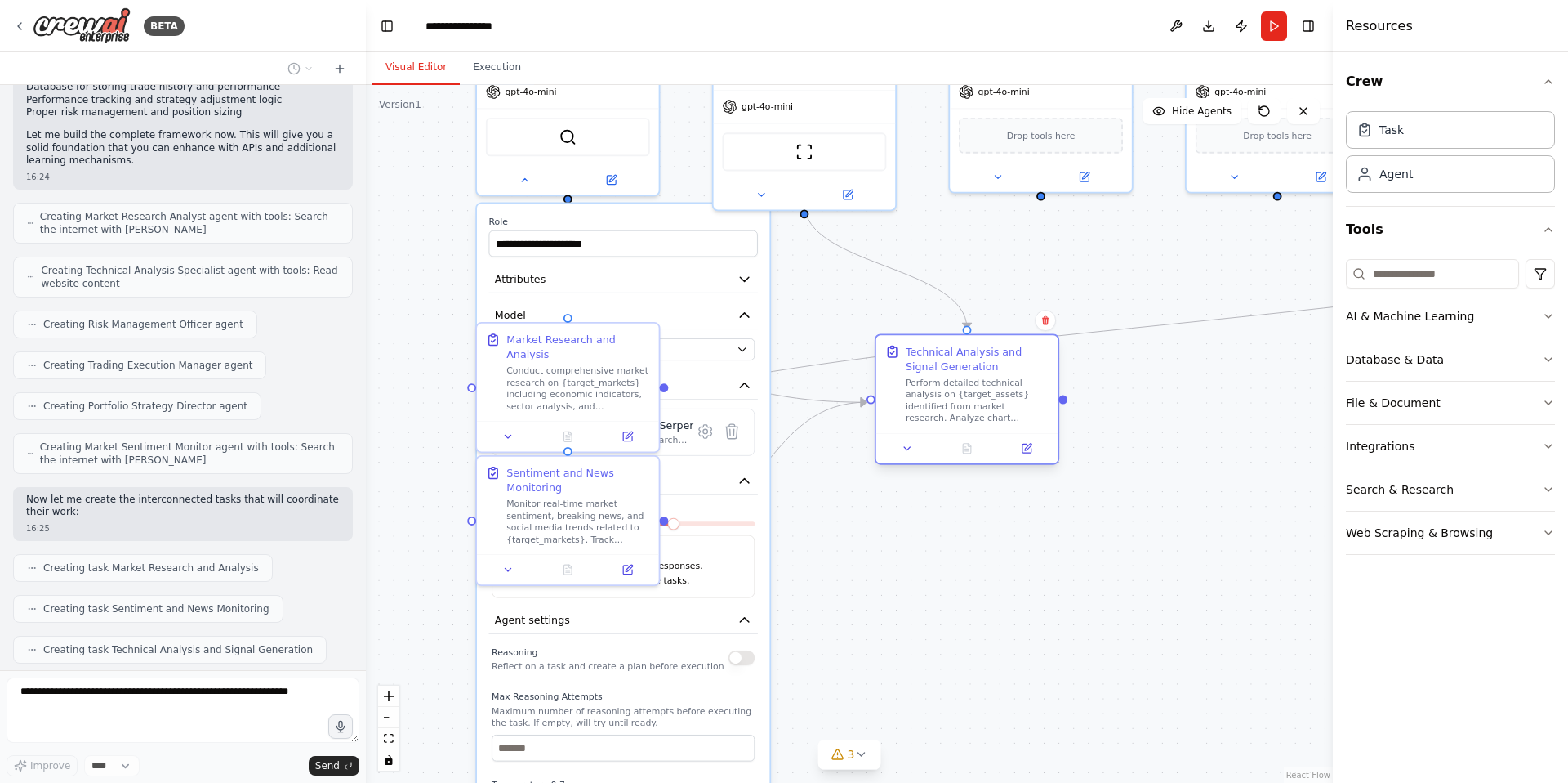
drag, startPoint x: 757, startPoint y: 340, endPoint x: 948, endPoint y: 353, distance: 191.4
click at [948, 353] on div "Technical Analysis and Signal Generation Perform detailed technical analysis on…" at bounding box center [967, 384] width 164 height 80
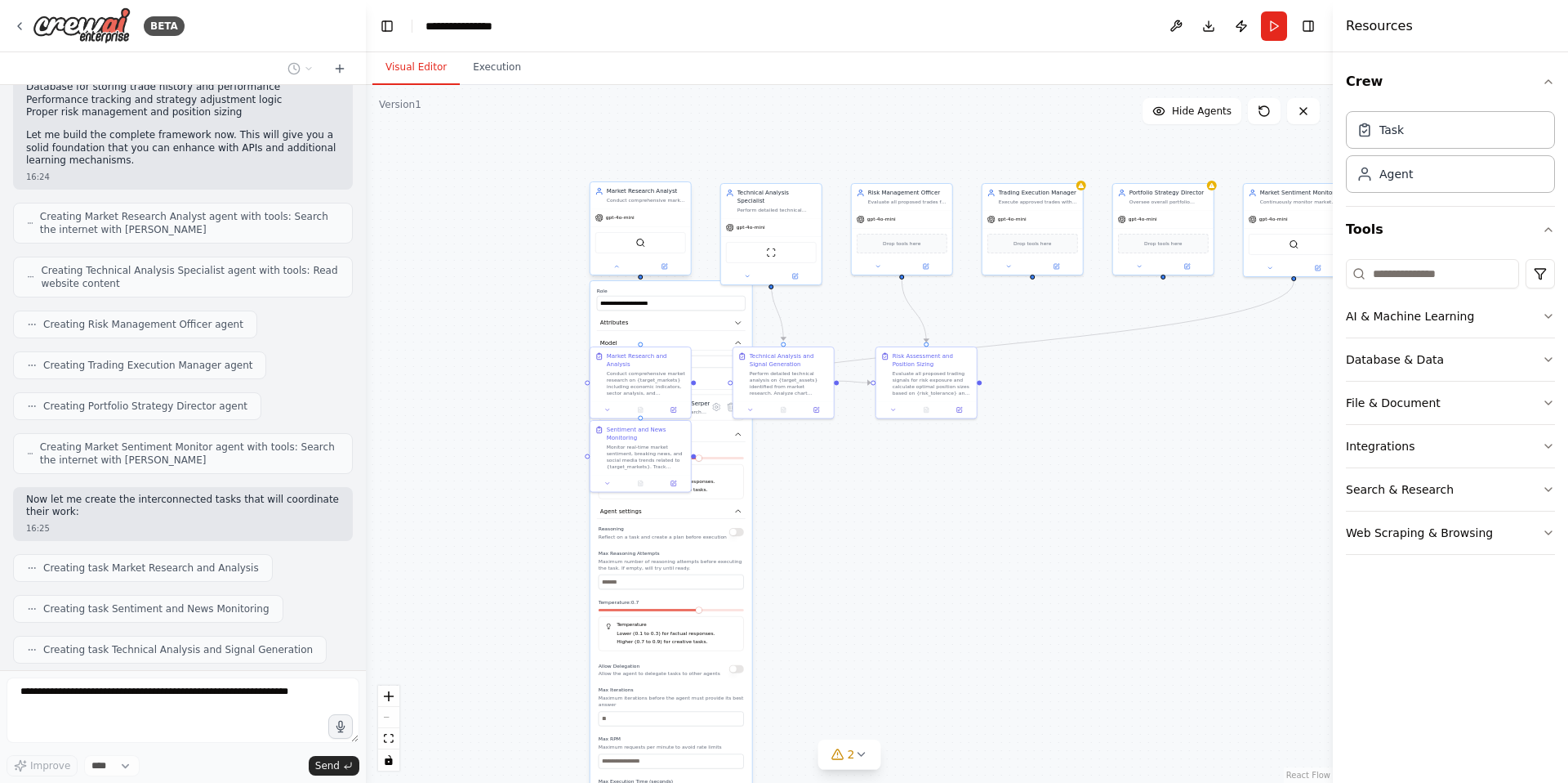
click at [614, 271] on div at bounding box center [640, 266] width 101 height 16
click at [616, 267] on icon at bounding box center [616, 266] width 7 height 7
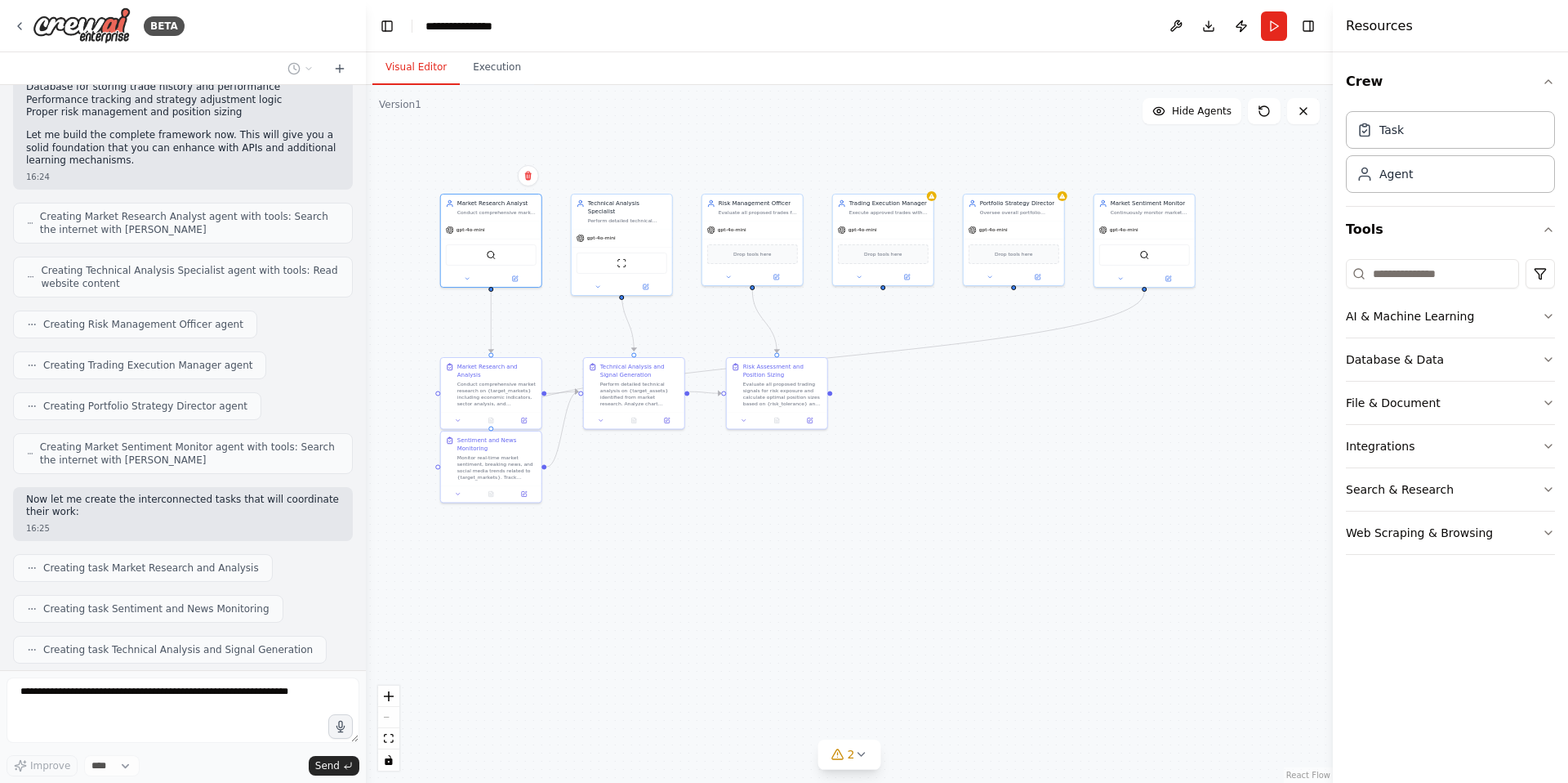
scroll to position [1533, 0]
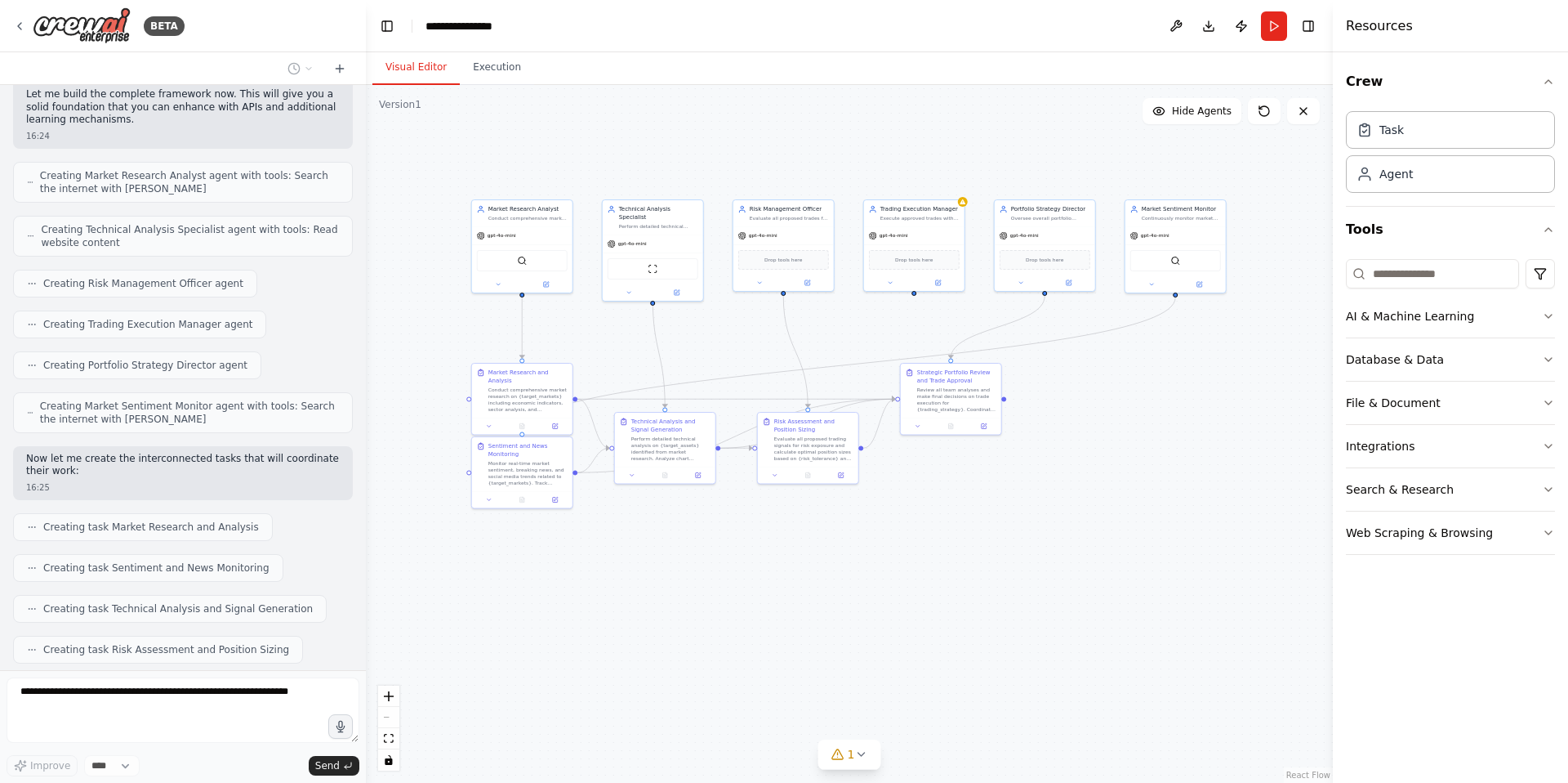
drag, startPoint x: 932, startPoint y: 549, endPoint x: 814, endPoint y: 566, distance: 119.2
click at [814, 566] on div ".deletable-edge-delete-btn { width: 20px; height: 20px; border: 0px solid #ffff…" at bounding box center [849, 434] width 967 height 698
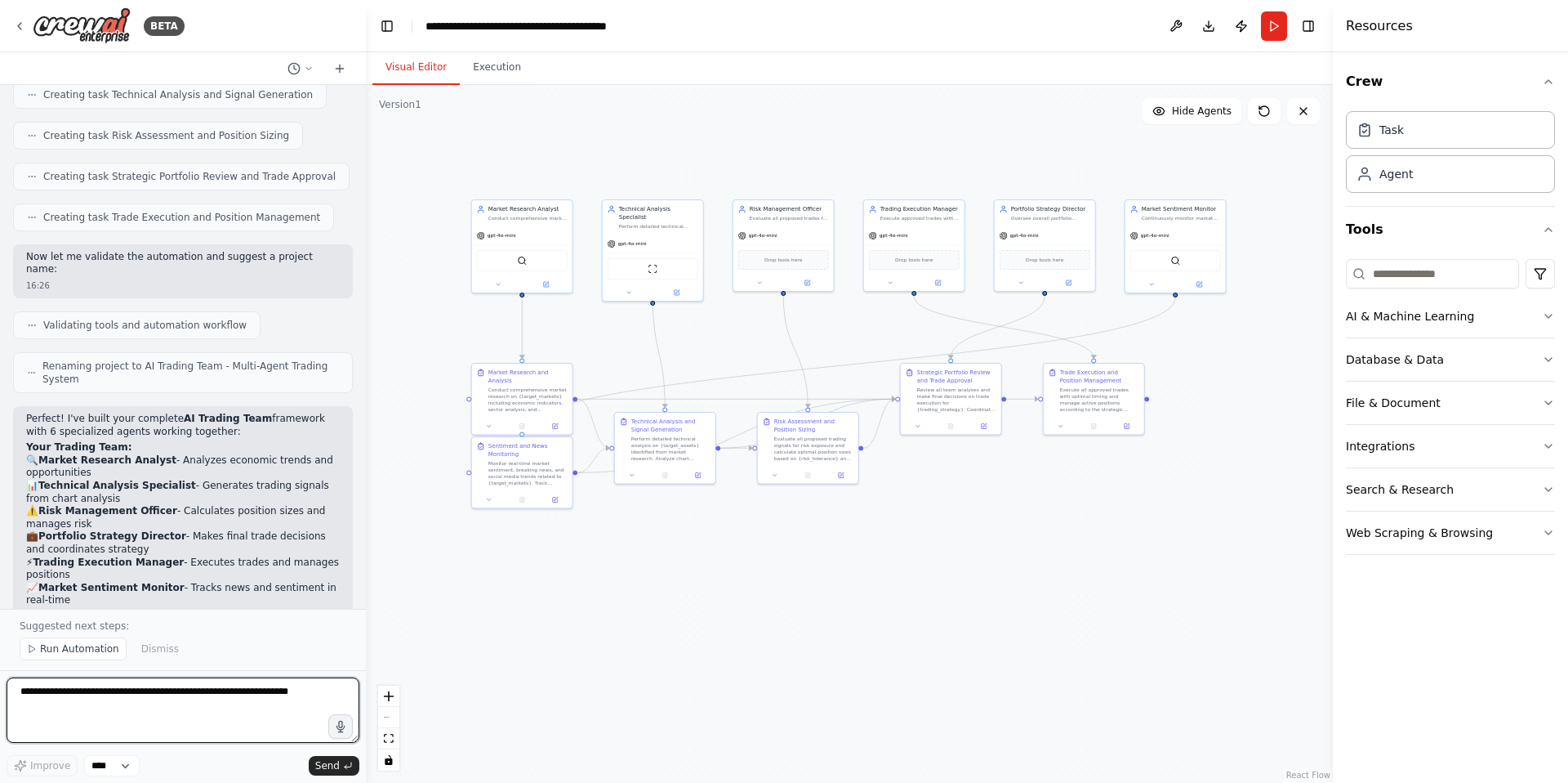
scroll to position [2327, 0]
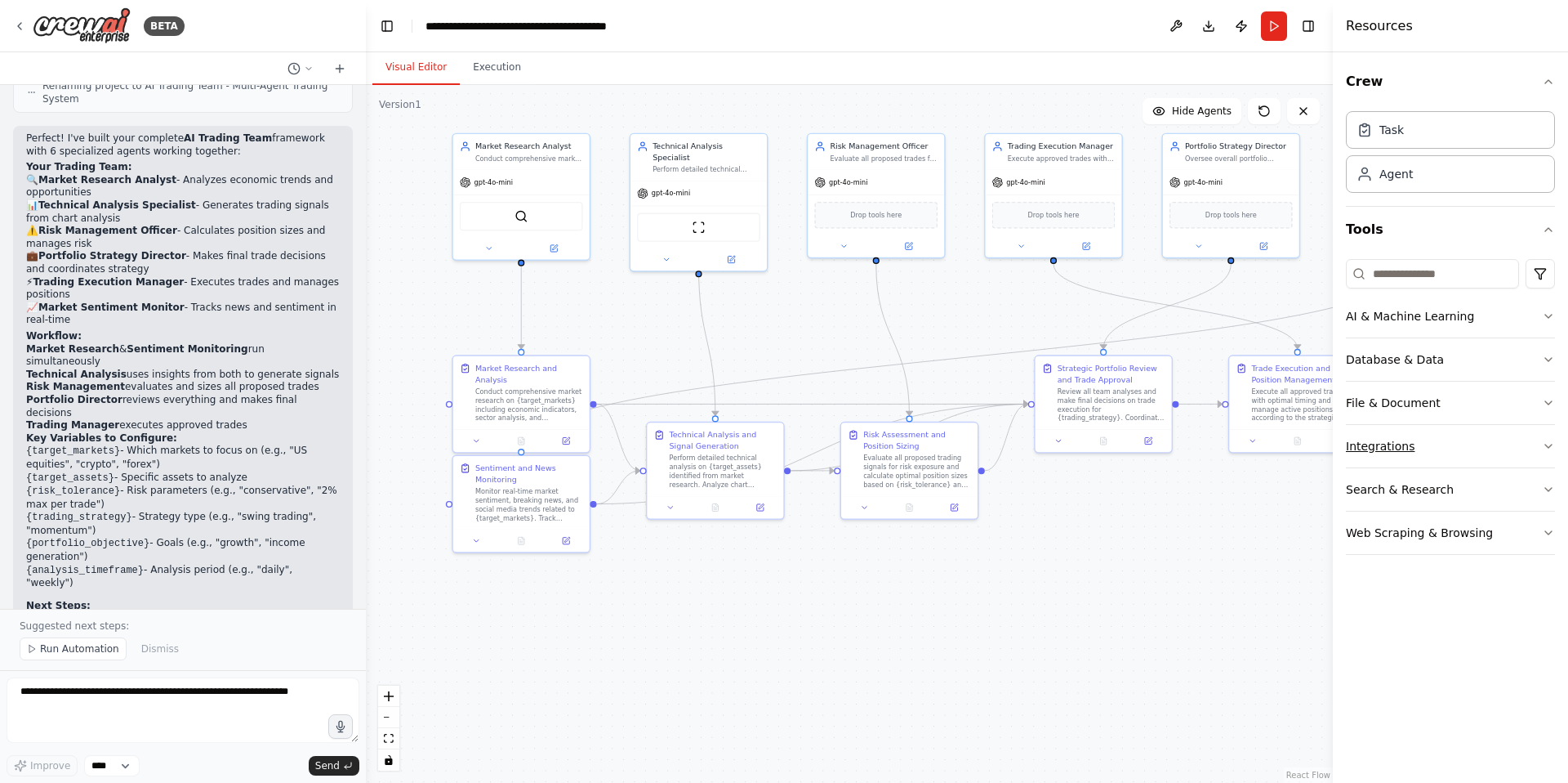
click at [1546, 443] on icon "button" at bounding box center [1548, 446] width 13 height 13
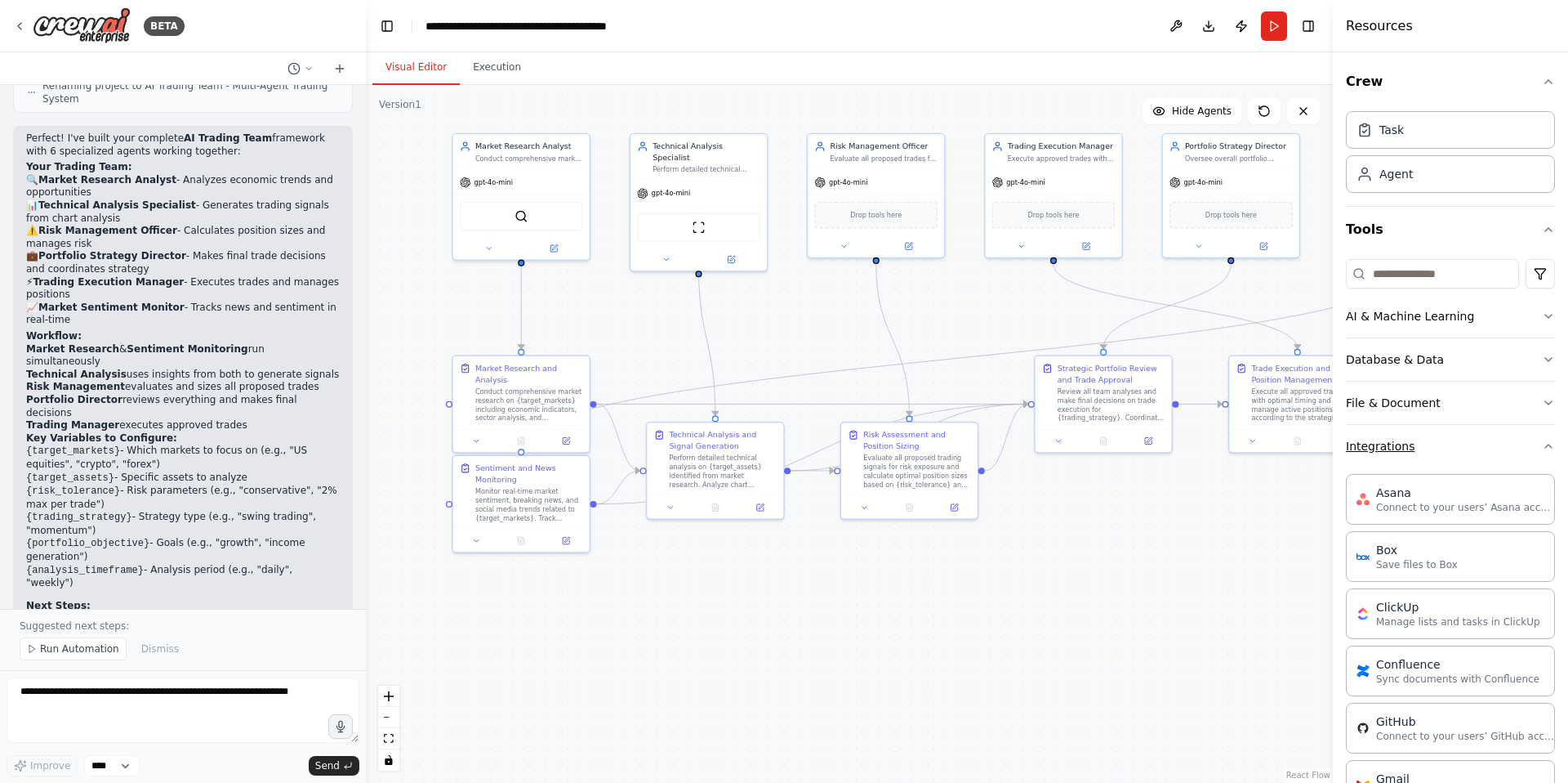
click at [1546, 443] on icon "button" at bounding box center [1548, 446] width 13 height 13
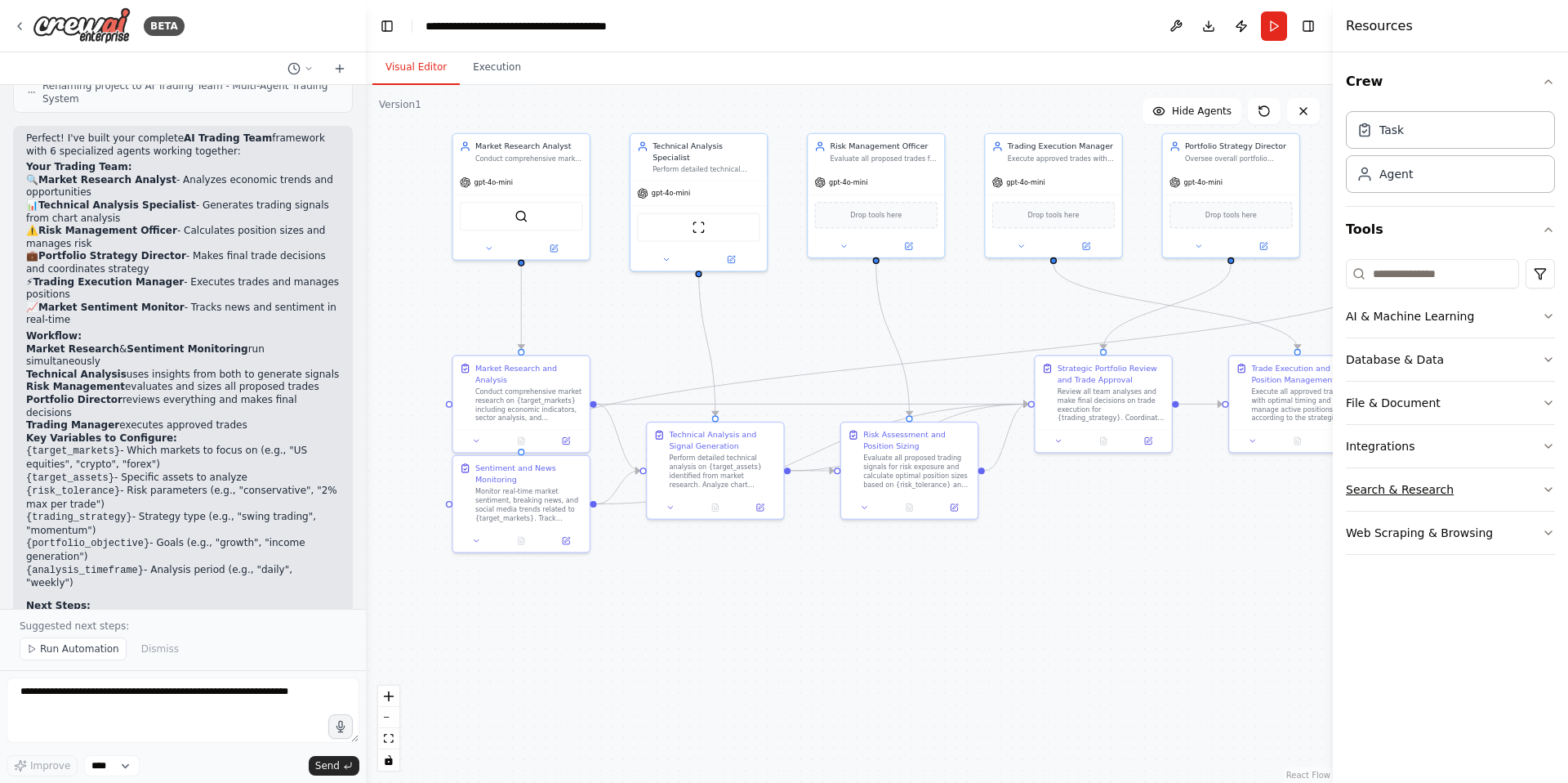
click at [1545, 480] on button "Search & Research" at bounding box center [1450, 489] width 209 height 43
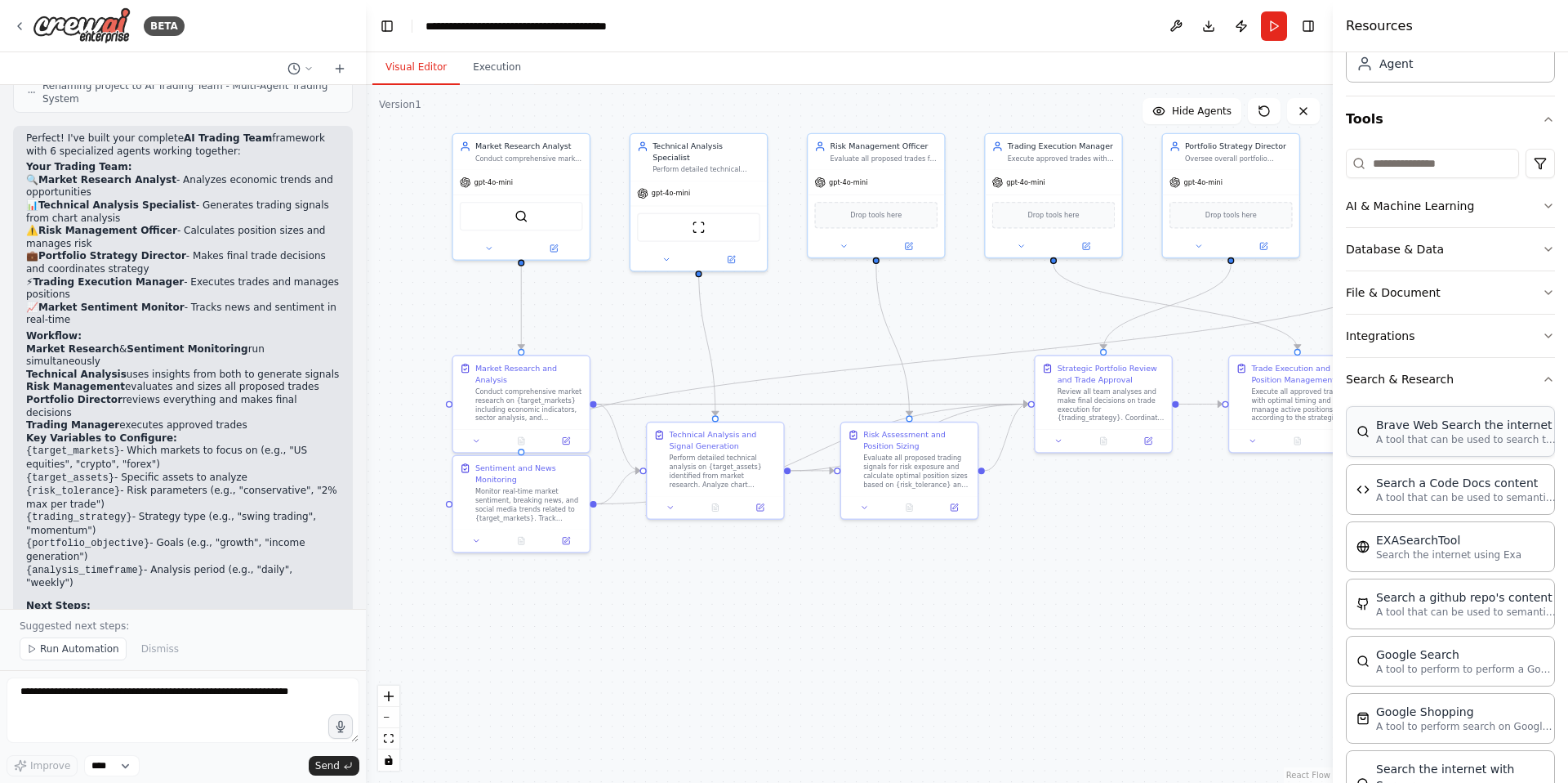
scroll to position [120, 0]
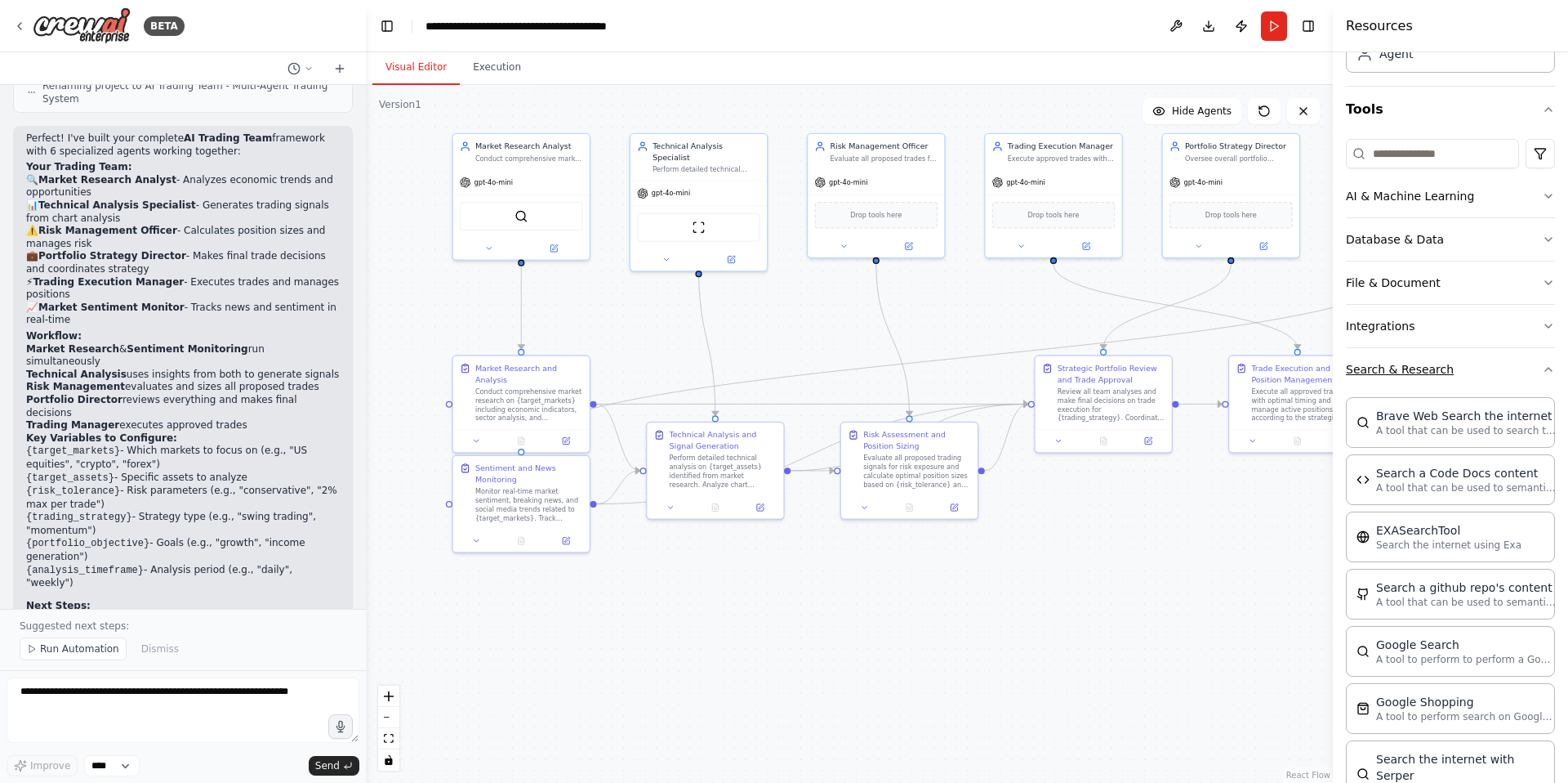
click at [1551, 371] on icon "button" at bounding box center [1548, 369] width 7 height 3
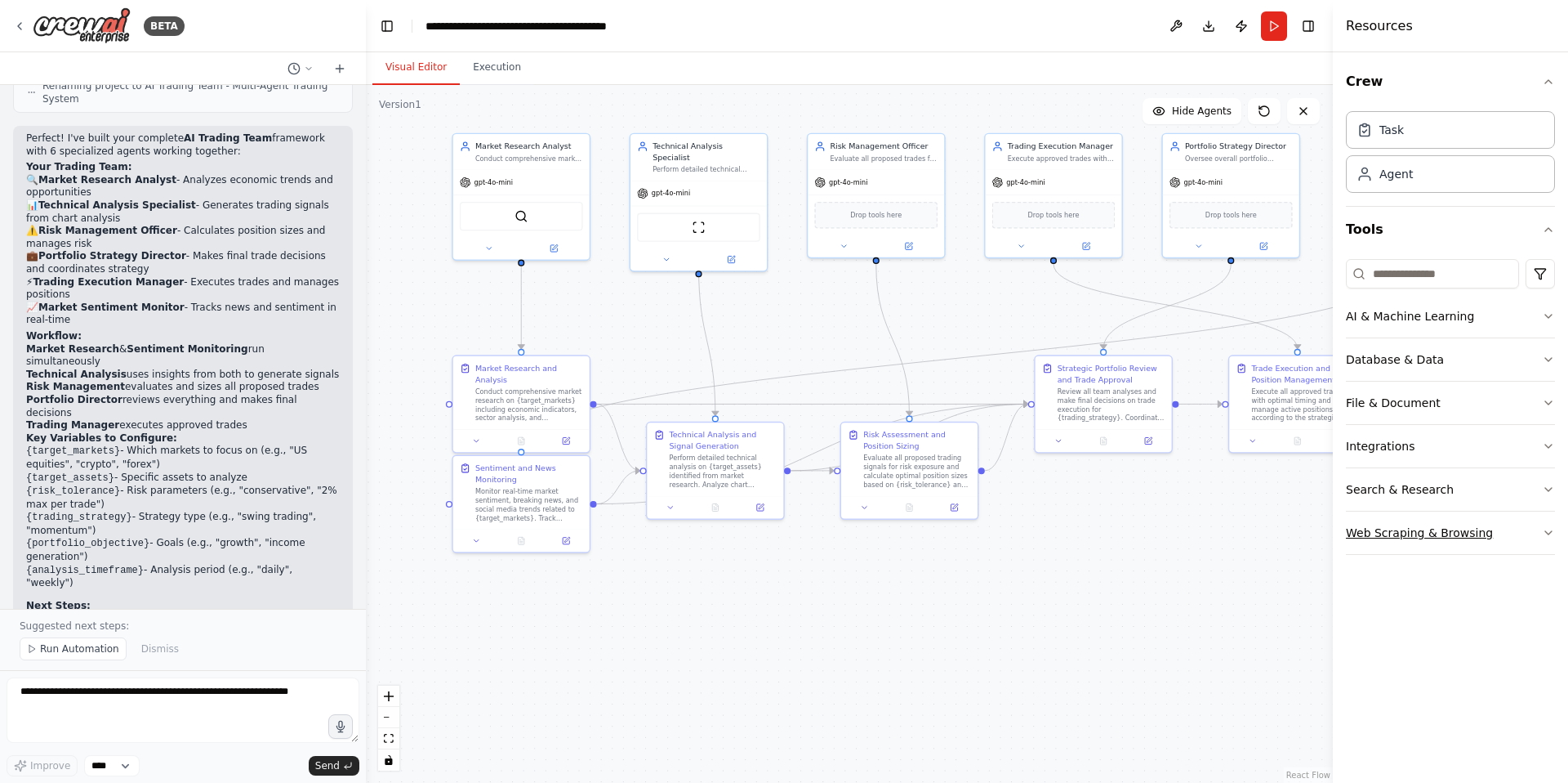
click at [1543, 531] on icon "button" at bounding box center [1548, 533] width 13 height 13
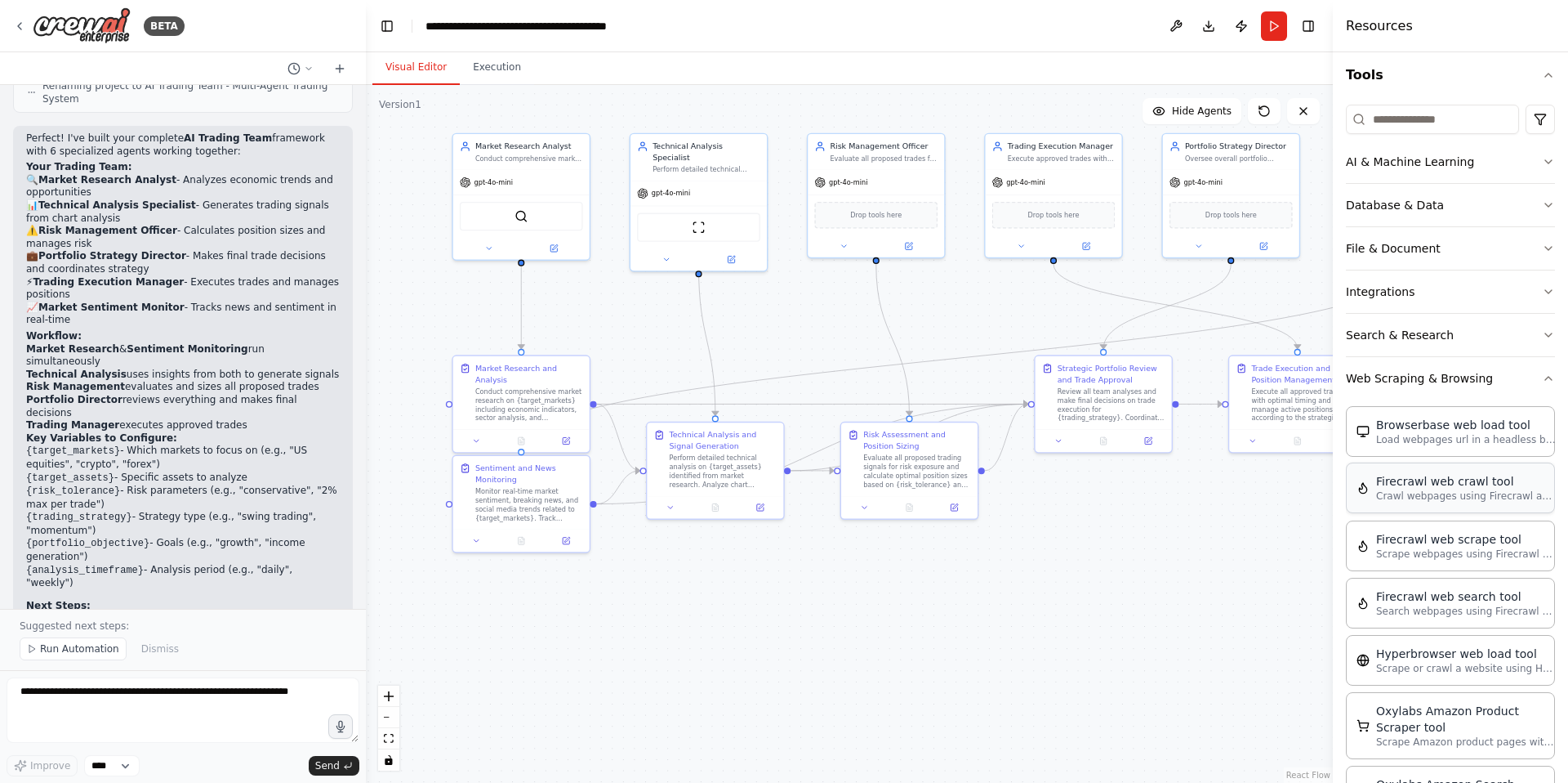
scroll to position [36, 0]
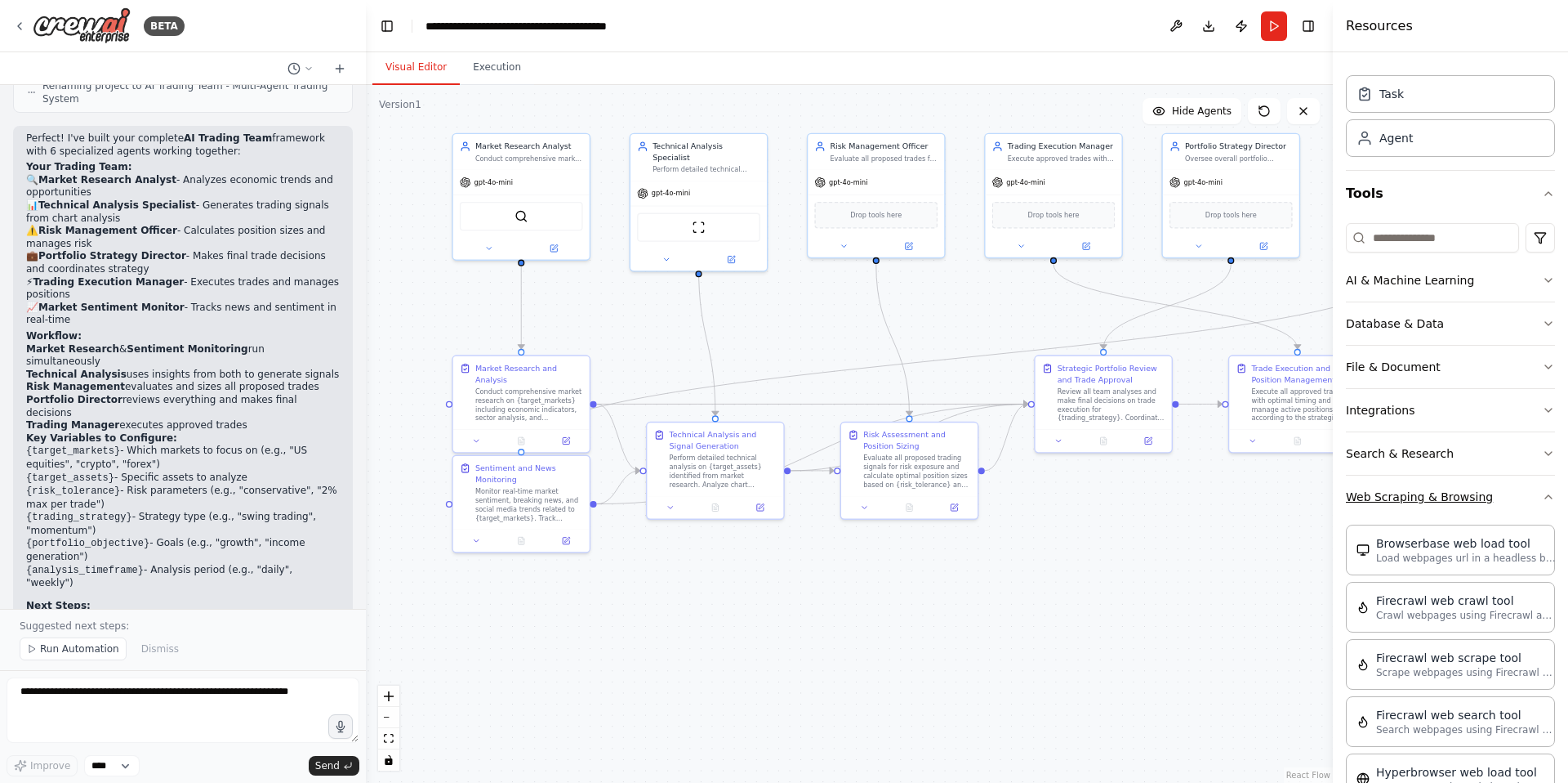
click at [1551, 502] on icon "button" at bounding box center [1548, 496] width 13 height 13
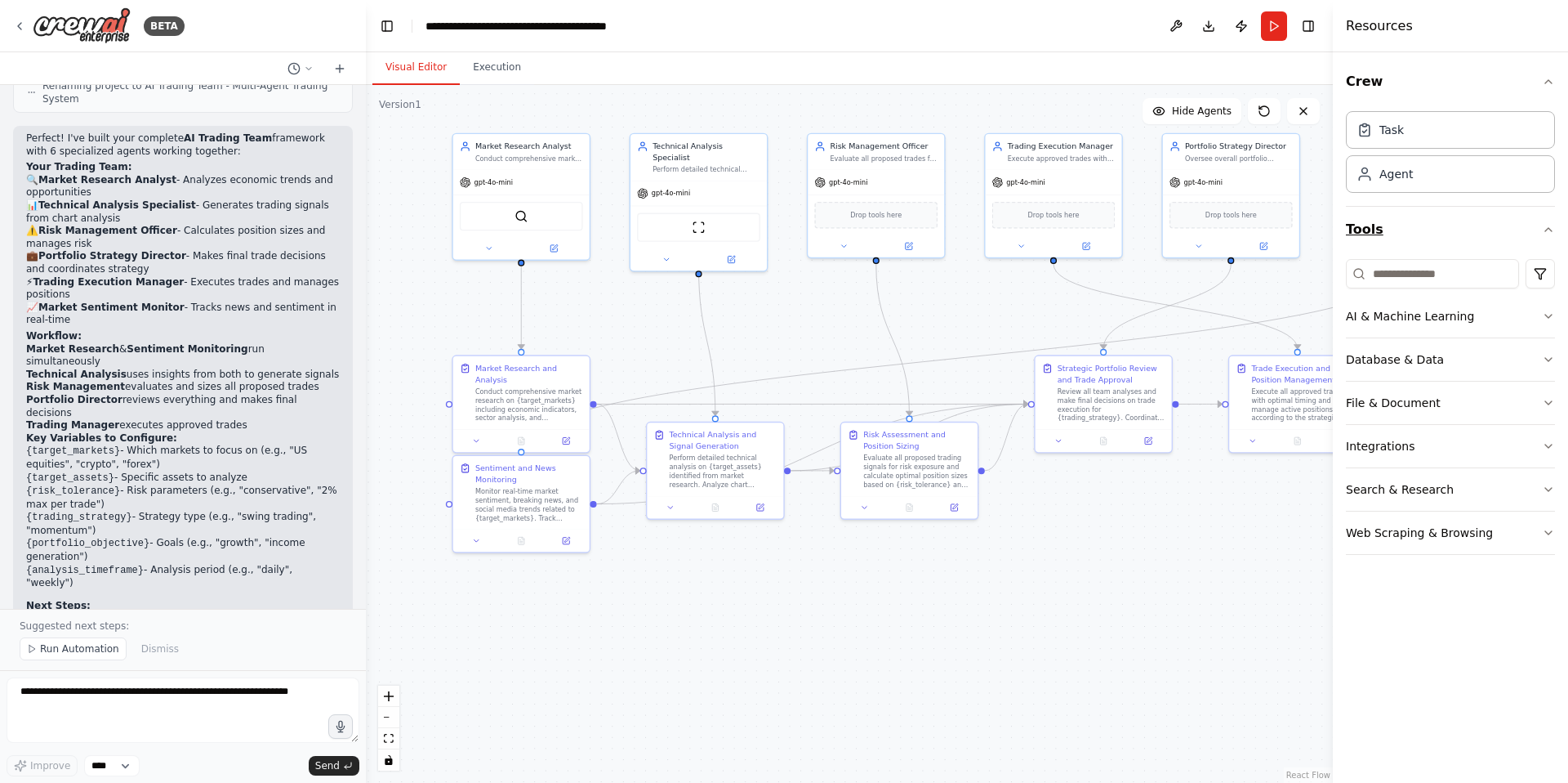
click at [1546, 233] on icon "button" at bounding box center [1548, 229] width 13 height 13
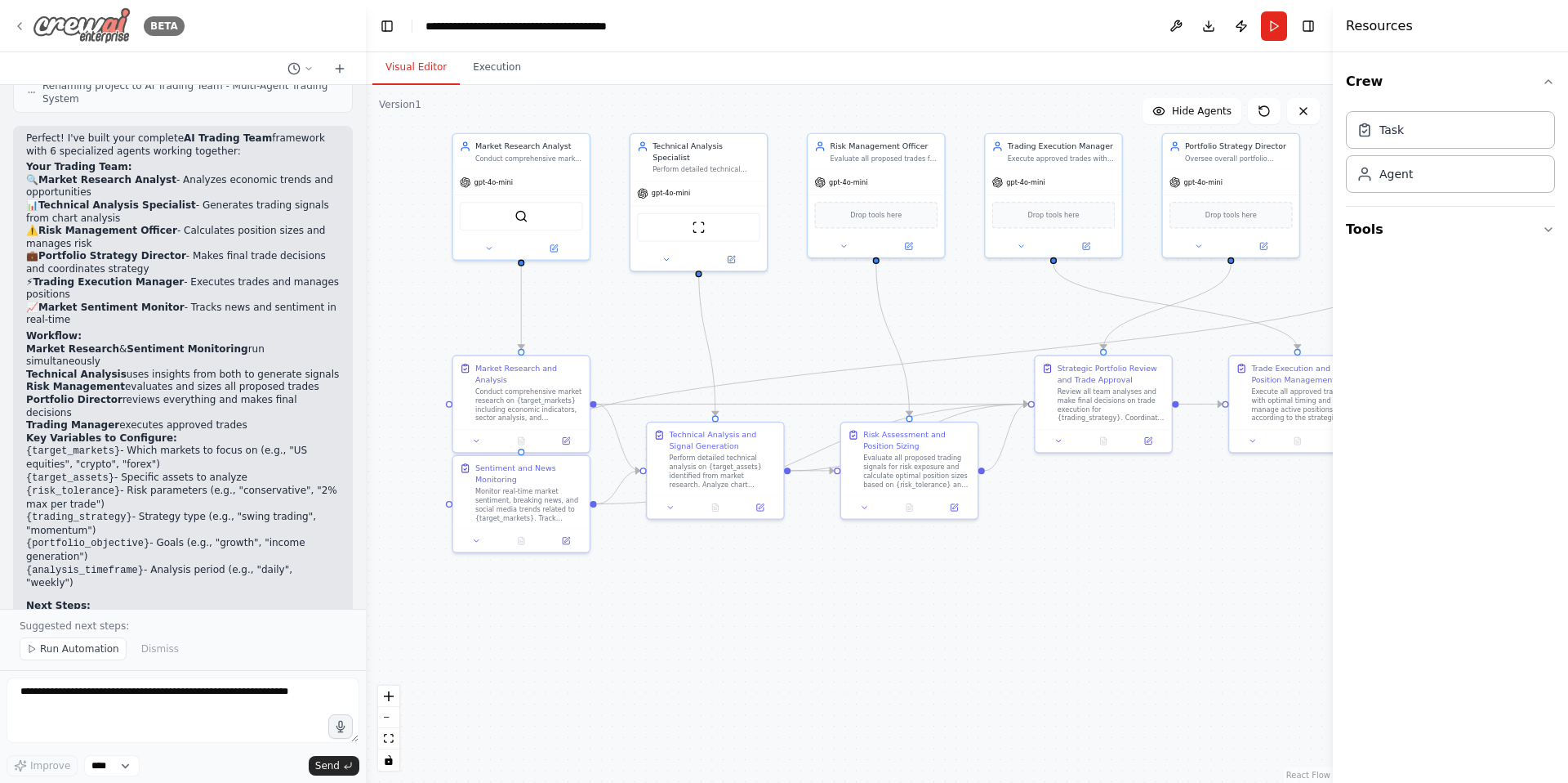
click at [16, 24] on icon at bounding box center [19, 26] width 13 height 13
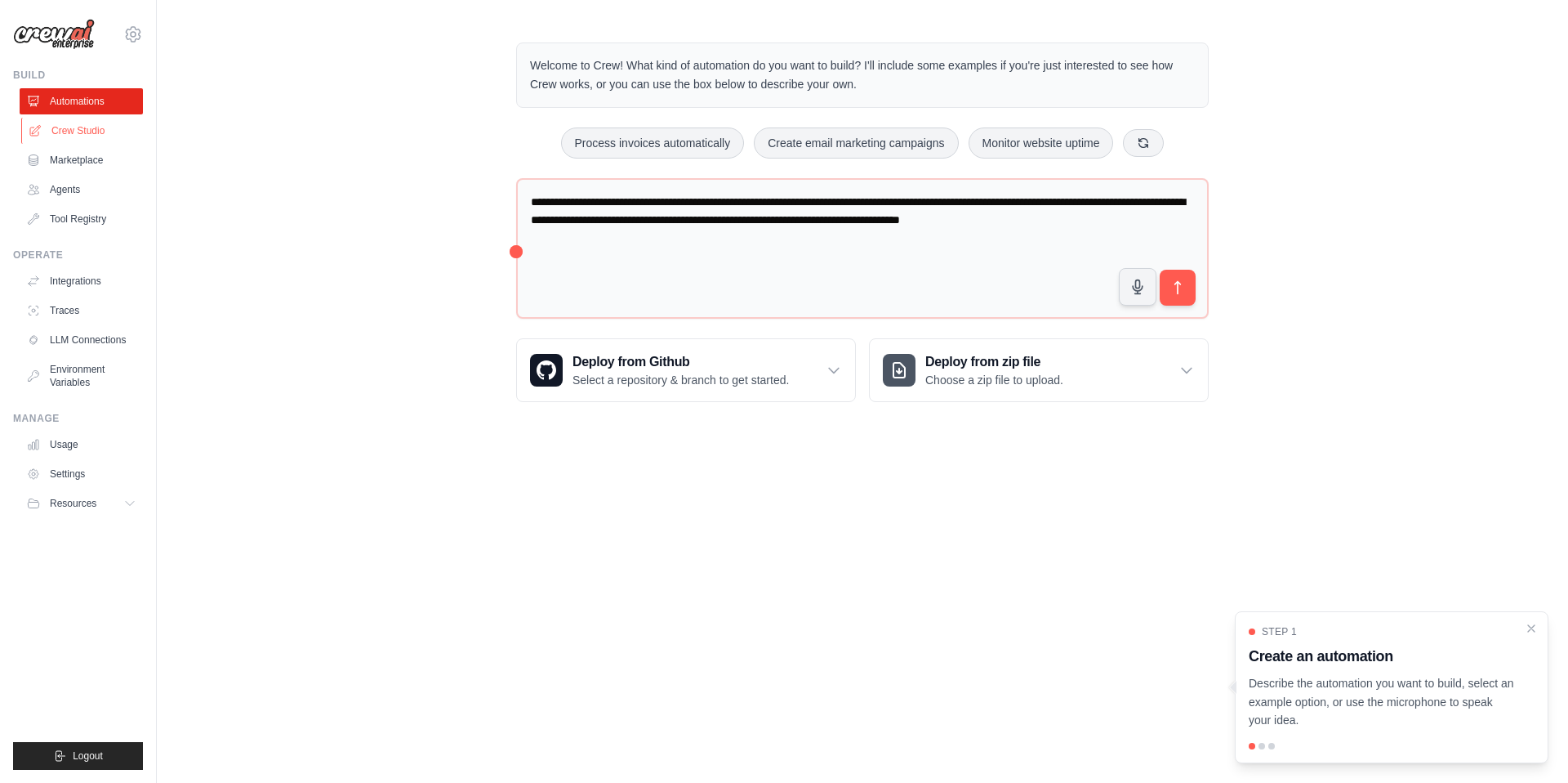
click at [97, 128] on link "Crew Studio" at bounding box center [83, 131] width 124 height 26
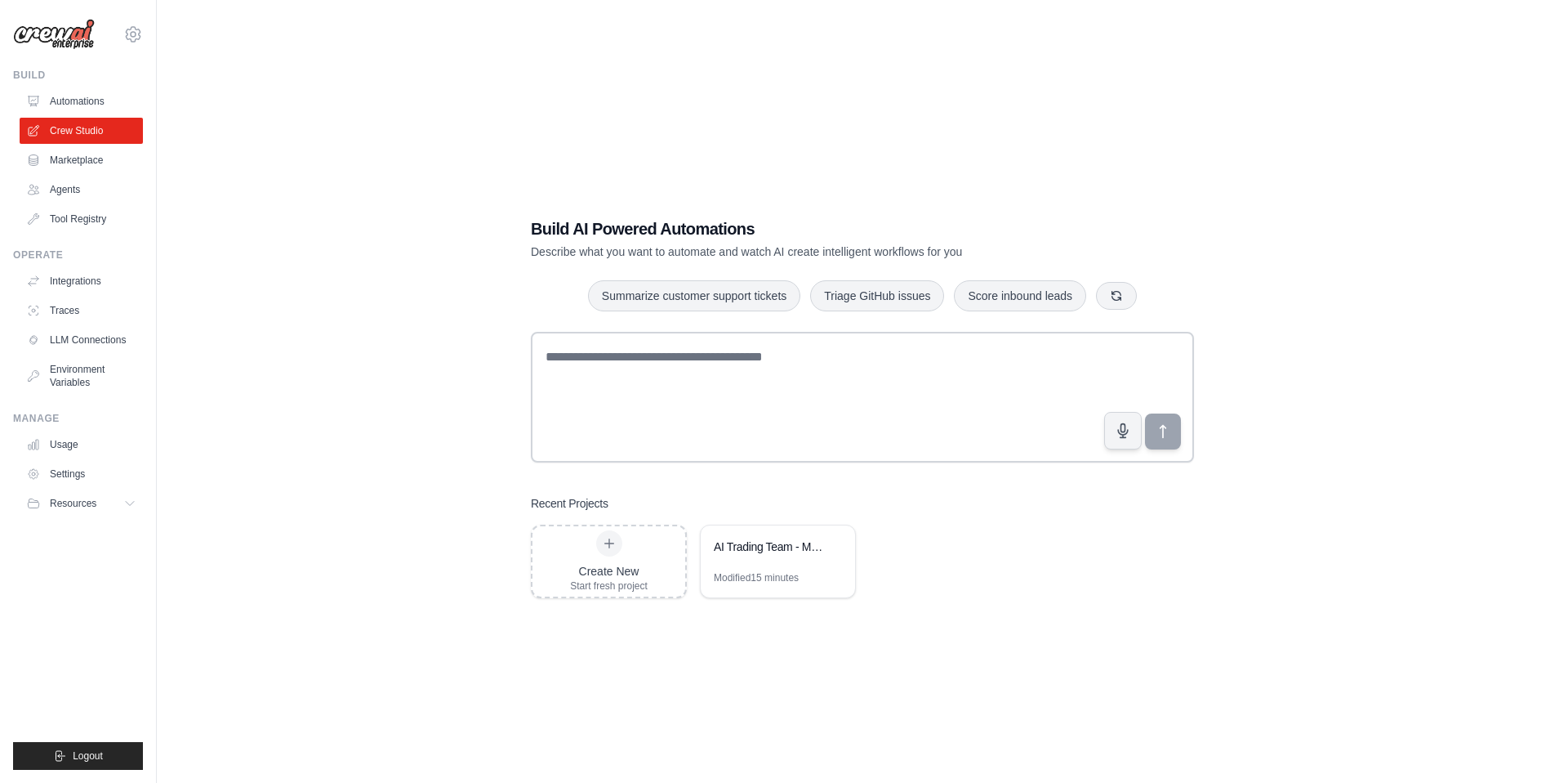
scroll to position [33, 0]
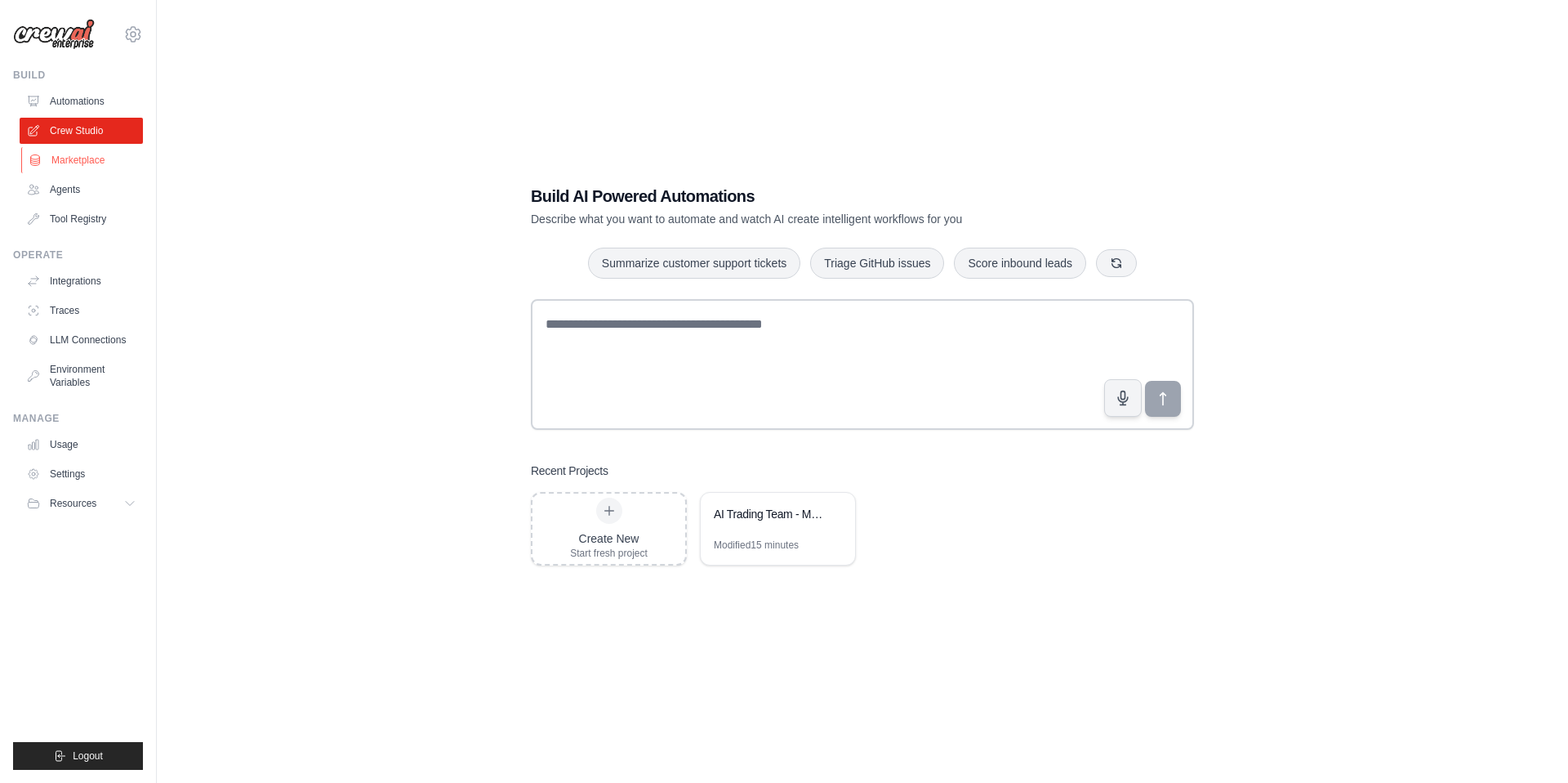
click at [106, 165] on link "Marketplace" at bounding box center [83, 160] width 124 height 26
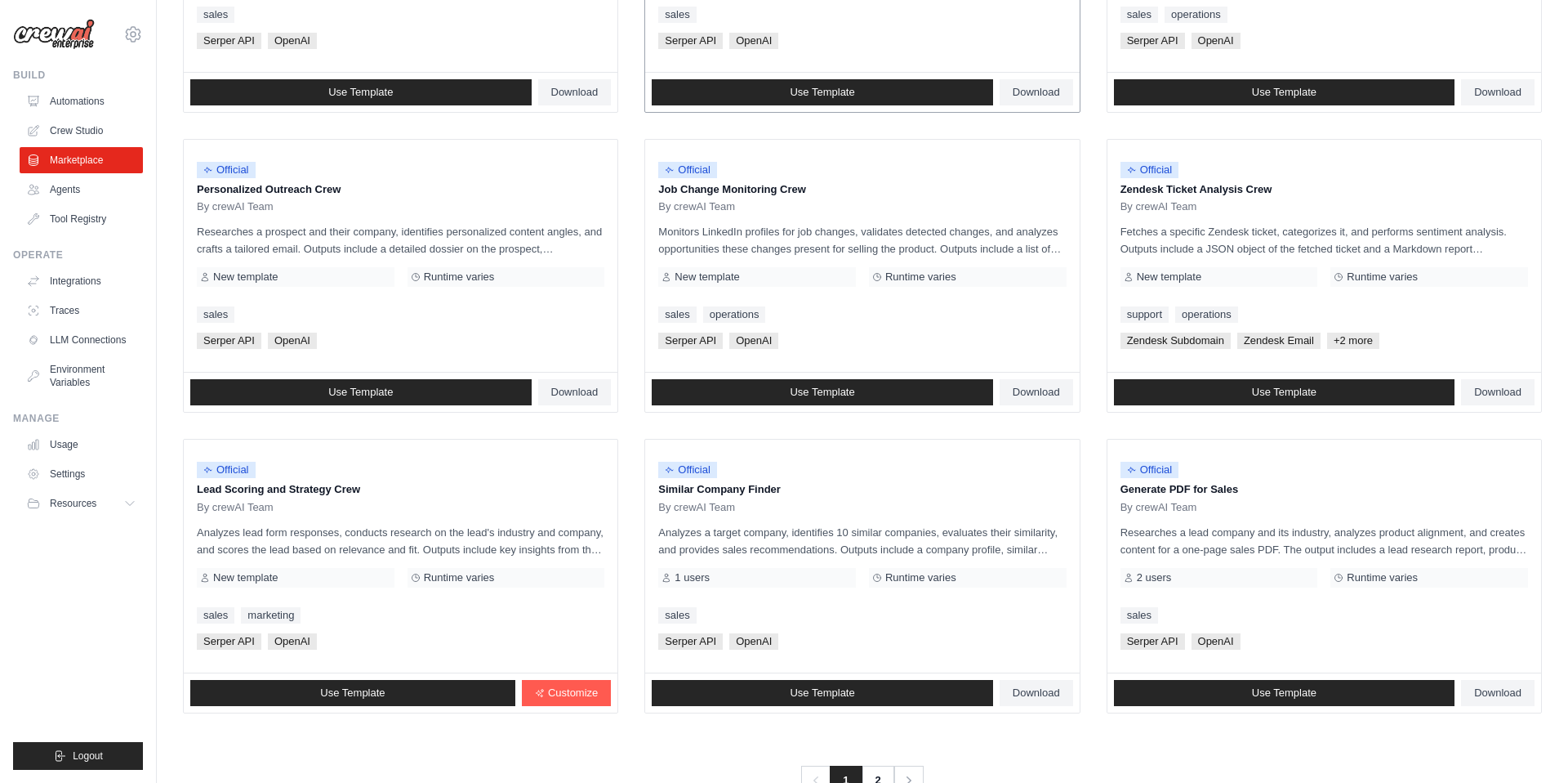
scroll to position [731, 0]
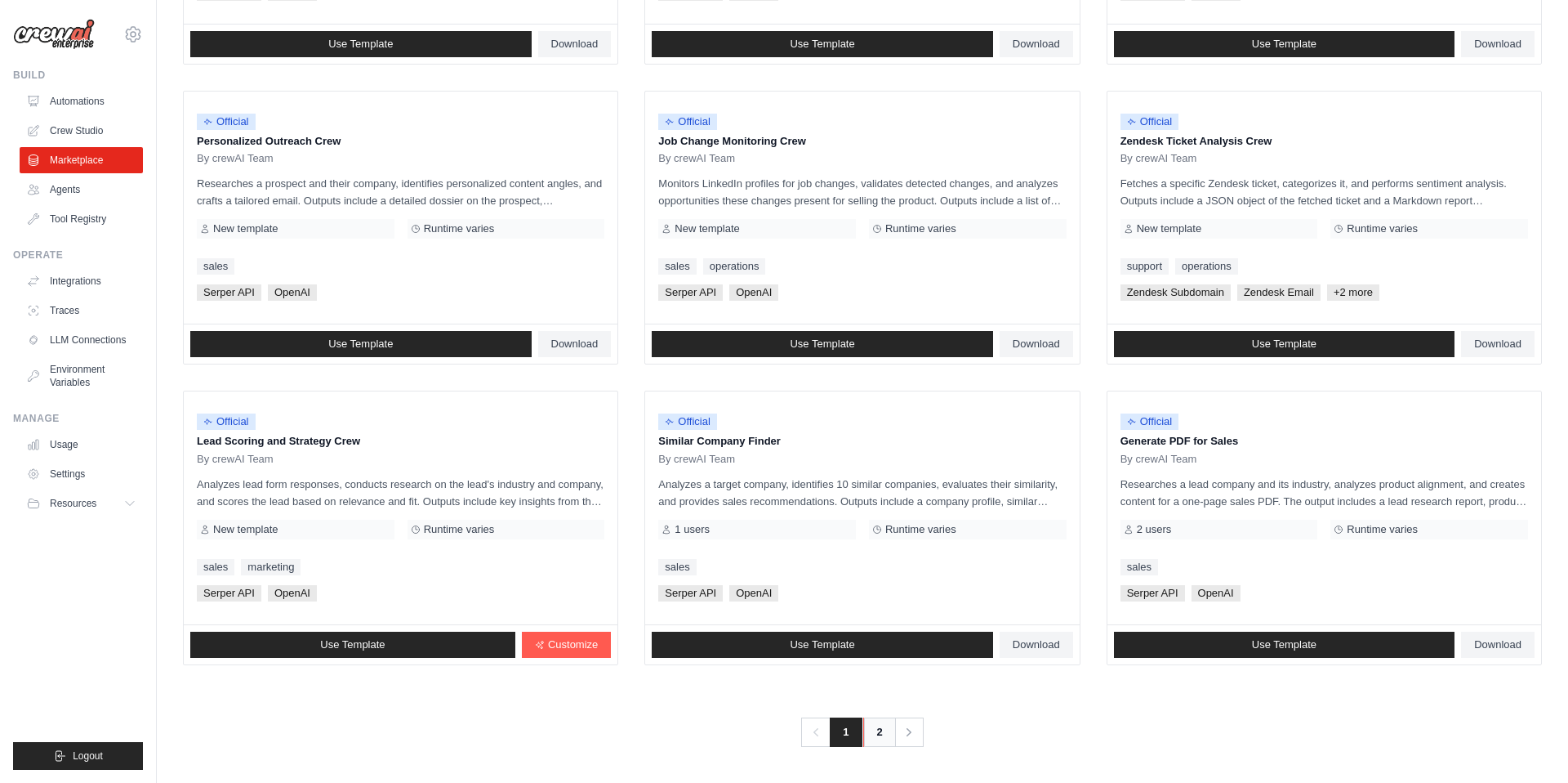
click at [875, 731] on link "2" at bounding box center [879, 731] width 33 height 29
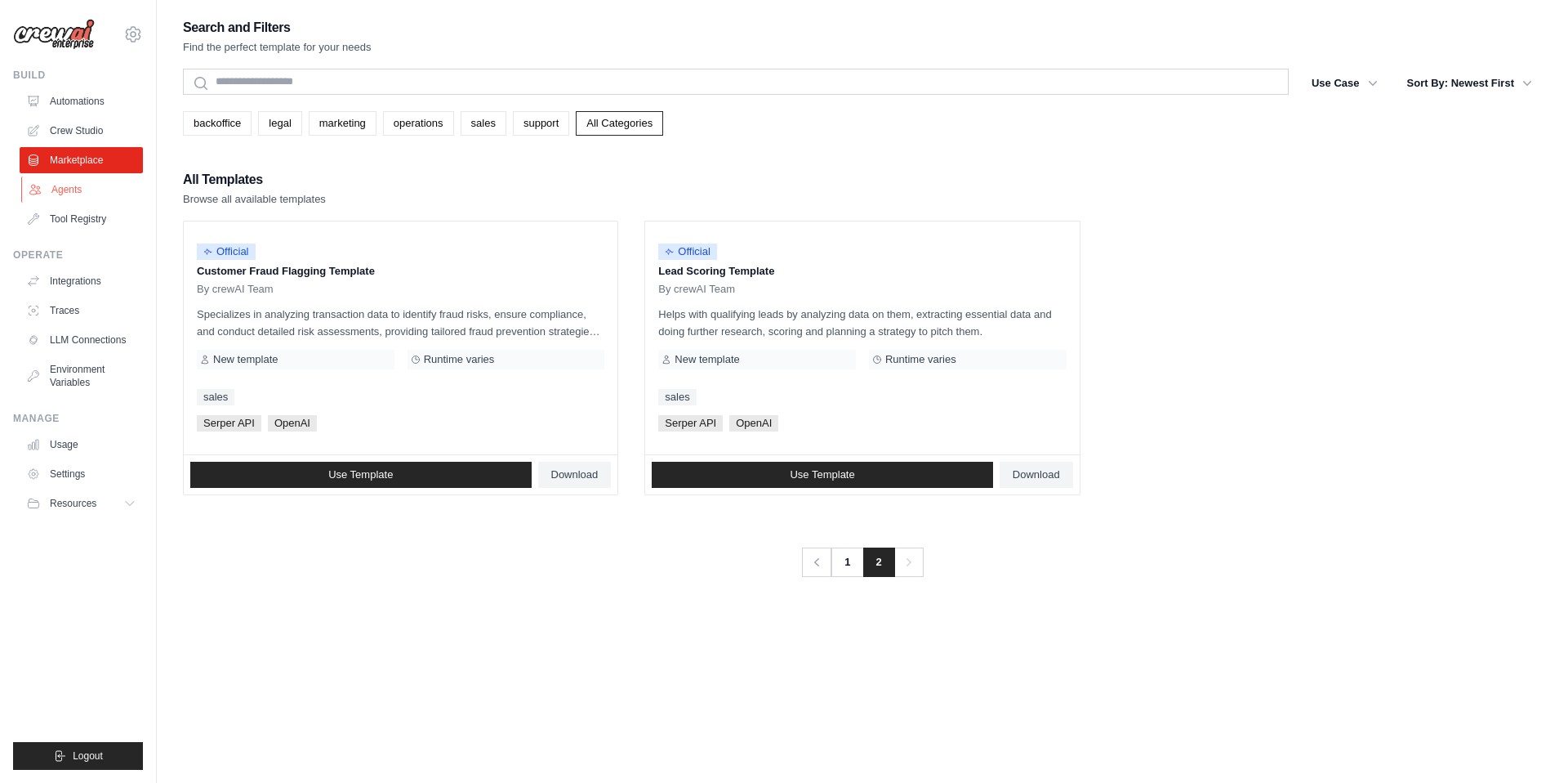
click at [104, 195] on link "Agents" at bounding box center [83, 190] width 124 height 26
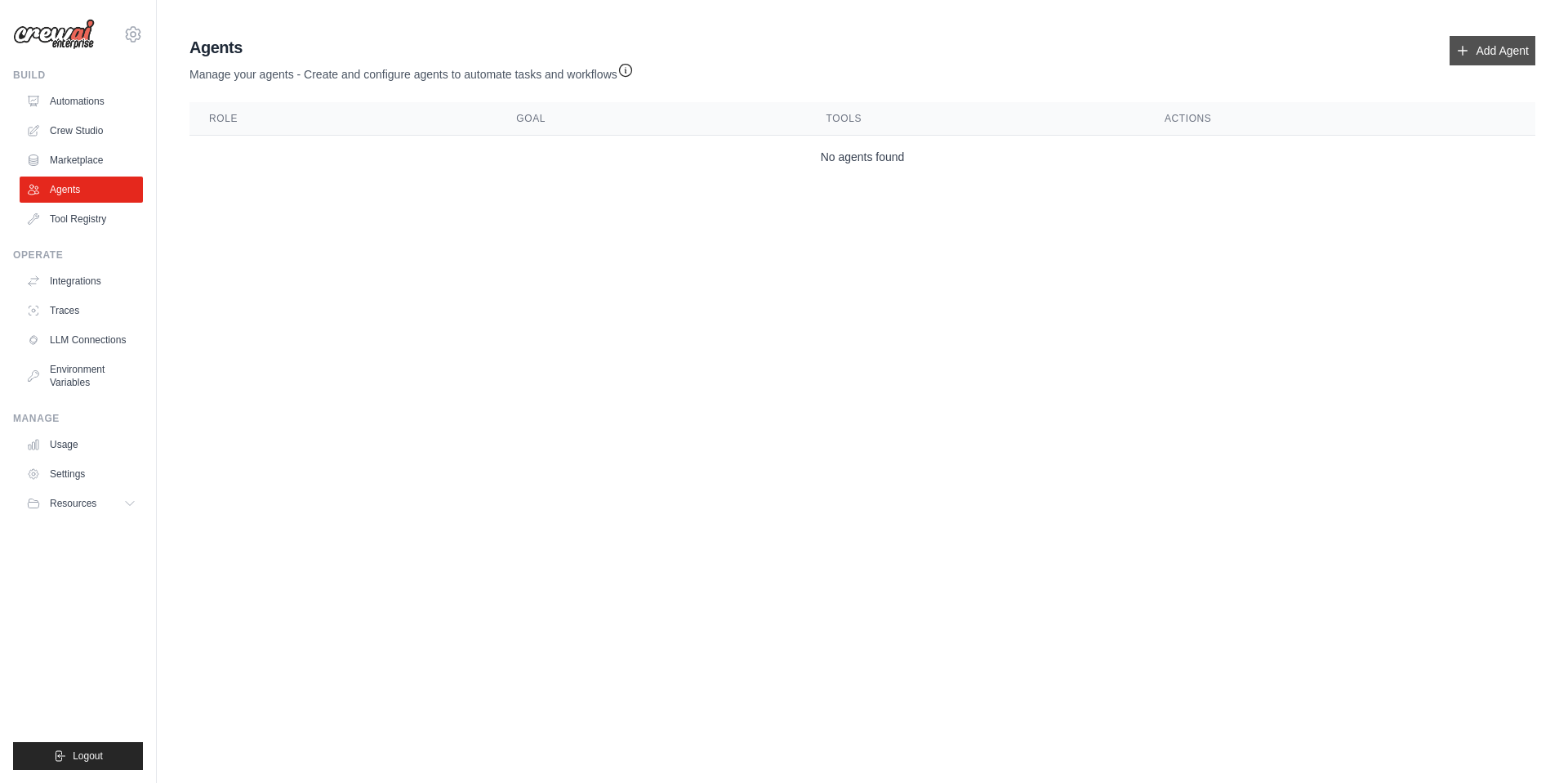
click at [1478, 49] on link "Add Agent" at bounding box center [1492, 50] width 86 height 29
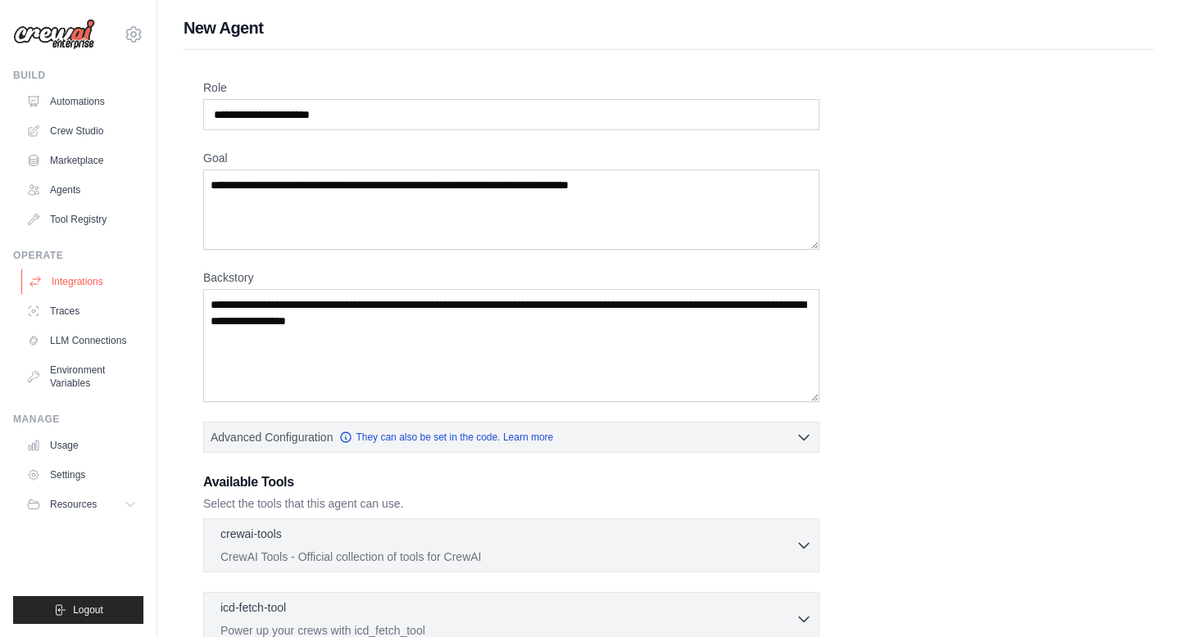
click at [88, 283] on link "Integrations" at bounding box center [83, 282] width 124 height 26
